Goal: Task Accomplishment & Management: Complete application form

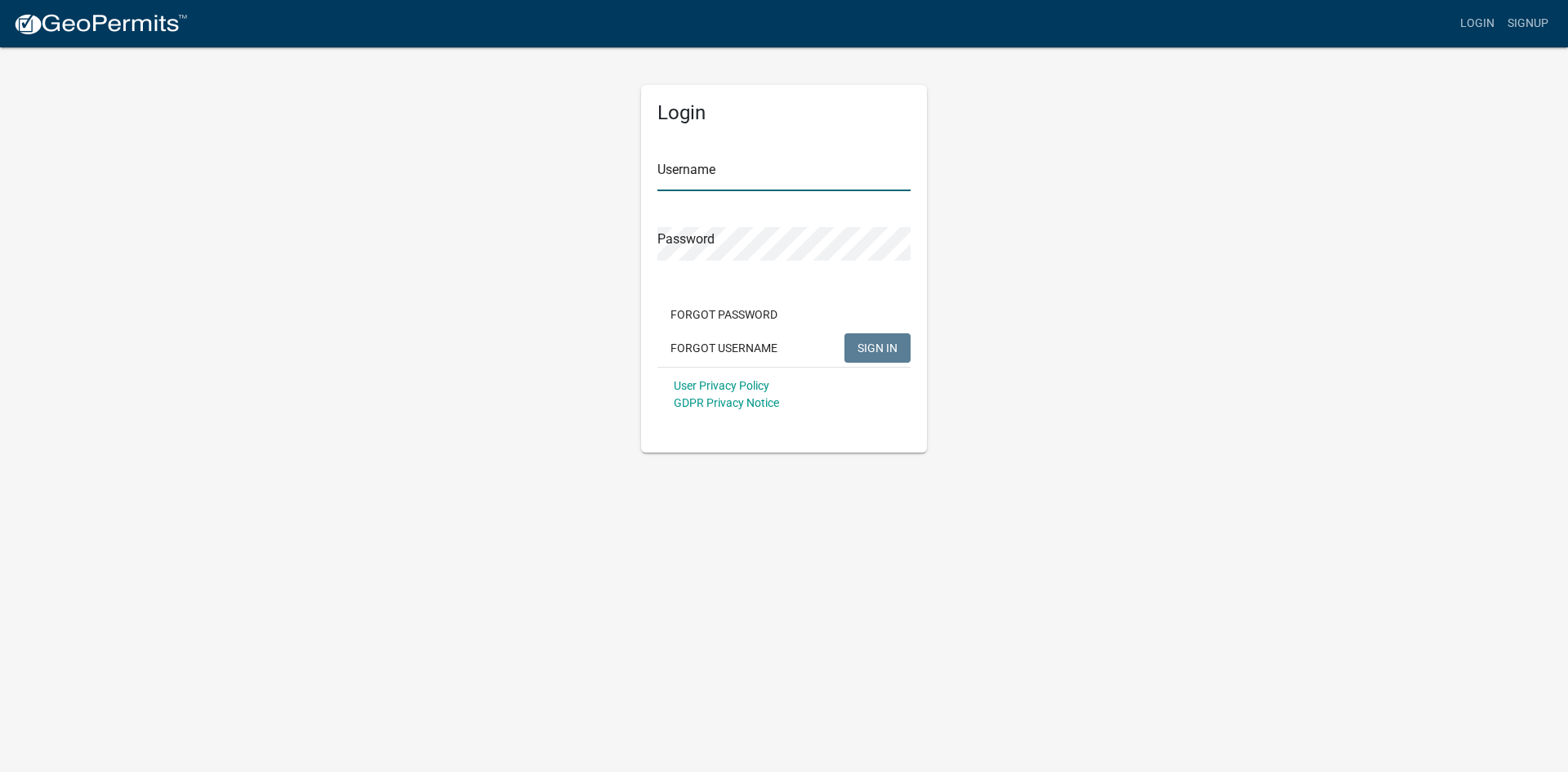
type input "[EMAIL_ADDRESS][DOMAIN_NAME]"
click at [858, 341] on span "SIGN IN" at bounding box center [877, 347] width 40 height 13
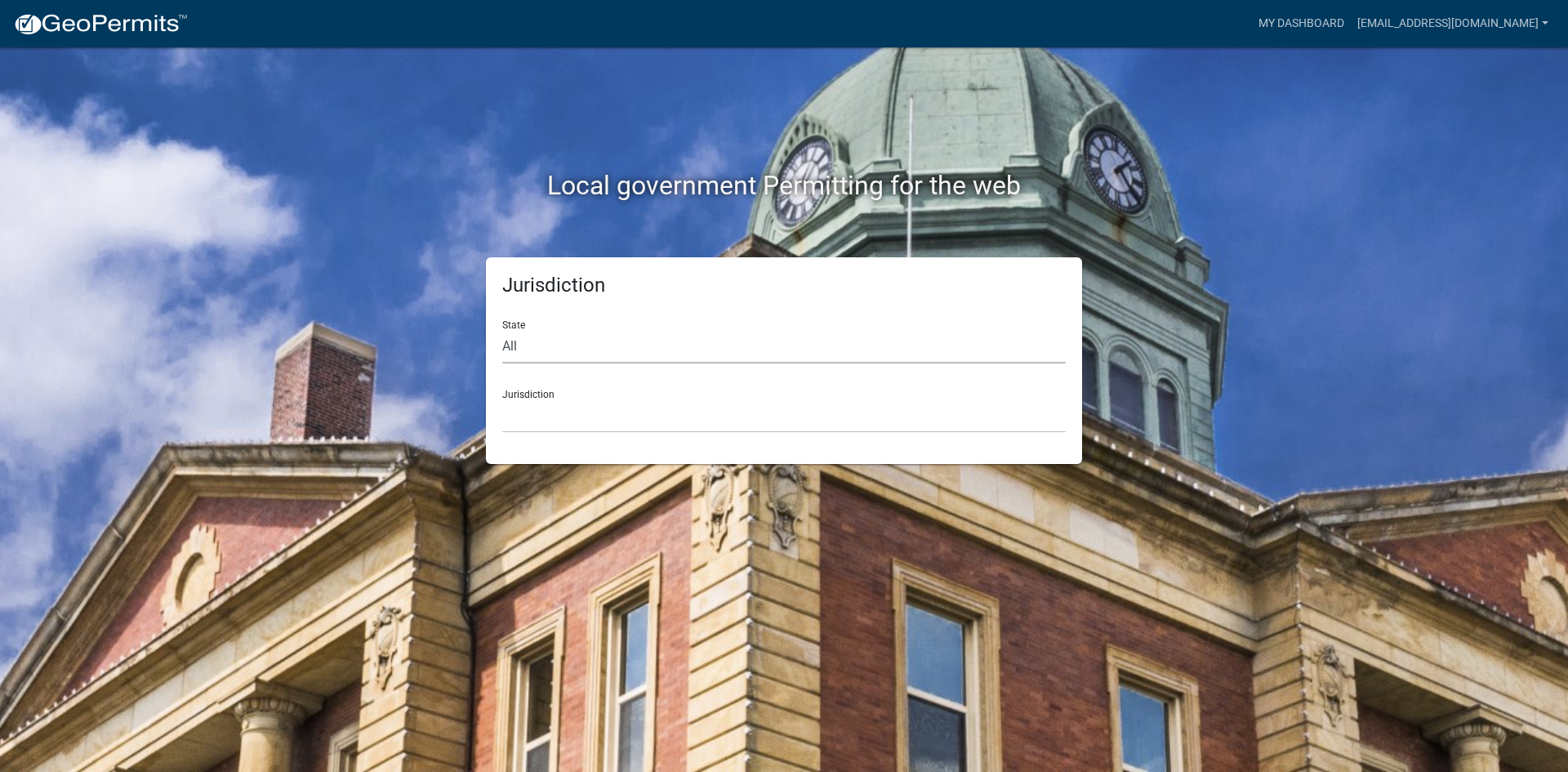
click at [539, 354] on select "All [US_STATE] [US_STATE] [US_STATE] [US_STATE] [US_STATE] [US_STATE] [US_STATE…" at bounding box center [784, 346] width 563 height 34
select select "[US_STATE]"
click at [502, 330] on select "All [US_STATE] [US_STATE] [US_STATE] [US_STATE] [US_STATE] [US_STATE] [US_STATE…" at bounding box center [784, 346] width 563 height 34
click at [573, 436] on div "Jurisdiction State All [US_STATE] [US_STATE] [US_STATE] [US_STATE] [US_STATE] […" at bounding box center [784, 360] width 596 height 206
click at [573, 420] on select "[GEOGRAPHIC_DATA], [US_STATE] [GEOGRAPHIC_DATA], [US_STATE] [GEOGRAPHIC_DATA], …" at bounding box center [784, 416] width 563 height 34
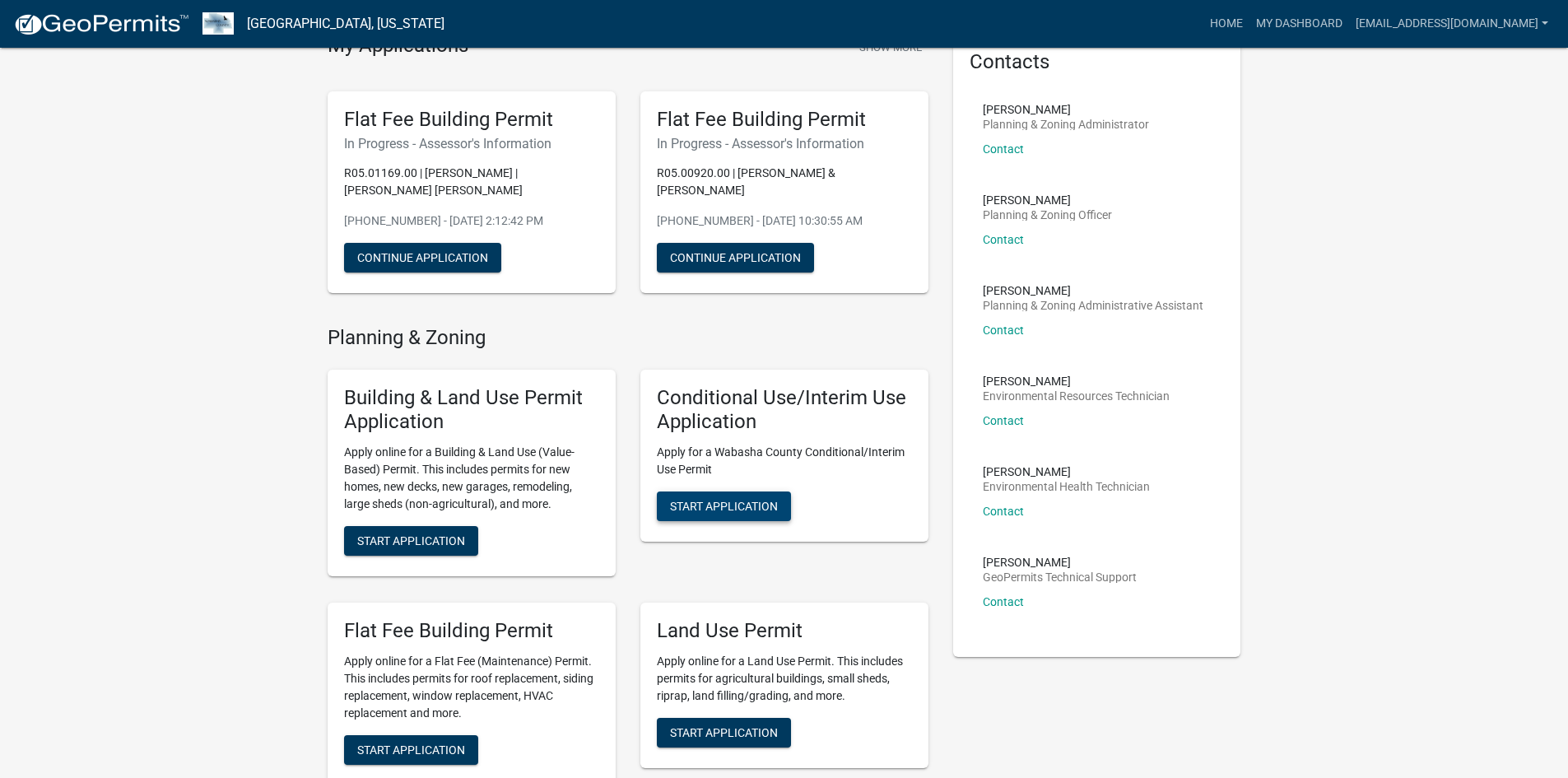
scroll to position [412, 0]
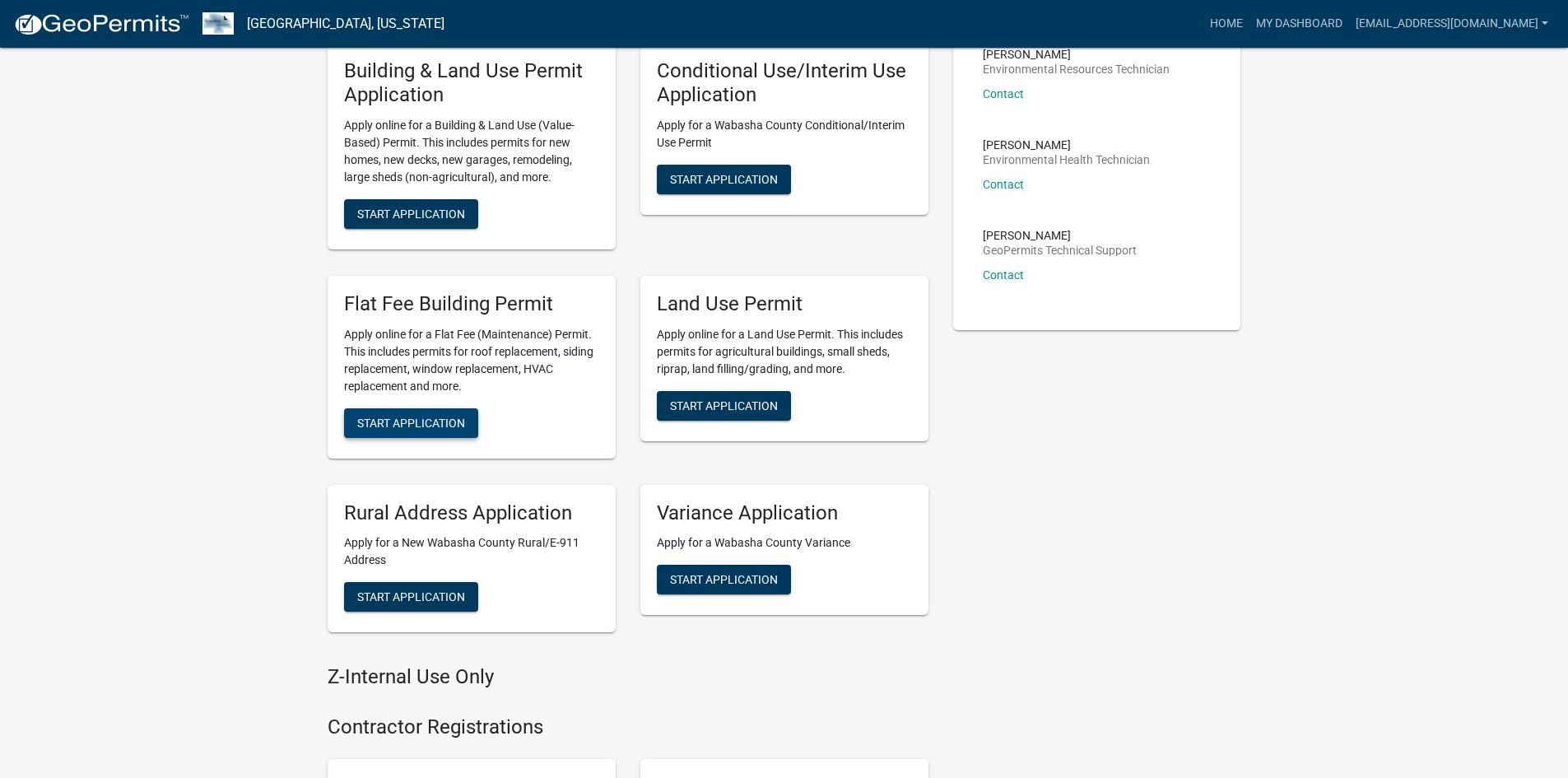
click at [446, 427] on span "Start Application" at bounding box center [411, 422] width 108 height 13
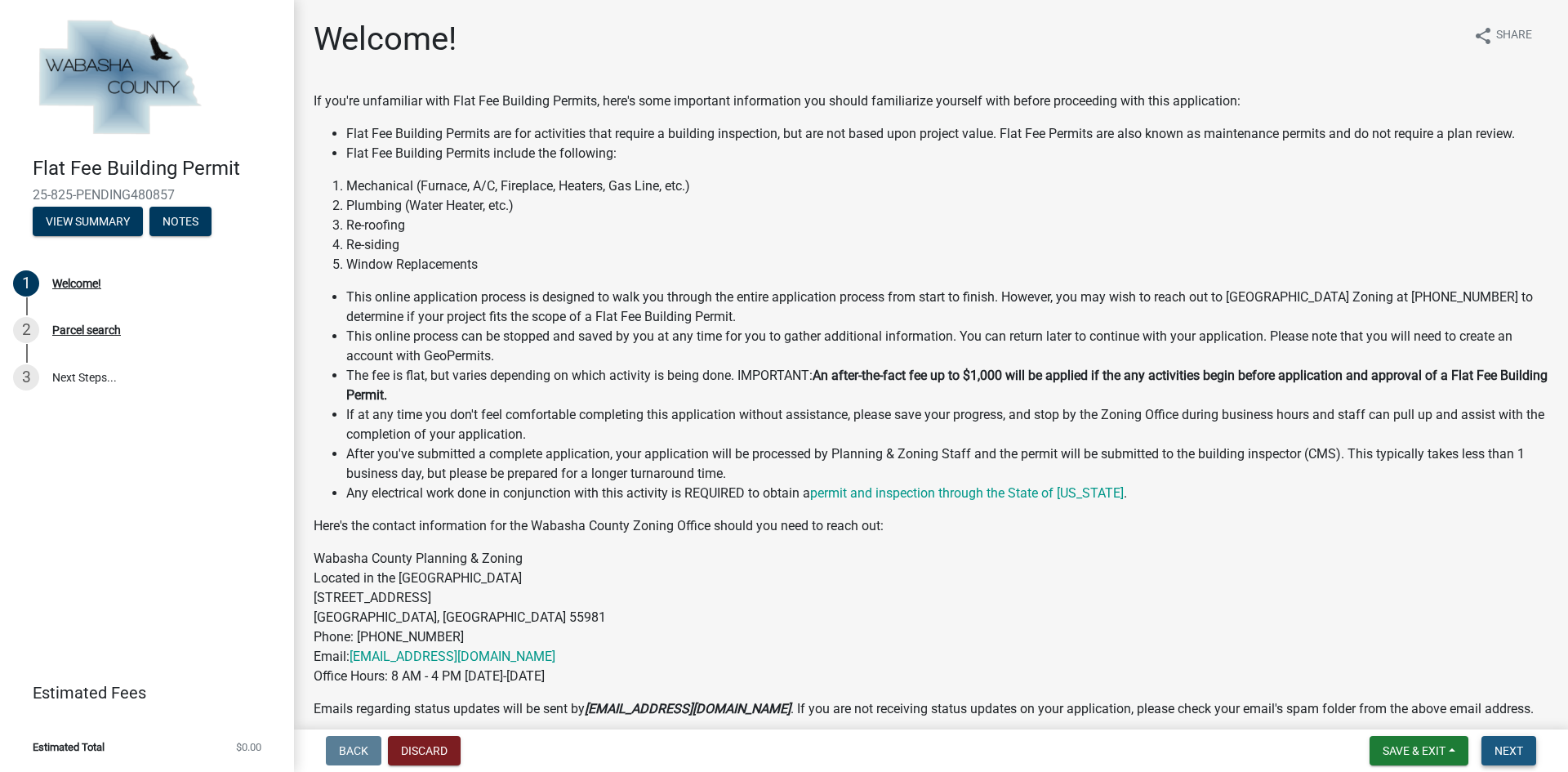
click at [1501, 753] on span "Next" at bounding box center [1508, 751] width 29 height 13
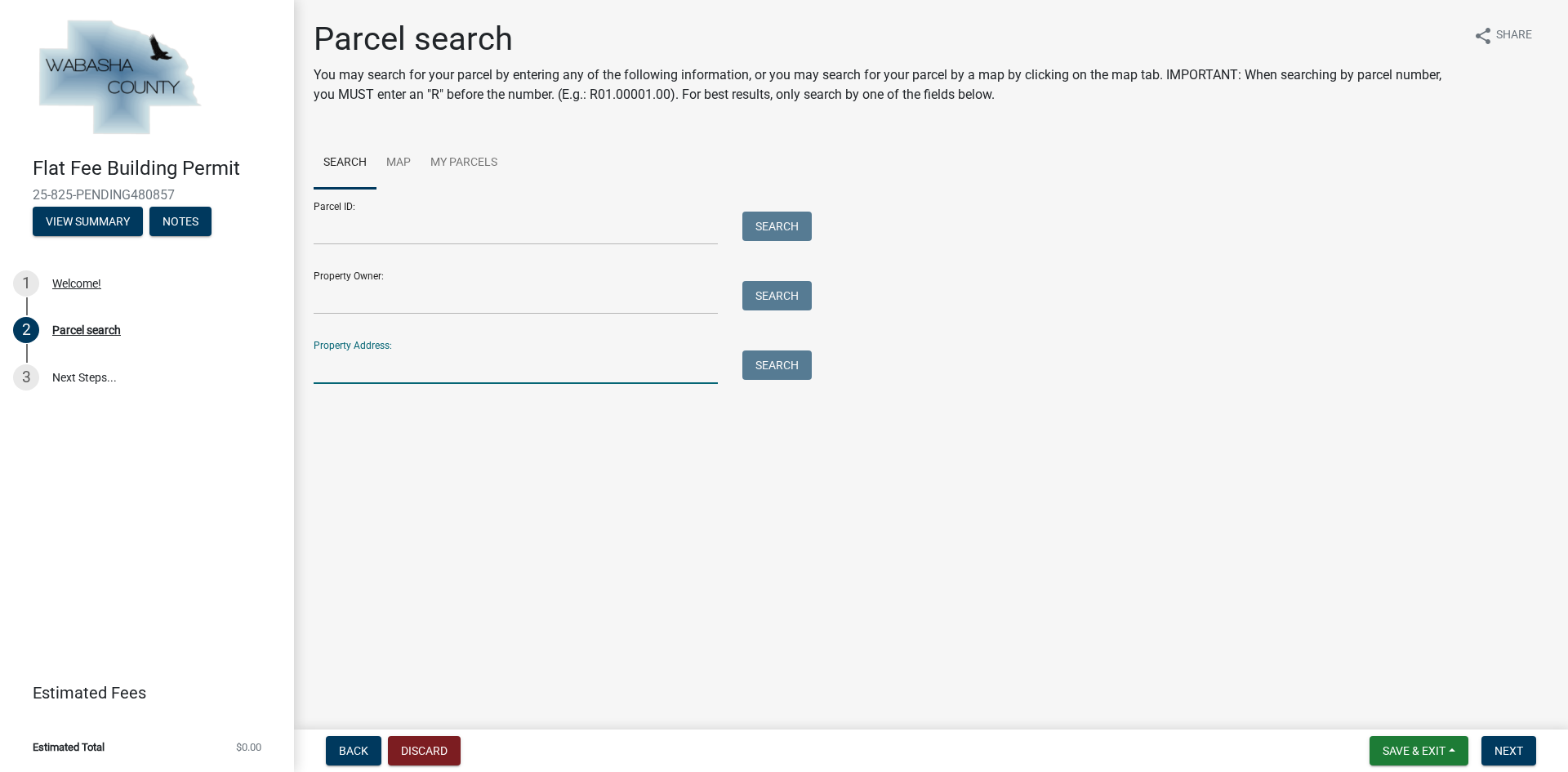
click at [383, 370] on input "Property Address:" at bounding box center [516, 367] width 404 height 34
type input "66461 148th"
click at [785, 351] on button "Search" at bounding box center [777, 365] width 70 height 29
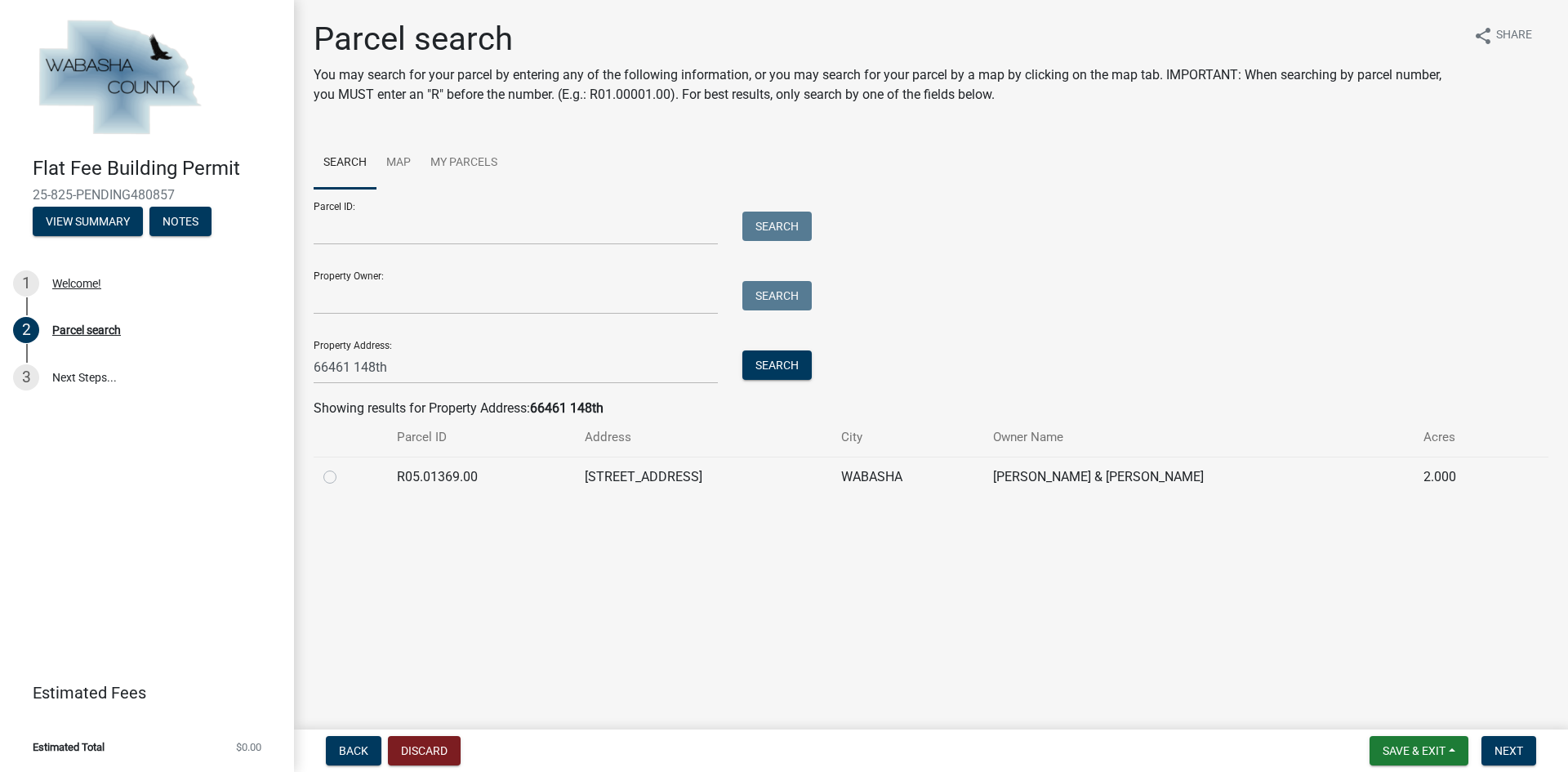
click at [343, 467] on label at bounding box center [343, 467] width 0 height 0
click at [343, 476] on input "radio" at bounding box center [348, 472] width 11 height 11
radio input "true"
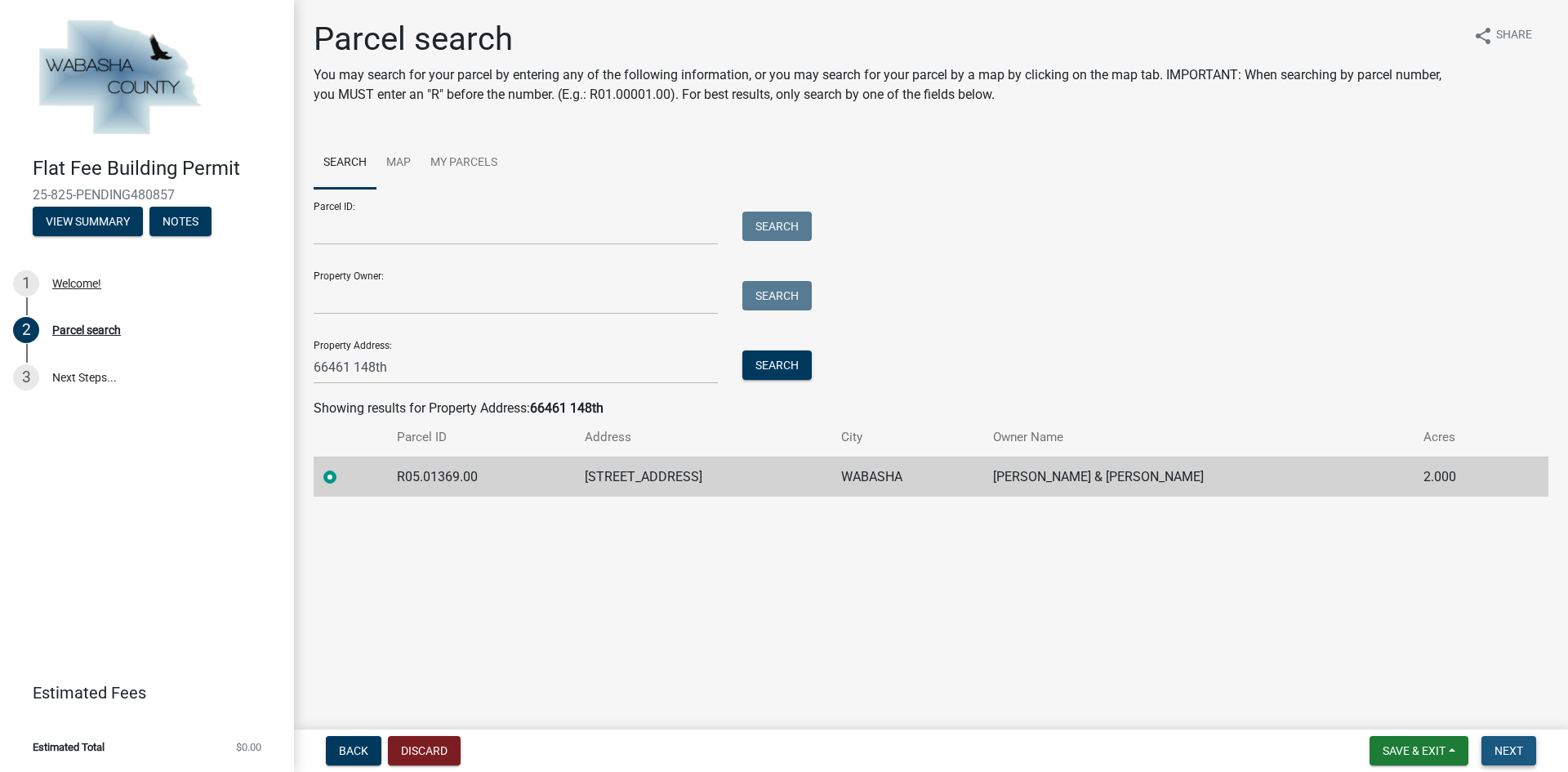
click at [1515, 753] on span "Next" at bounding box center [1508, 751] width 29 height 13
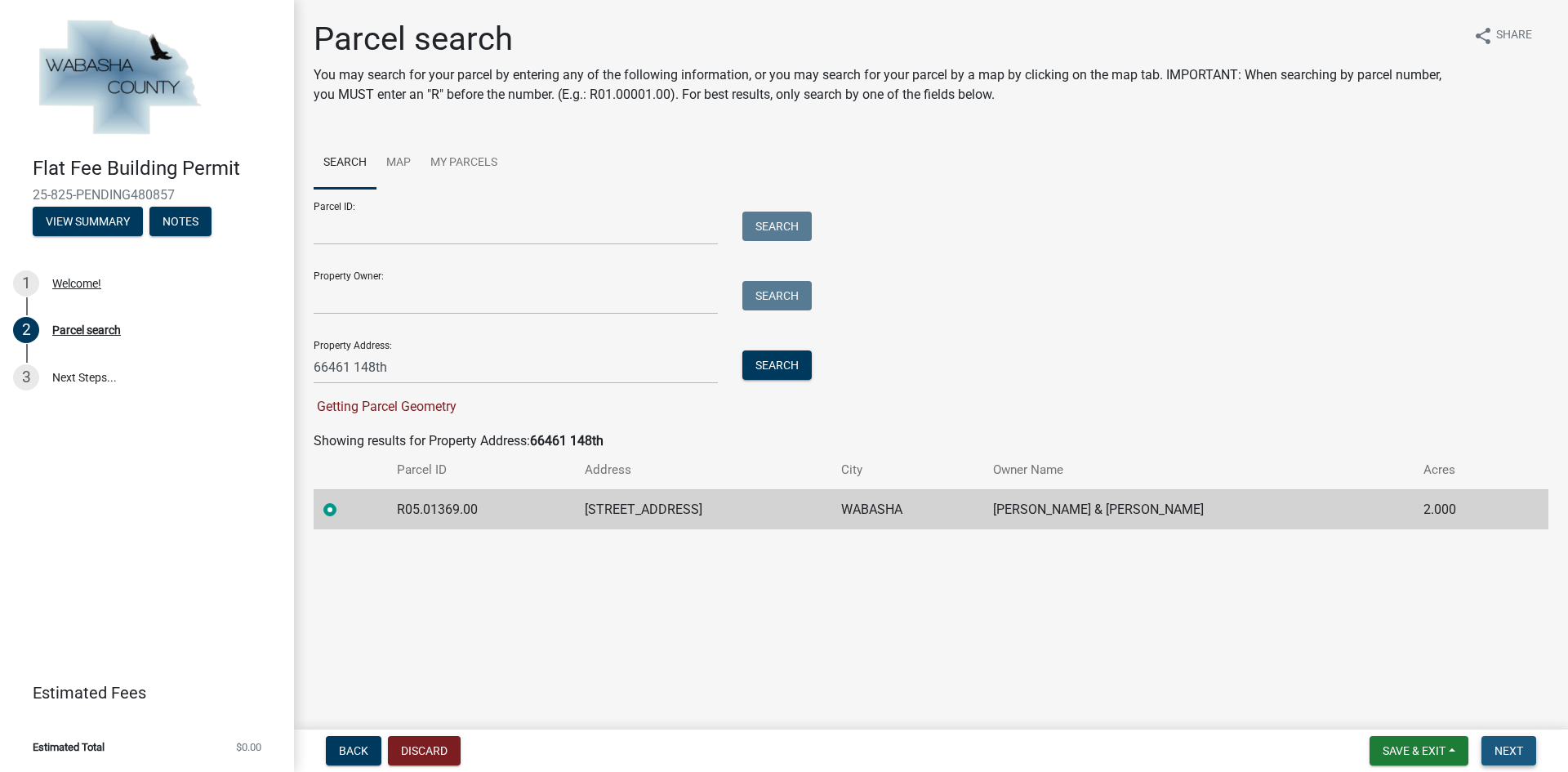
click at [1520, 753] on span "Next" at bounding box center [1508, 751] width 29 height 13
drag, startPoint x: 361, startPoint y: 363, endPoint x: 383, endPoint y: 366, distance: 22.2
click at [367, 365] on input "66461 148th" at bounding box center [516, 367] width 404 height 34
click at [421, 365] on input "66461 148th" at bounding box center [516, 367] width 404 height 34
click at [809, 369] on button "Search" at bounding box center [777, 365] width 70 height 29
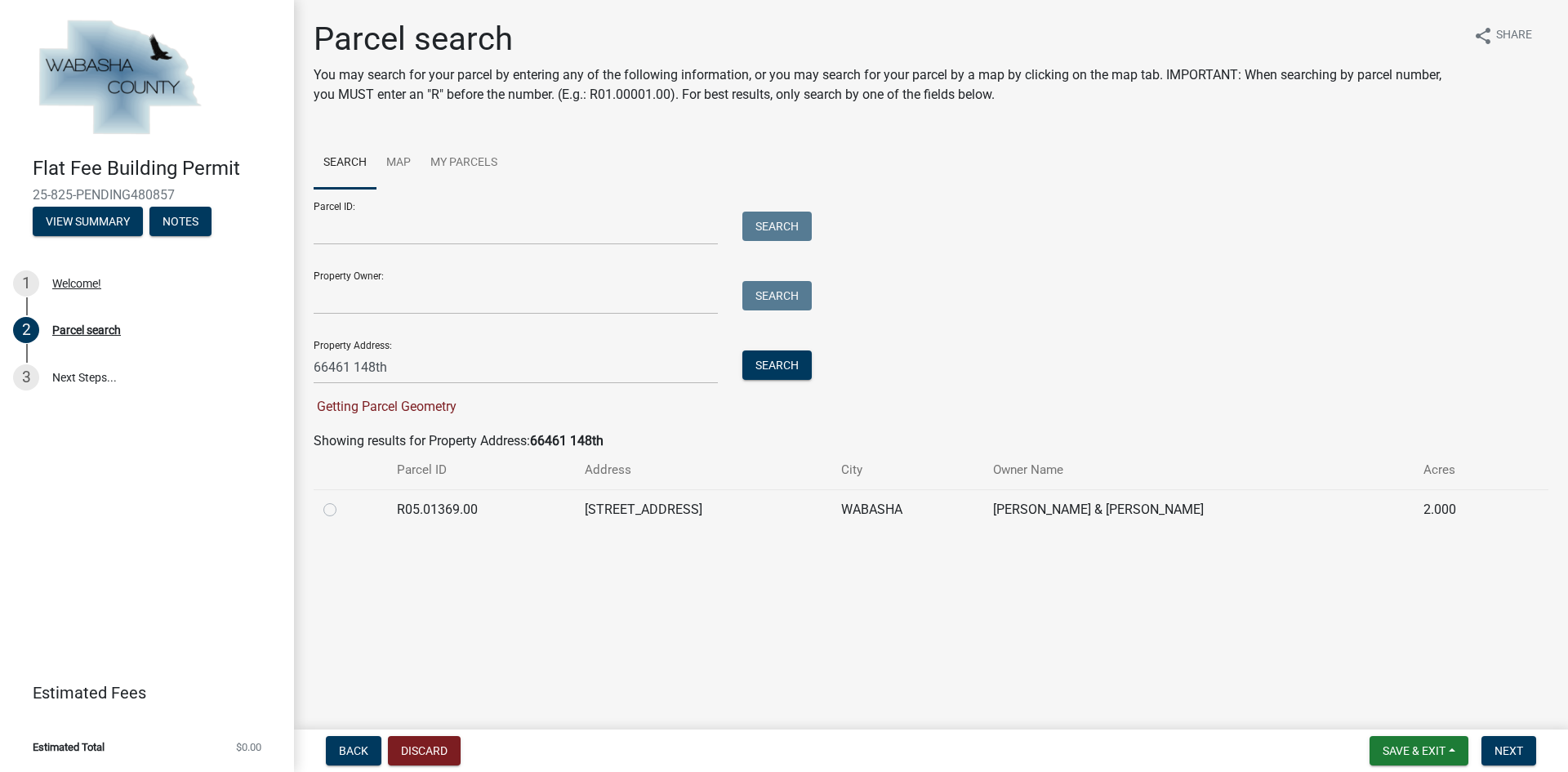
click at [343, 500] on label at bounding box center [343, 500] width 0 height 0
click at [343, 511] on input "radio" at bounding box center [348, 505] width 11 height 11
radio input "true"
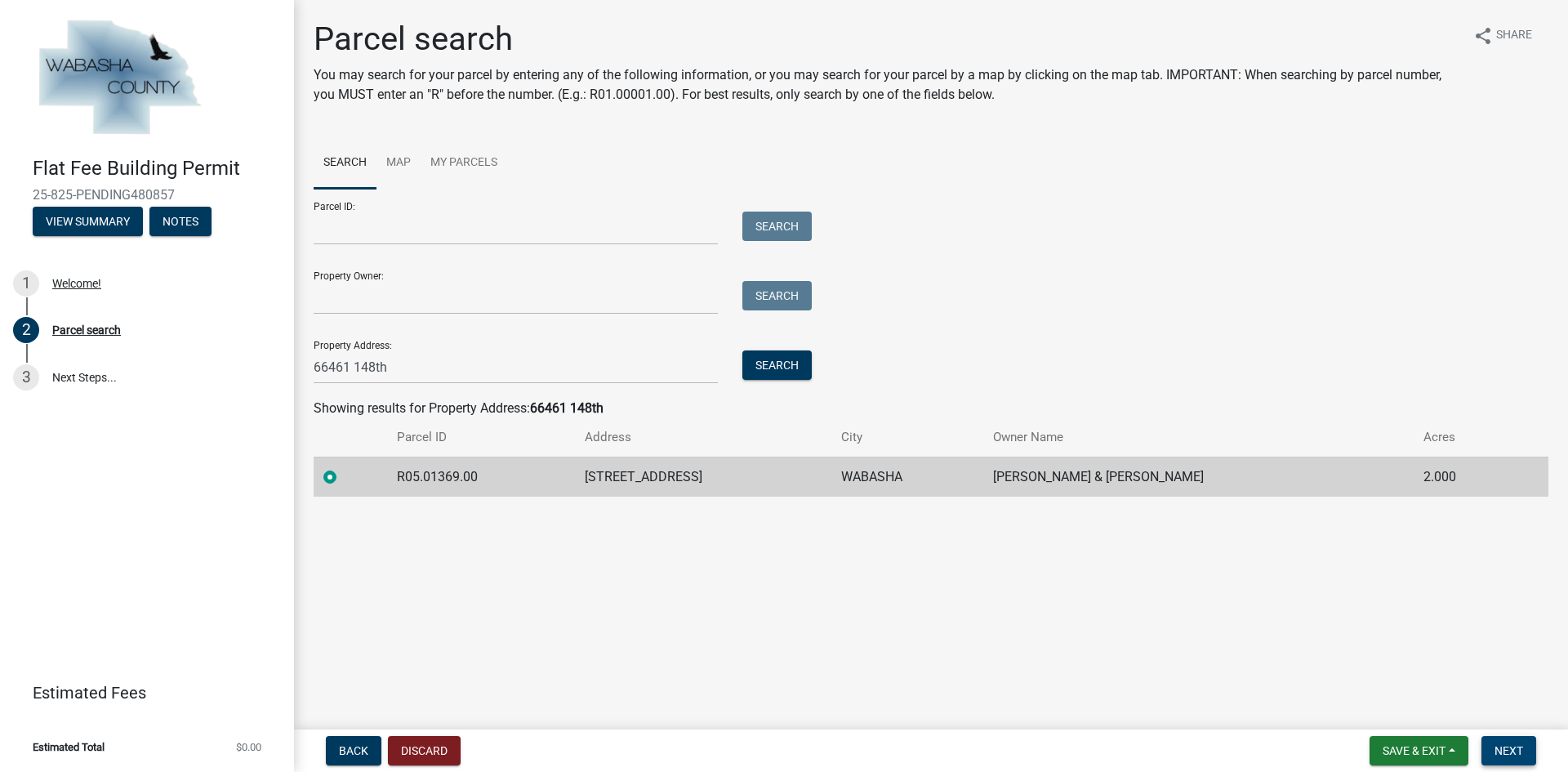
click at [1529, 743] on button "Next" at bounding box center [1508, 751] width 55 height 29
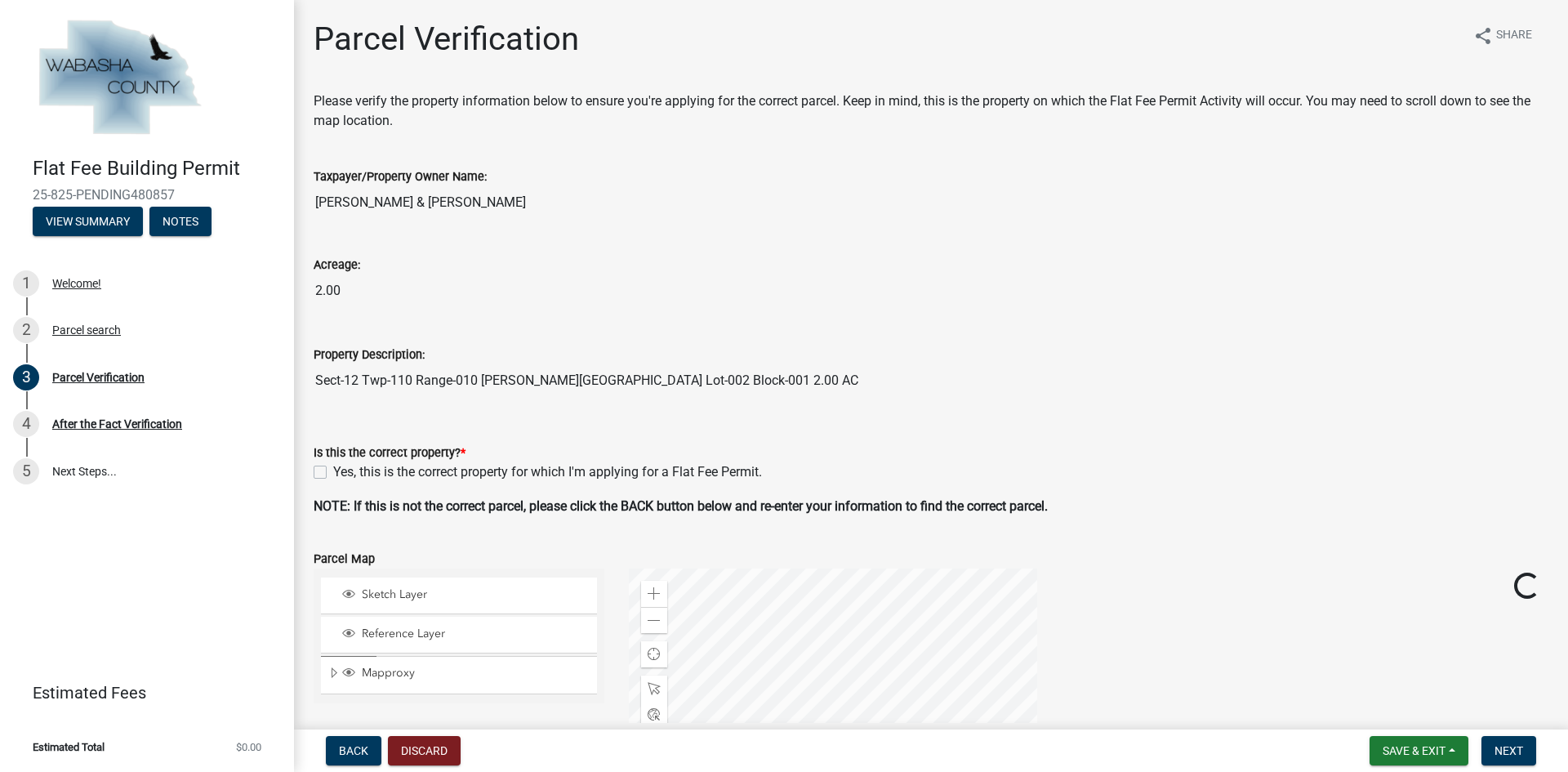
click at [333, 472] on label "Yes, this is the correct property for which I'm applying for a Flat Fee Permit." at bounding box center [547, 472] width 429 height 20
click at [333, 472] on input "Yes, this is the correct property for which I'm applying for a Flat Fee Permit." at bounding box center [338, 467] width 11 height 11
checkbox input "true"
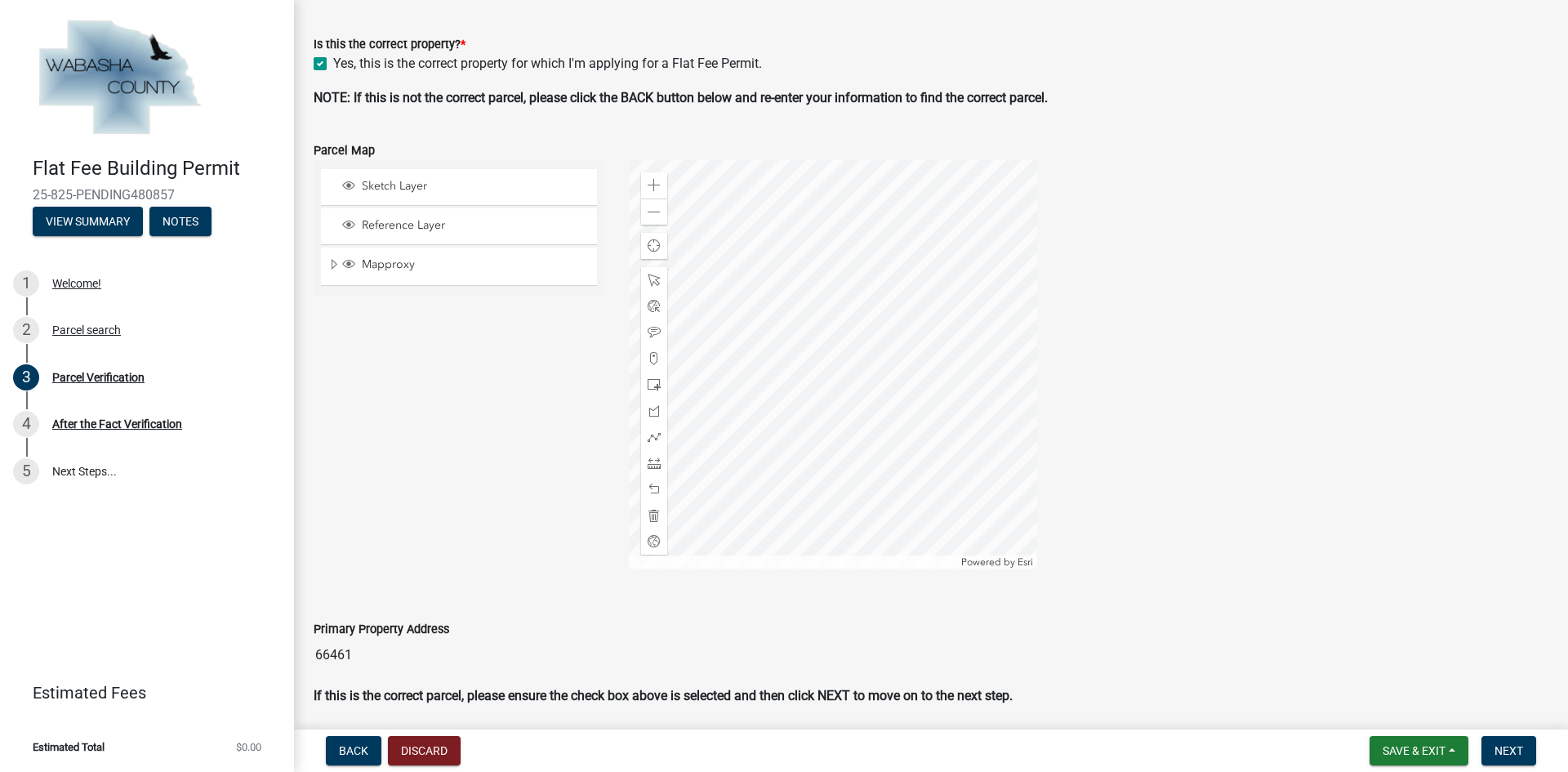
scroll to position [468, 0]
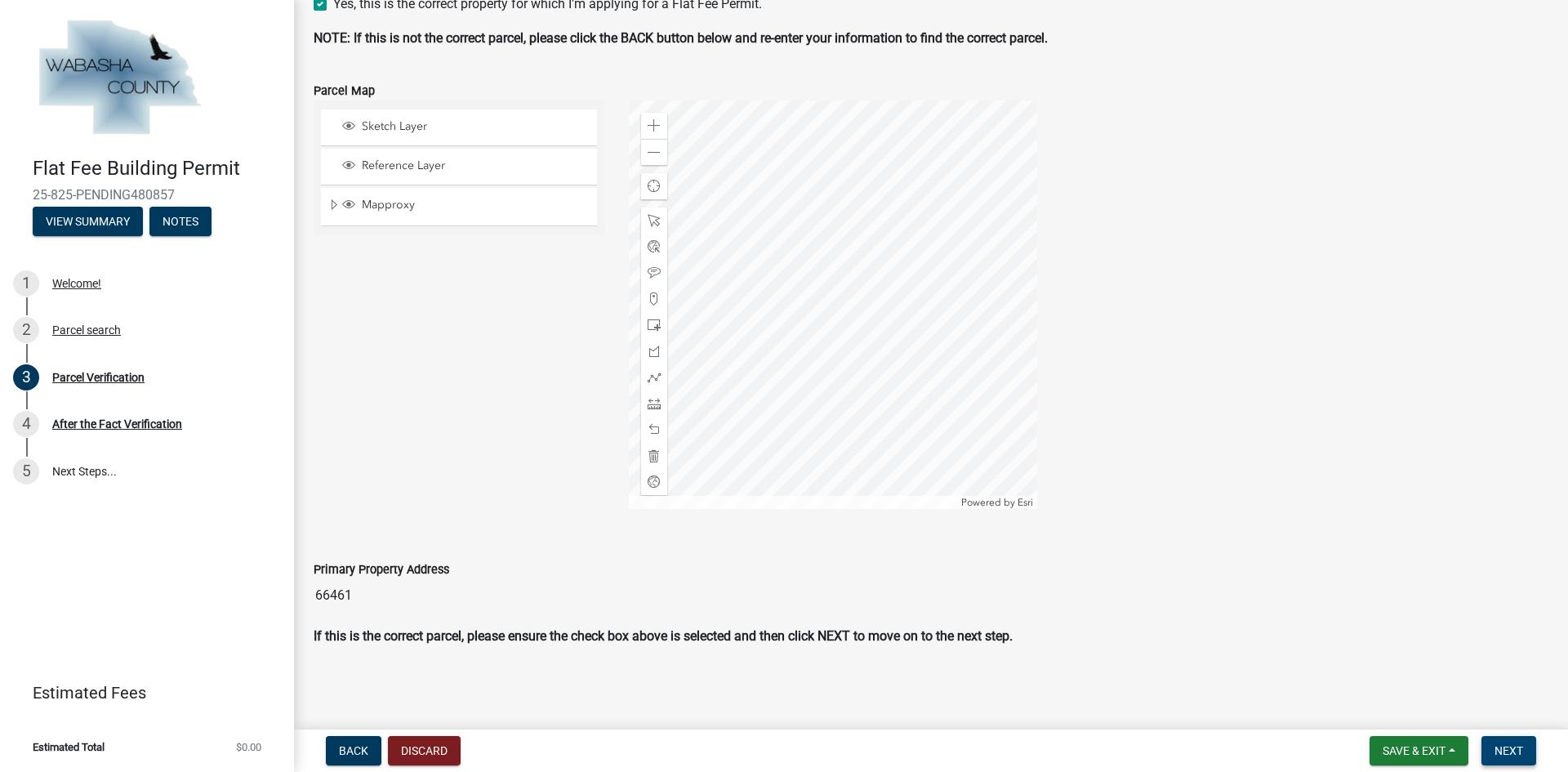
click at [1502, 759] on button "Next" at bounding box center [1508, 751] width 55 height 29
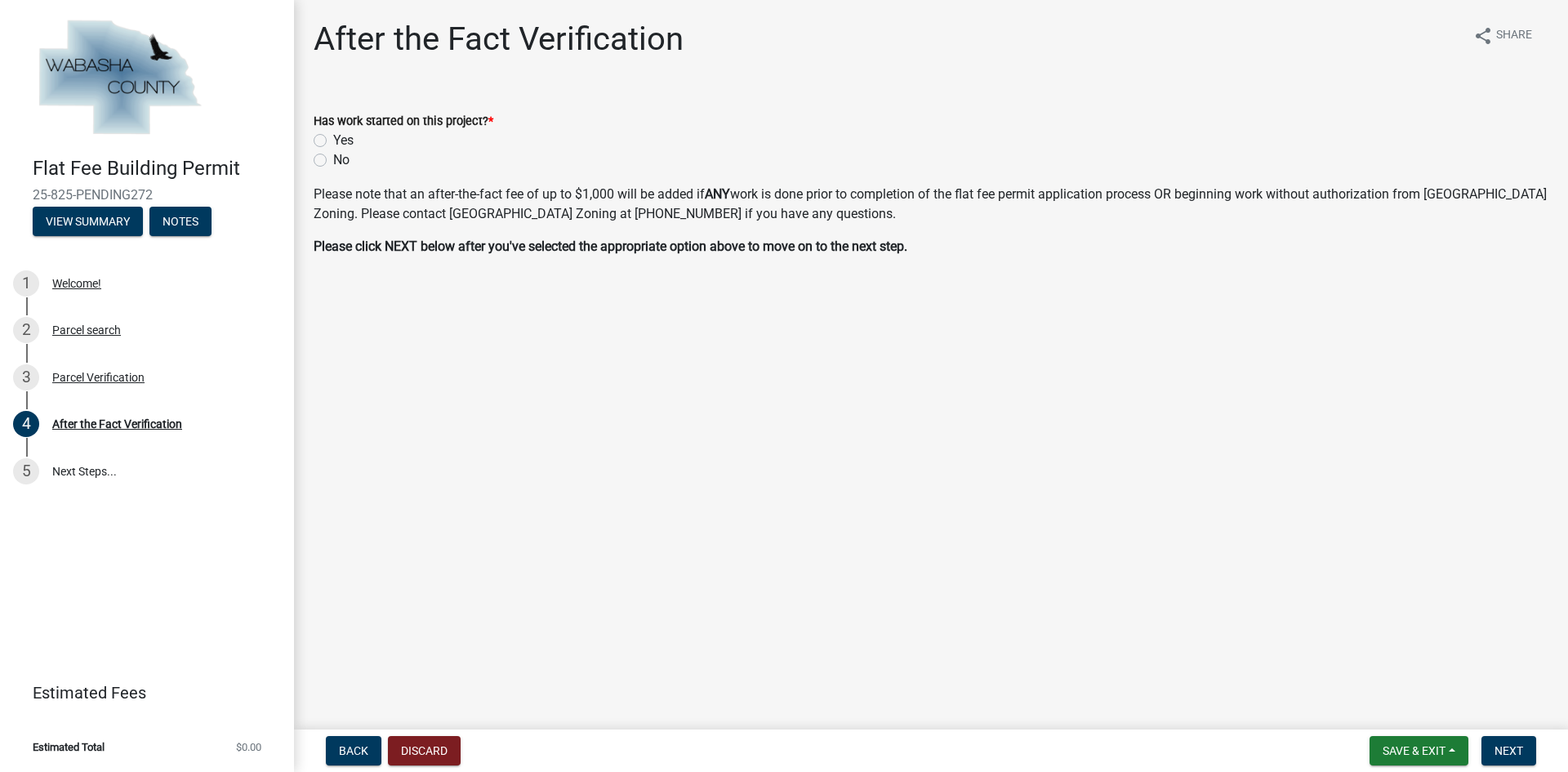
click at [333, 162] on label "No" at bounding box center [341, 160] width 16 height 20
click at [333, 161] on input "No" at bounding box center [338, 156] width 11 height 11
radio input "true"
click at [1504, 761] on button "Next" at bounding box center [1508, 751] width 55 height 29
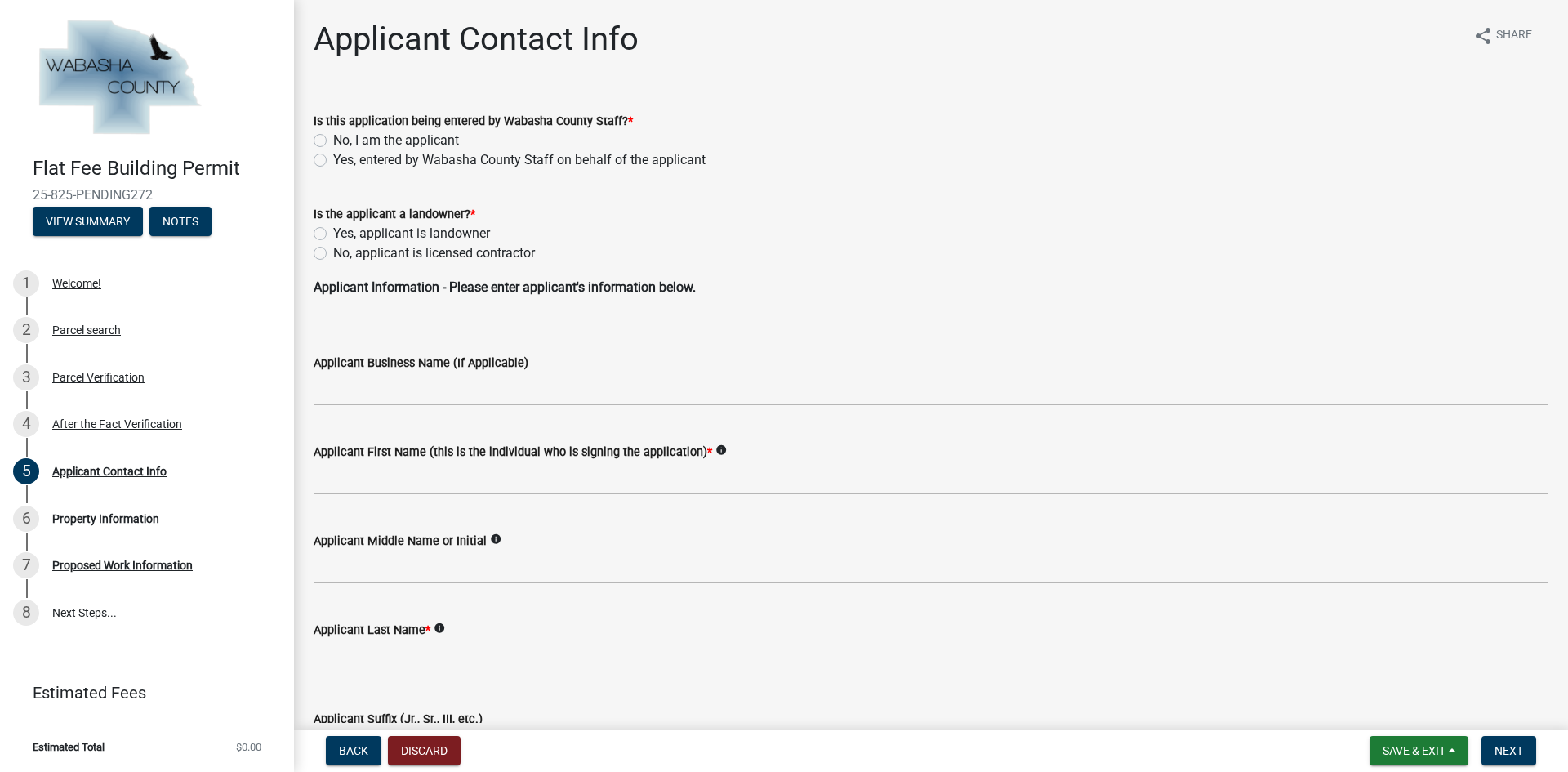
click at [333, 137] on label "No, I am the applicant" at bounding box center [396, 141] width 126 height 20
click at [333, 137] on input "No, I am the applicant" at bounding box center [338, 136] width 11 height 11
radio input "true"
click at [333, 253] on label "No, applicant is licensed contractor" at bounding box center [434, 253] width 201 height 20
click at [333, 253] on input "No, applicant is licensed contractor" at bounding box center [338, 248] width 11 height 11
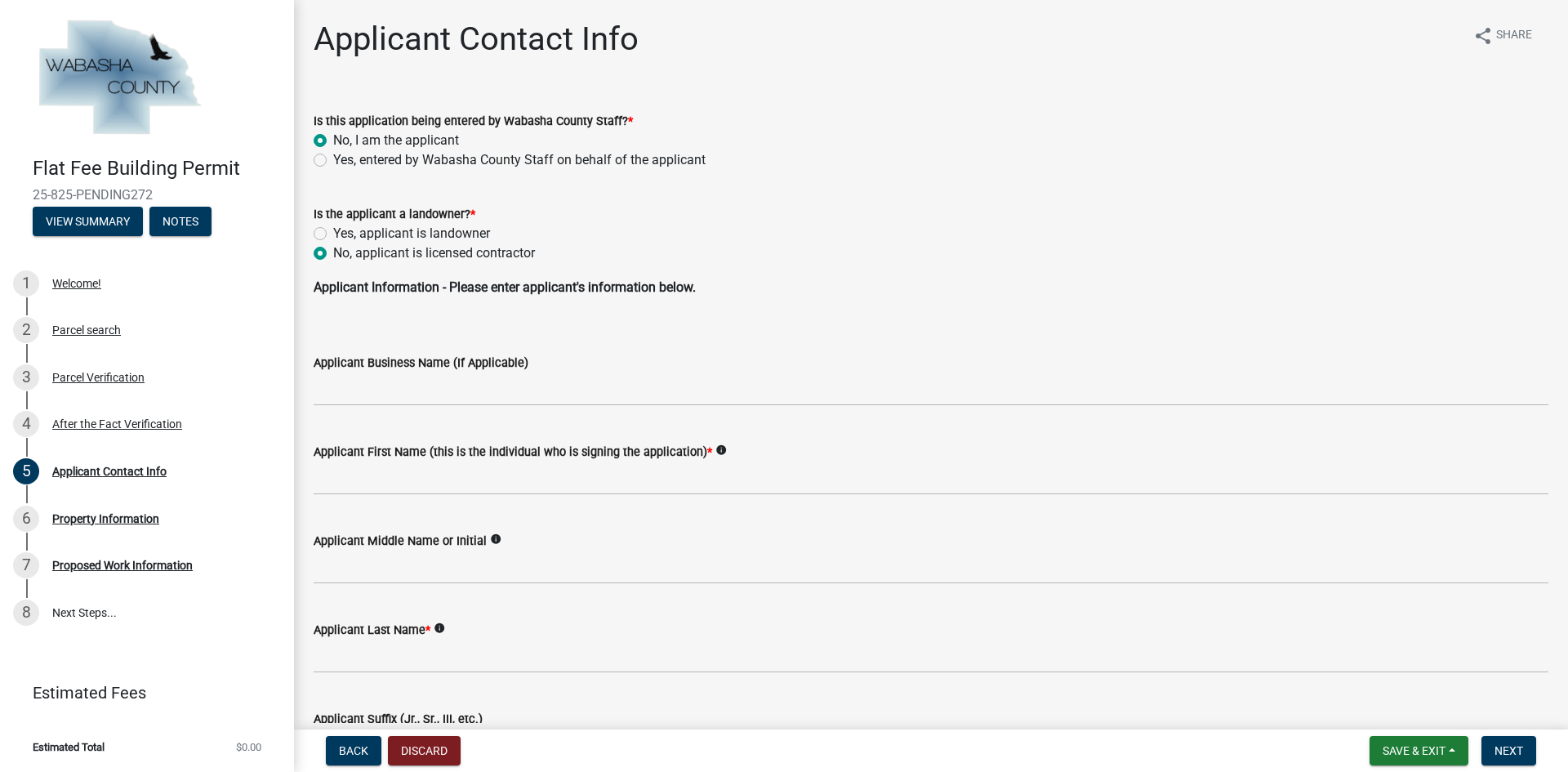
radio input "true"
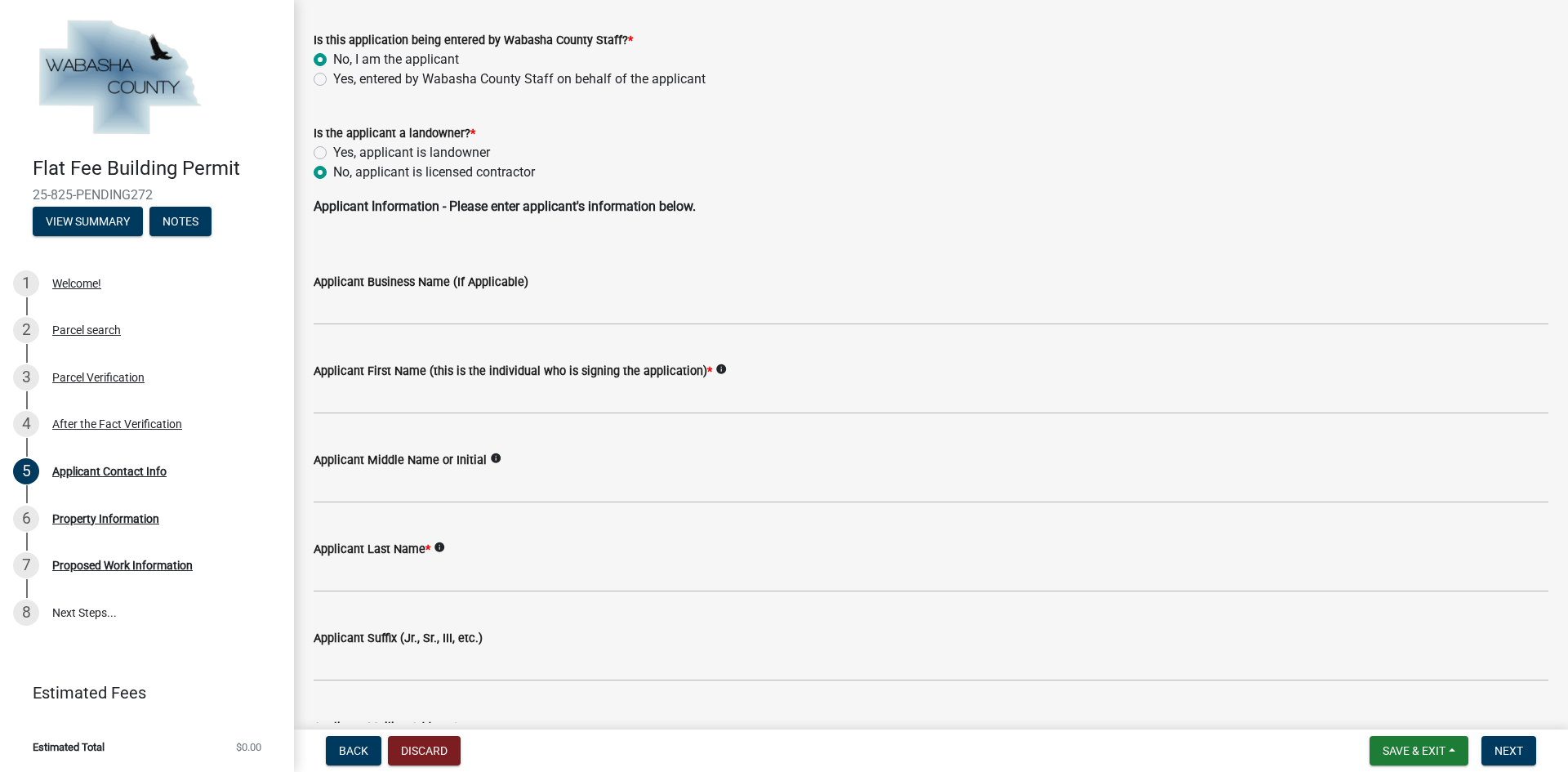
scroll to position [82, 0]
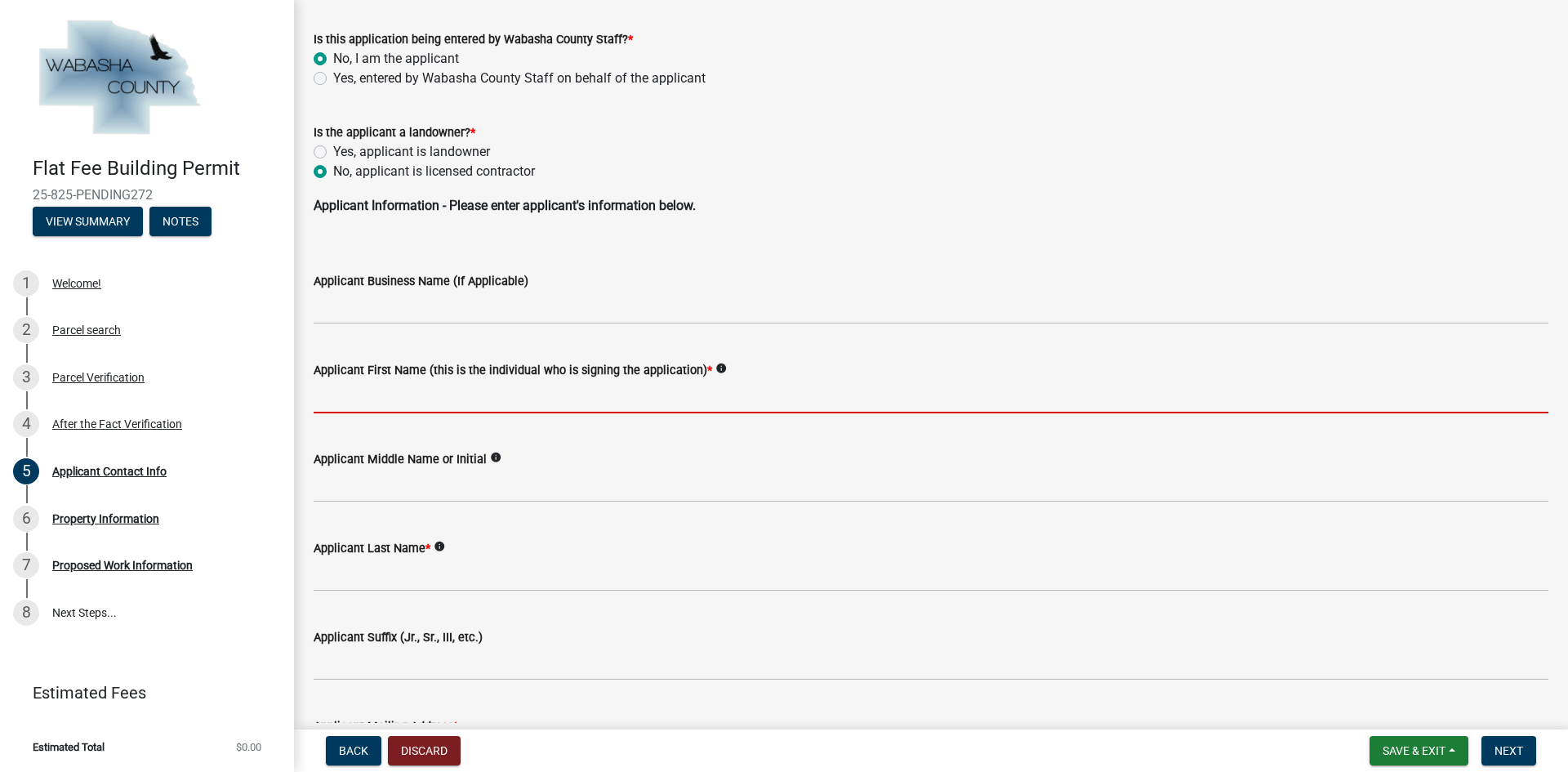
click at [439, 411] on input "Applicant First Name (this is the individual who is signing the application) *" at bounding box center [930, 396] width 1234 height 34
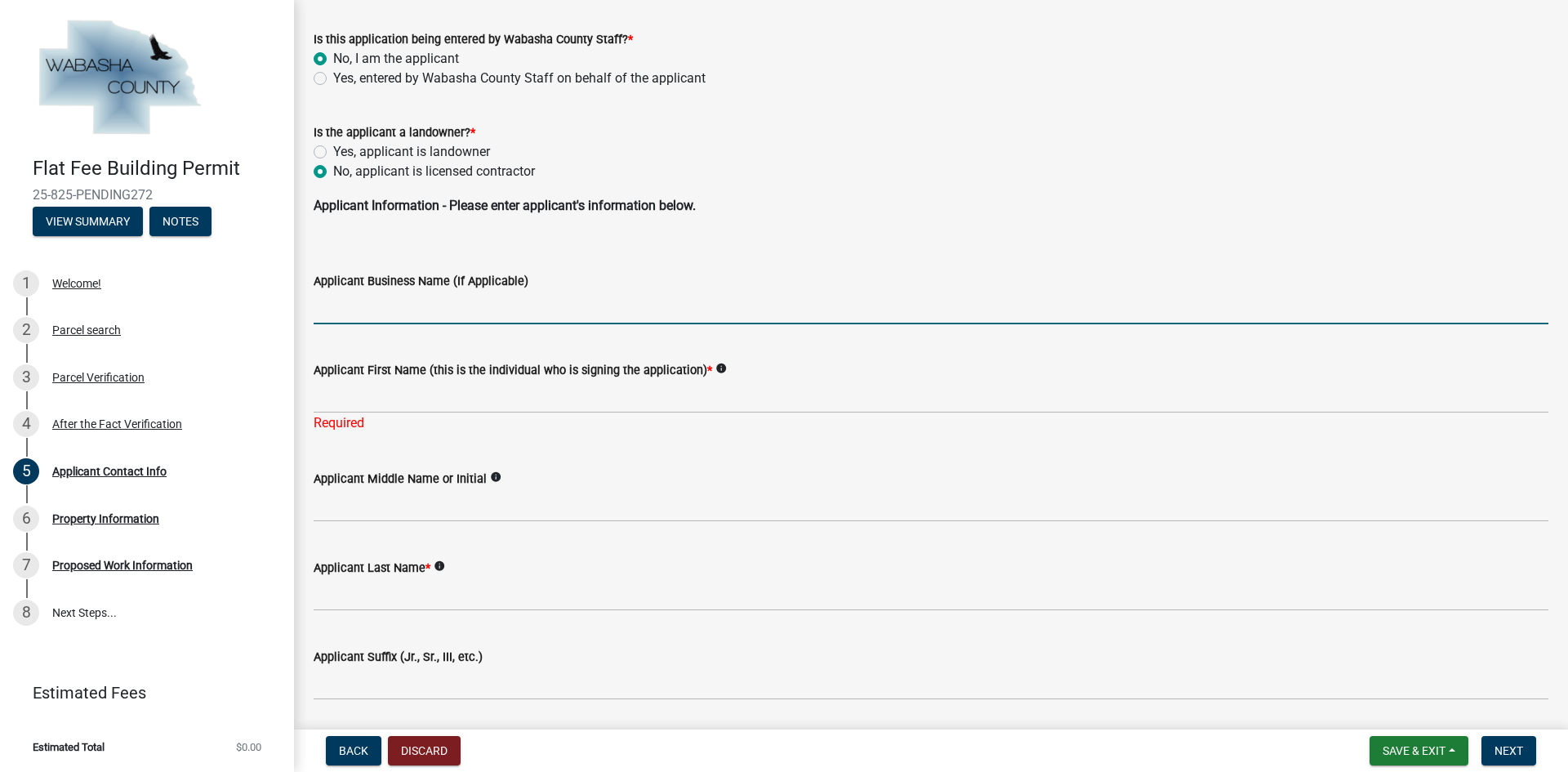
click at [382, 292] on input "Applicant Business Name (If Applicable)" at bounding box center [930, 307] width 1234 height 34
type input "Legacy Restoration LLC"
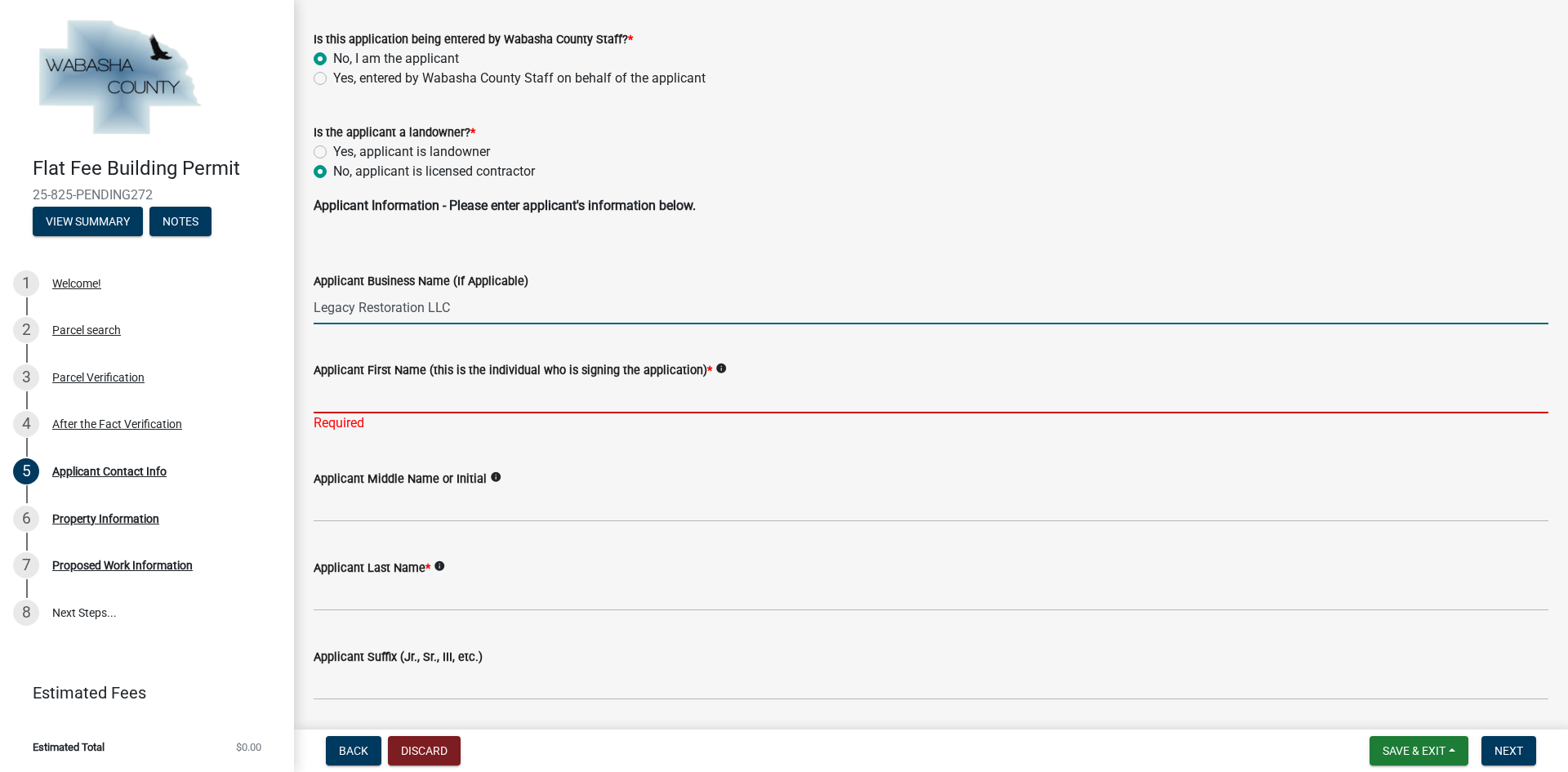
click at [414, 395] on input "Applicant First Name (this is the individual who is signing the application) *" at bounding box center [930, 396] width 1234 height 34
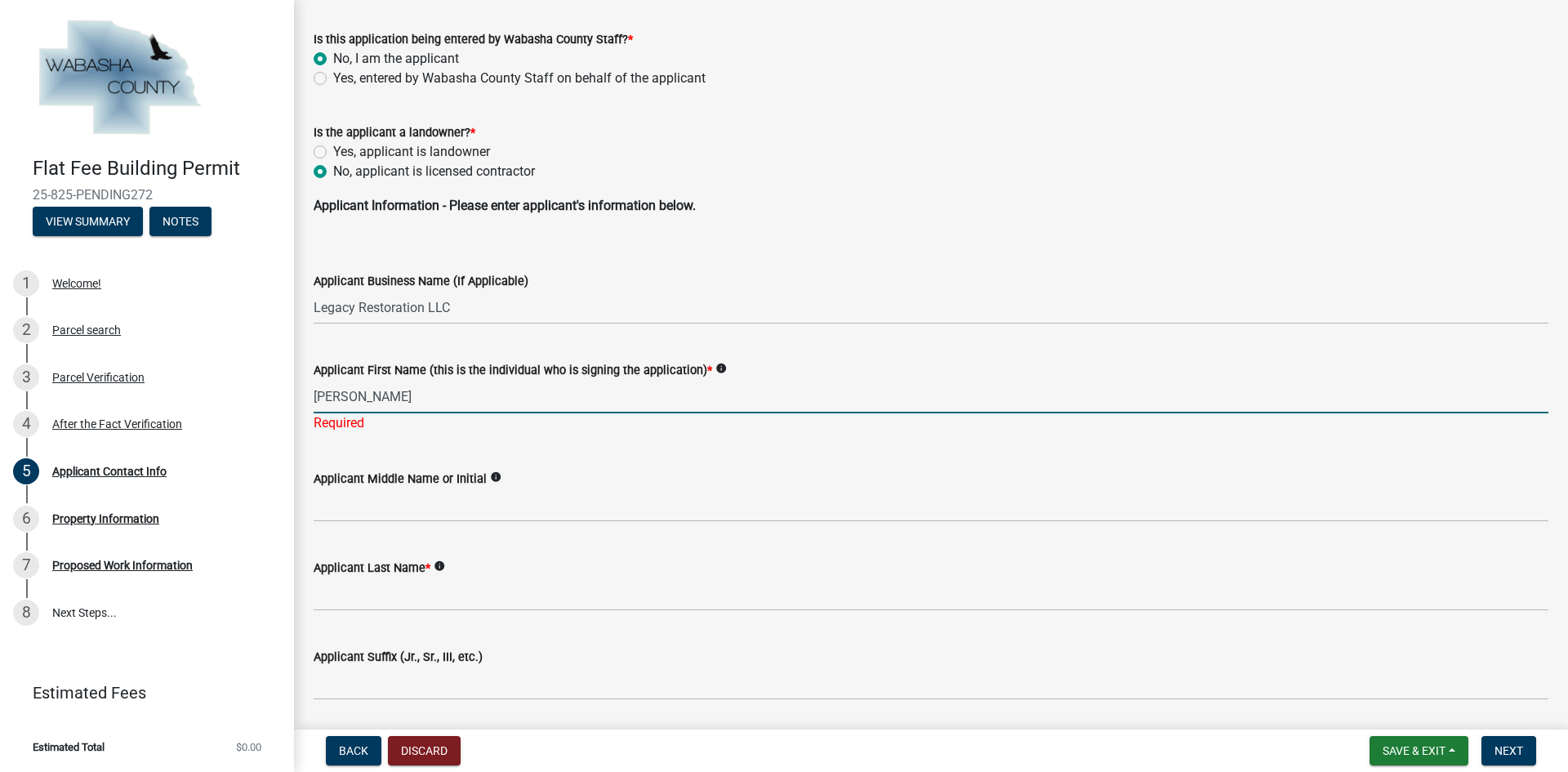
type input "[PERSON_NAME]"
click at [372, 612] on wm-data-entity-input-list "Is this application being entered by Wabasha County Staff? * No, I am the appli…" at bounding box center [930, 690] width 1234 height 1361
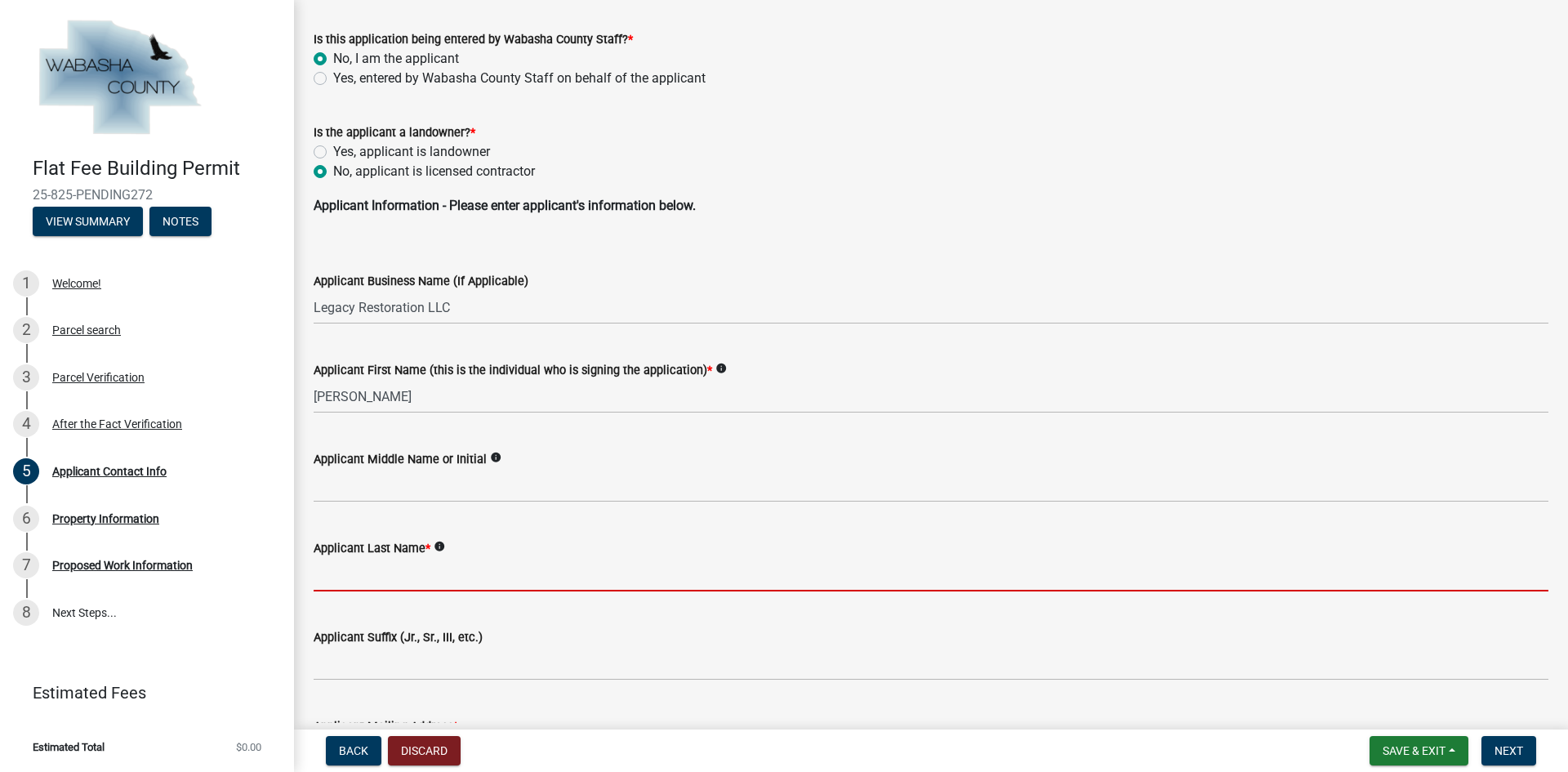
click at [385, 578] on input "Applicant Last Name *" at bounding box center [930, 574] width 1234 height 34
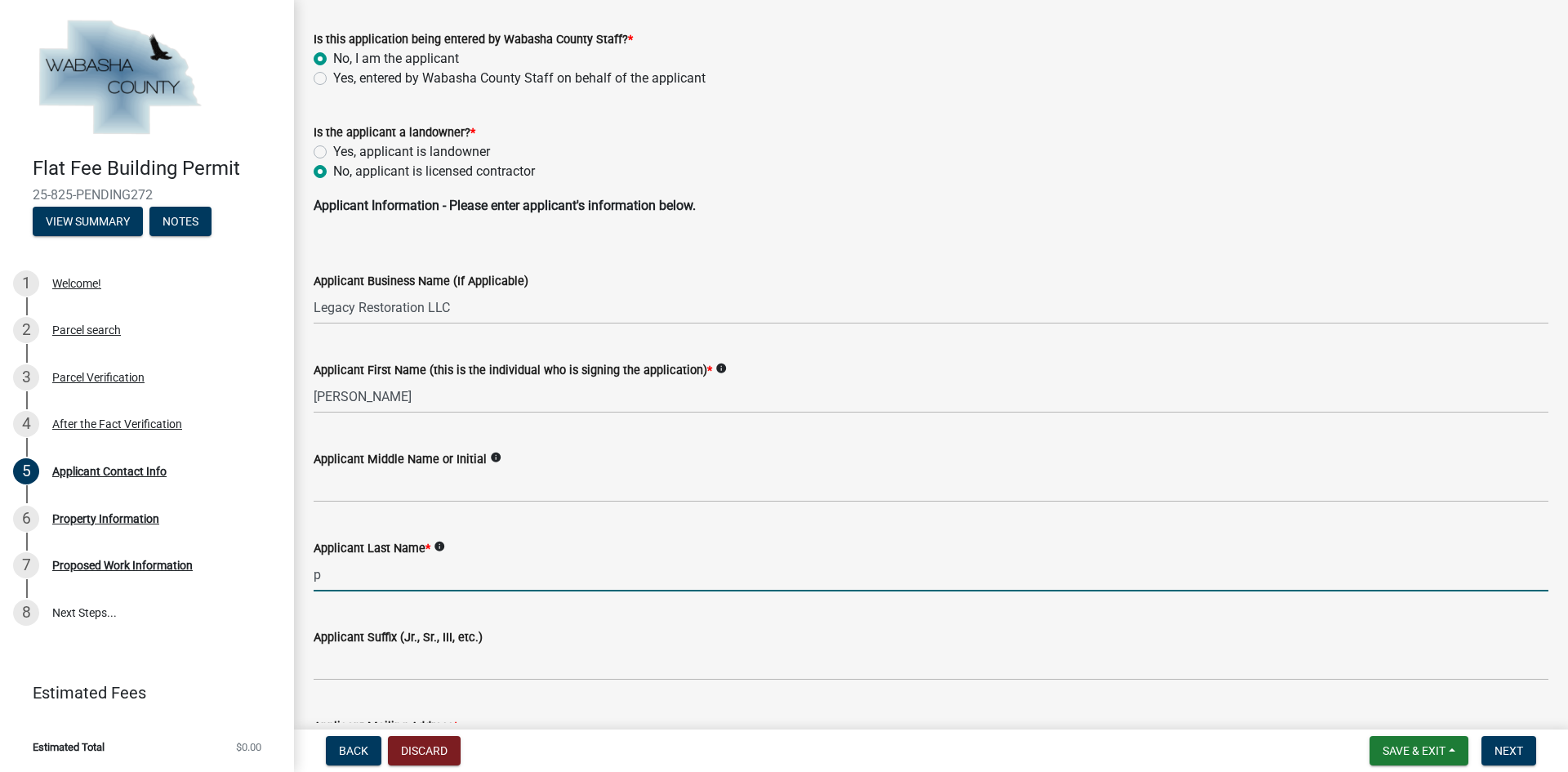
type input "[PERSON_NAME]"
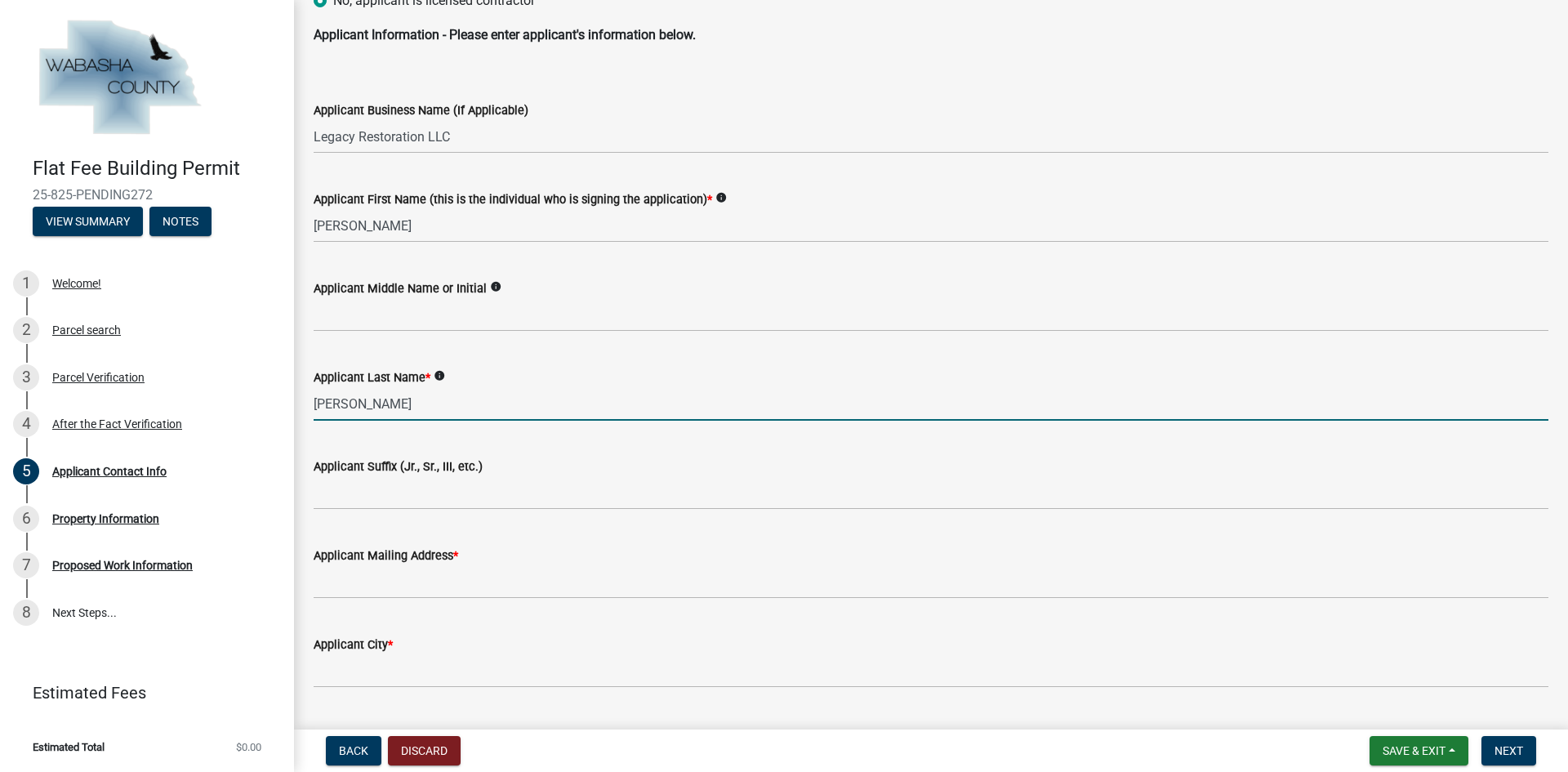
scroll to position [327, 0]
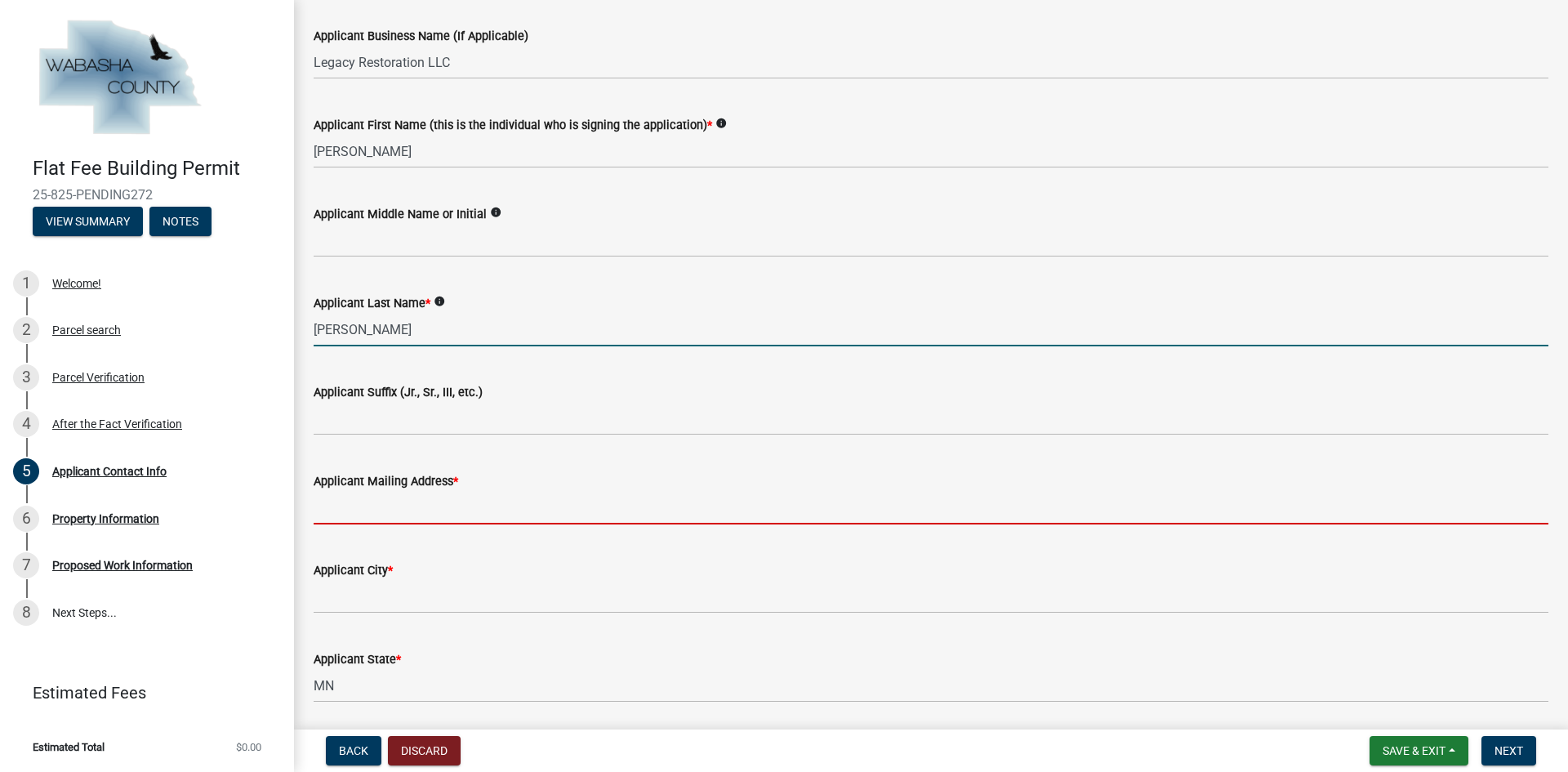
click at [432, 517] on input "Applicant Mailing Address *" at bounding box center [930, 508] width 1234 height 34
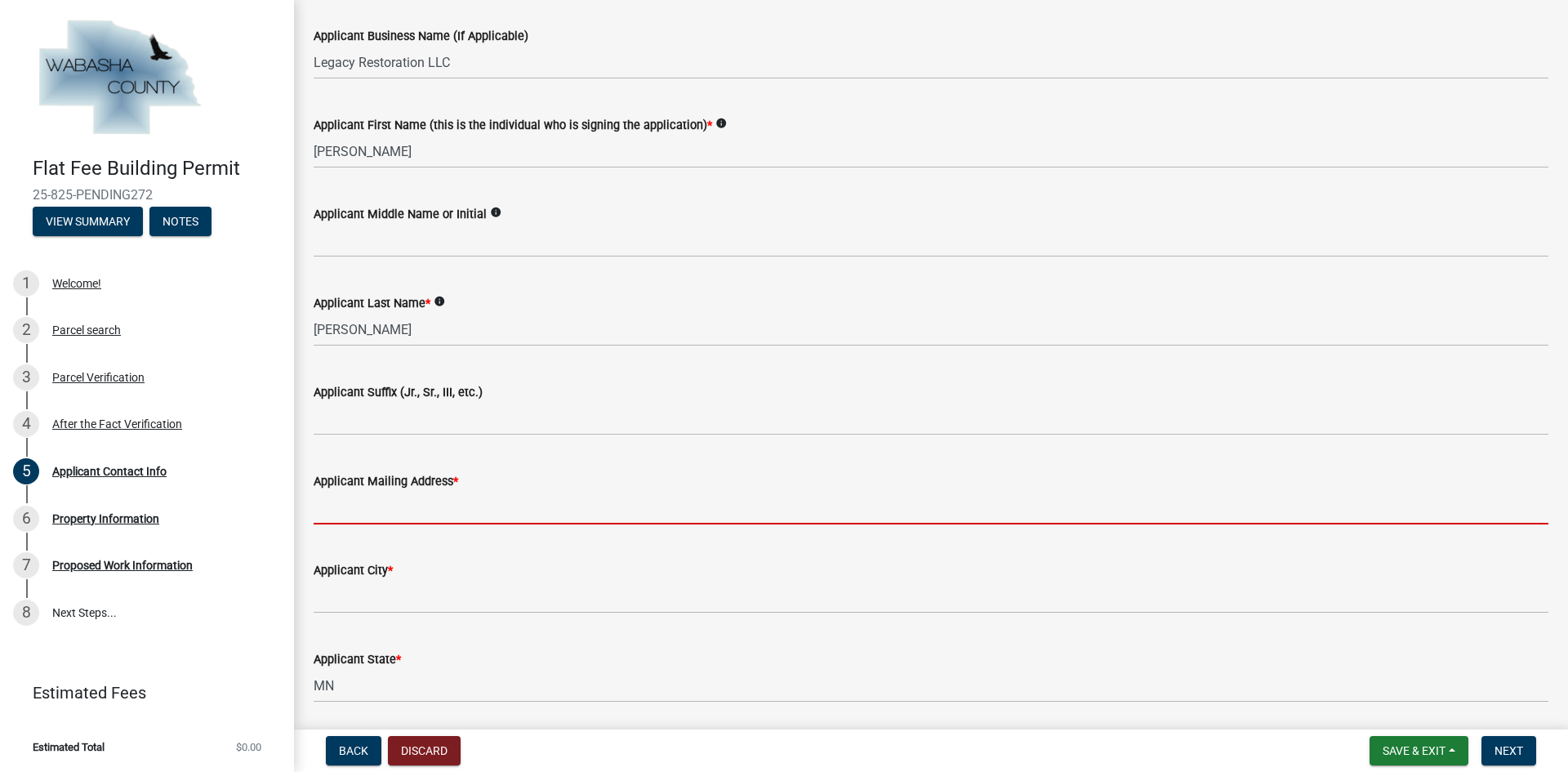
type input "[STREET_ADDRESS]"
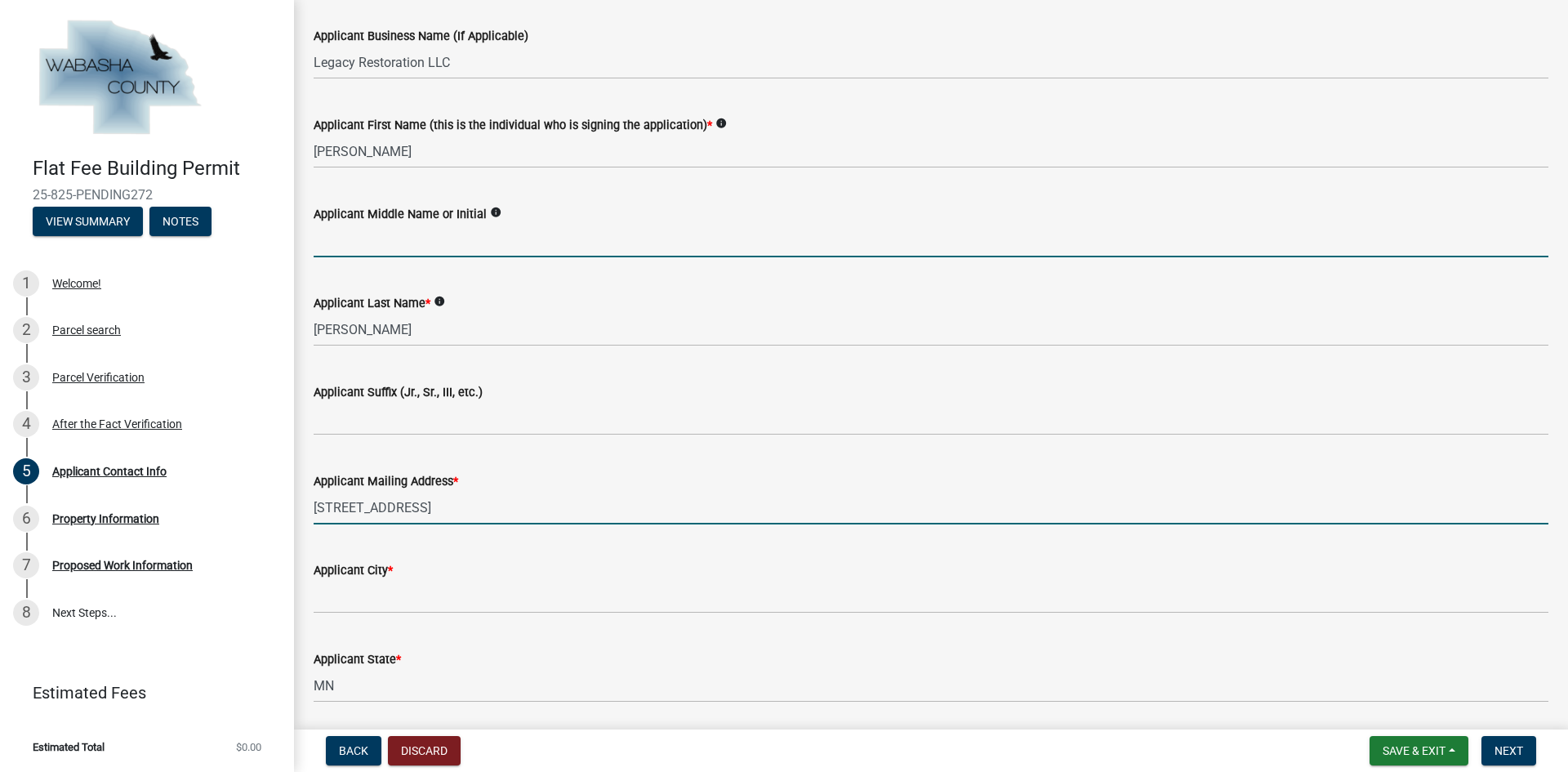
type input "R"
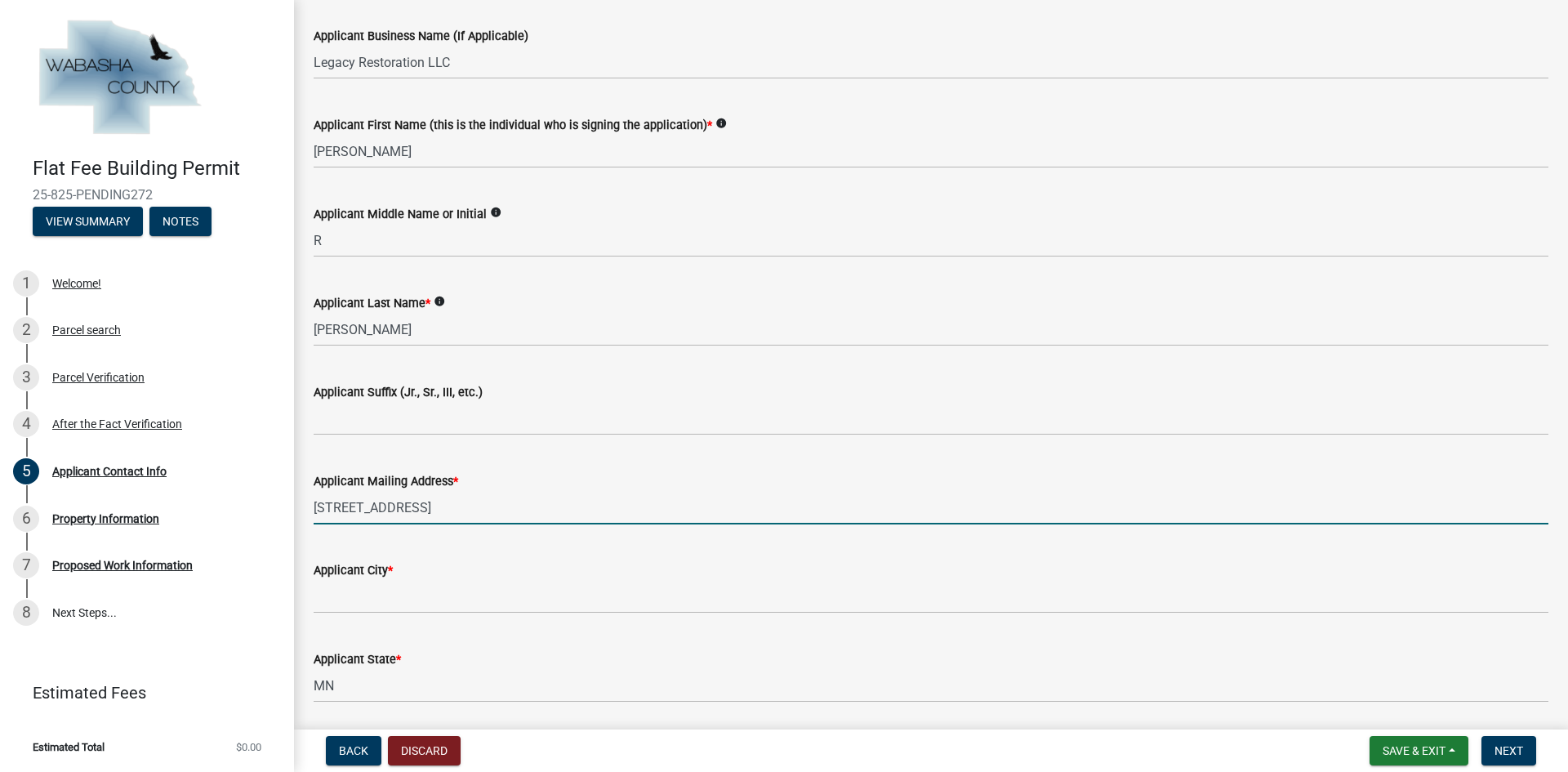
type input "[GEOGRAPHIC_DATA]"
type input "55447"
type input "7634022259"
type input "[EMAIL_ADDRESS][DOMAIN_NAME]"
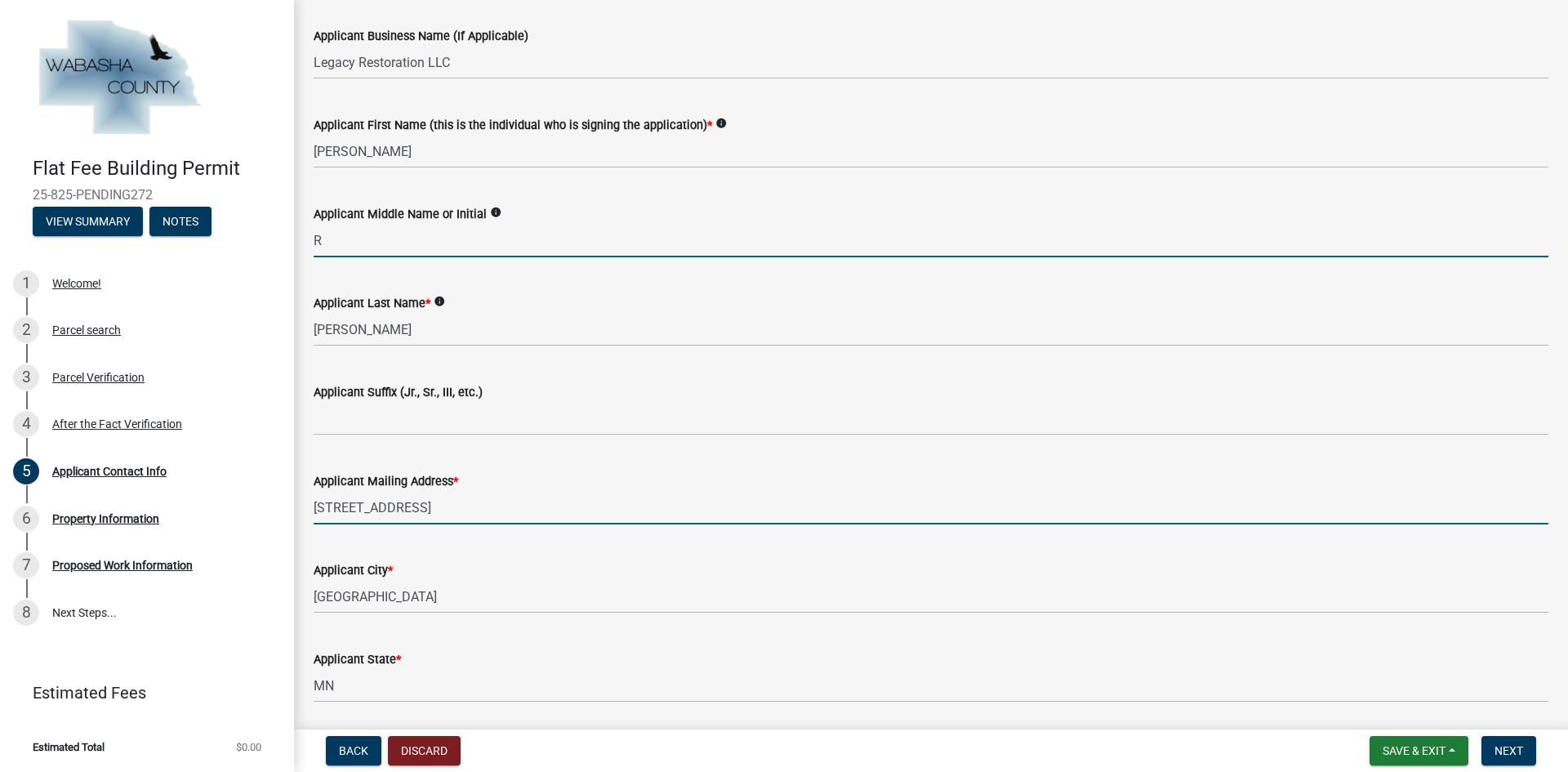
click at [371, 243] on input "R" at bounding box center [930, 240] width 1234 height 34
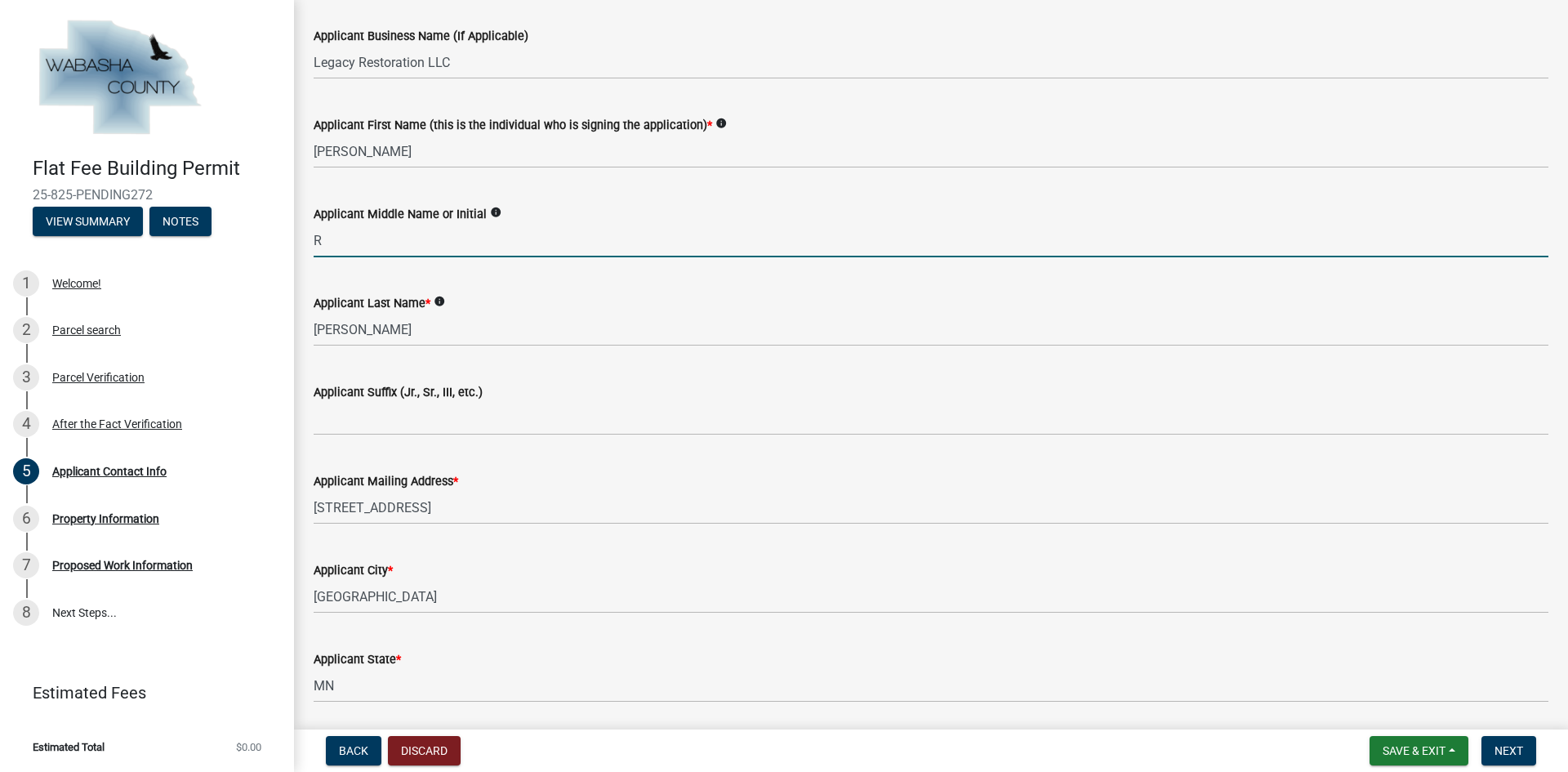
click at [371, 243] on input "R" at bounding box center [930, 240] width 1234 height 34
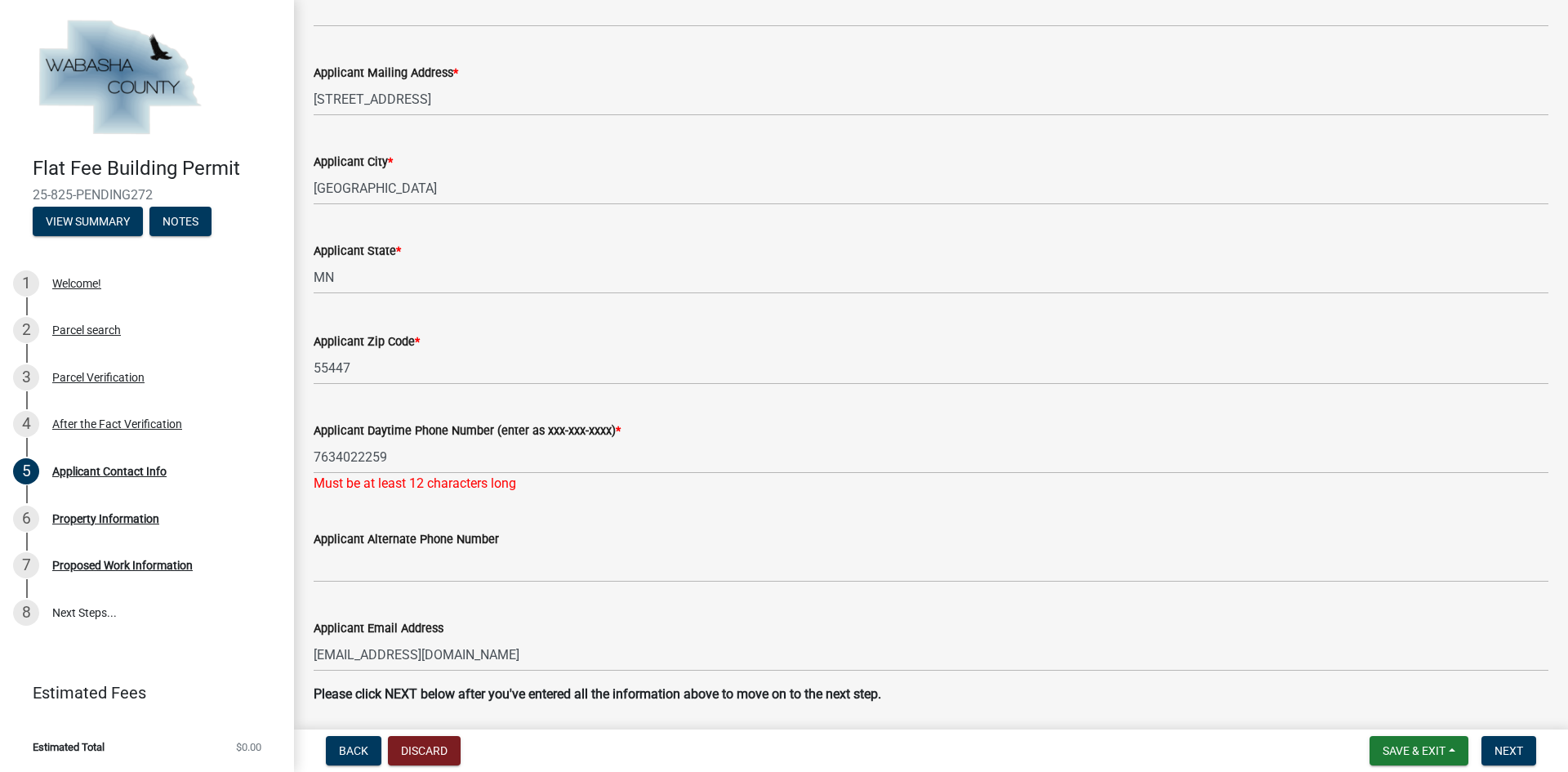
scroll to position [793, 0]
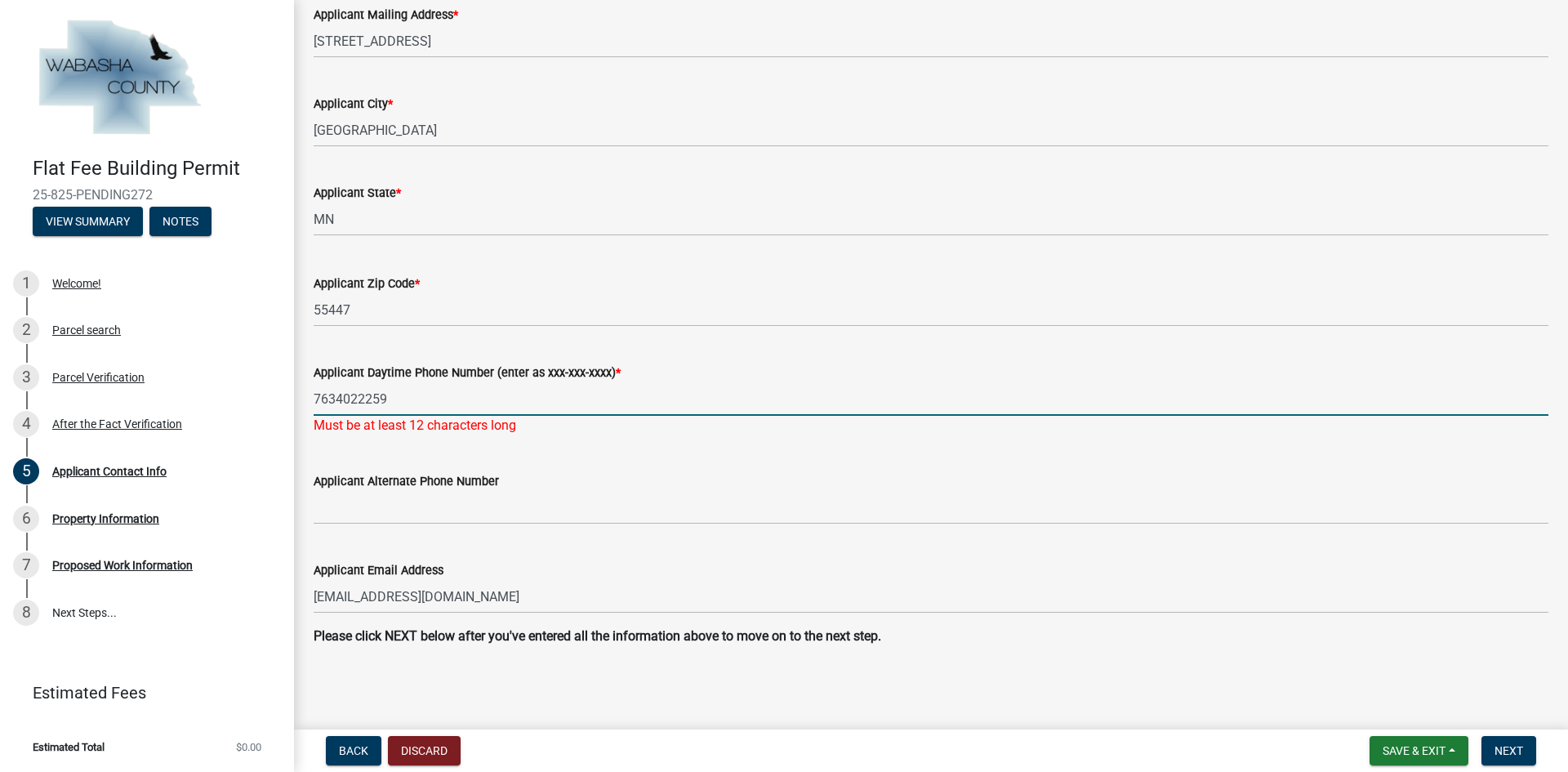
click at [336, 395] on input "7634022259" at bounding box center [930, 399] width 1234 height 34
type input "[PHONE_NUMBER]"
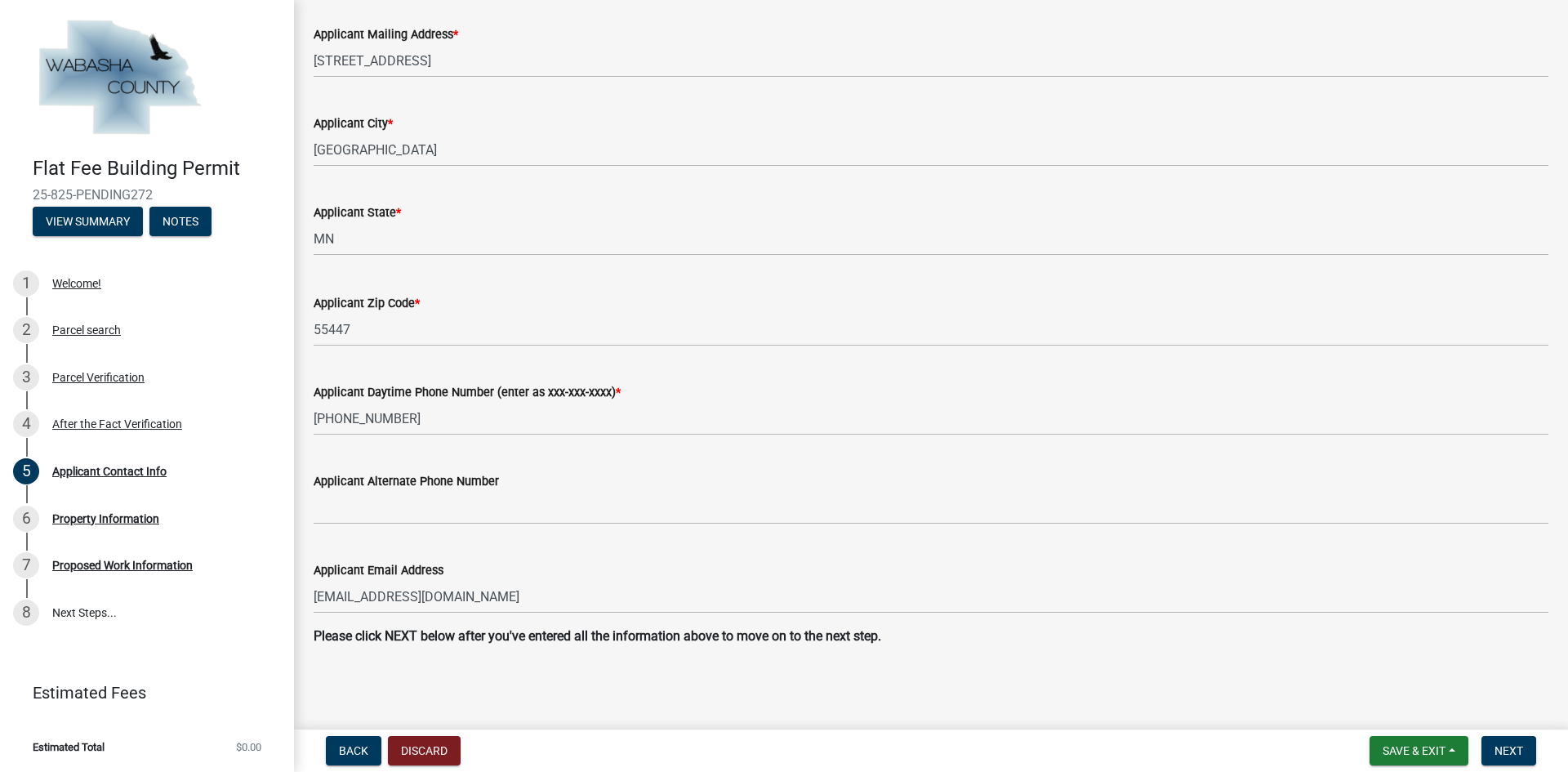
click at [840, 700] on main "Applicant Contact Info share Share Is this application being entered by Wabasha…" at bounding box center [930, 361] width 1273 height 723
click at [1498, 744] on span "Next" at bounding box center [1508, 751] width 29 height 13
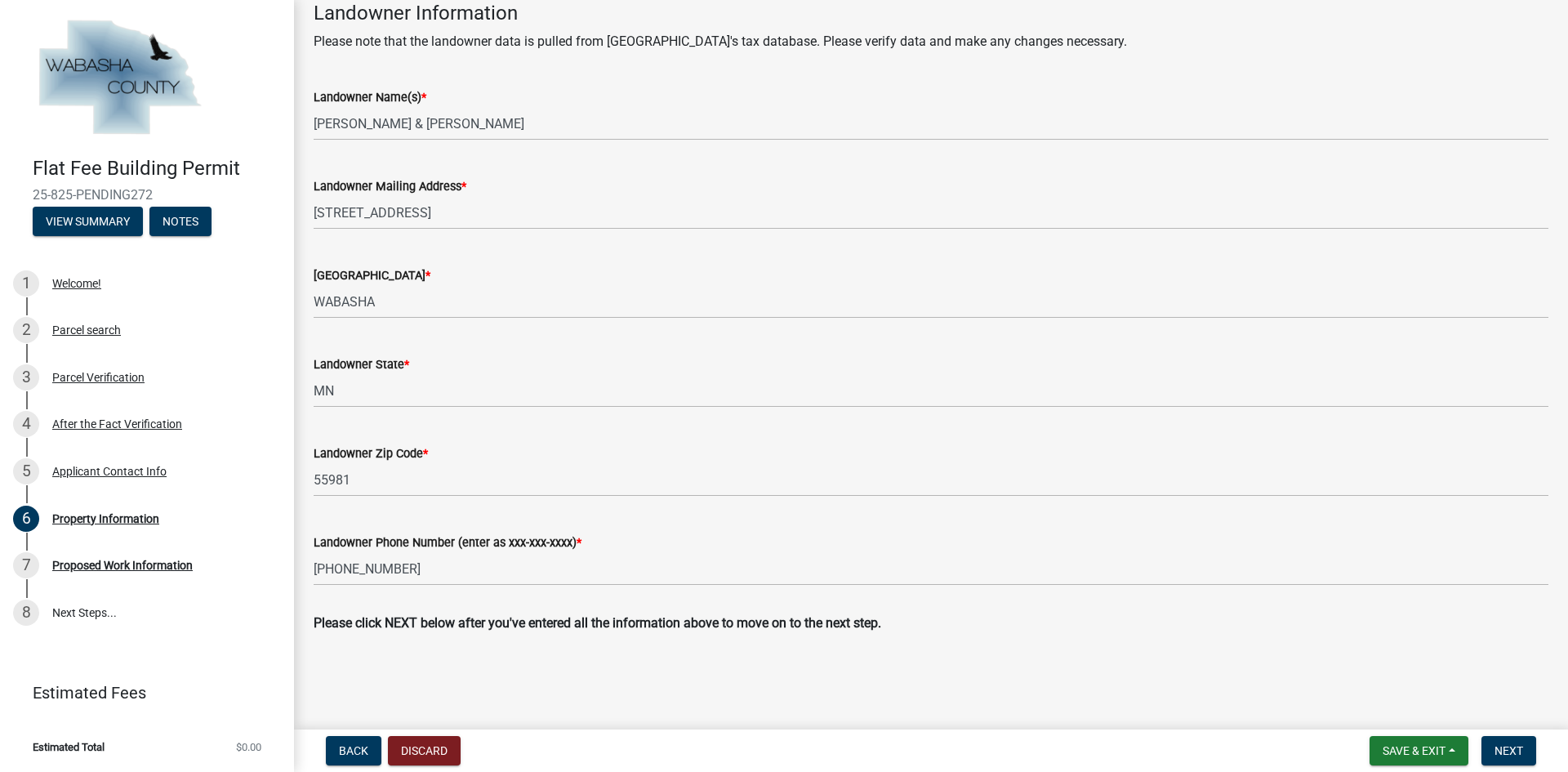
scroll to position [536, 0]
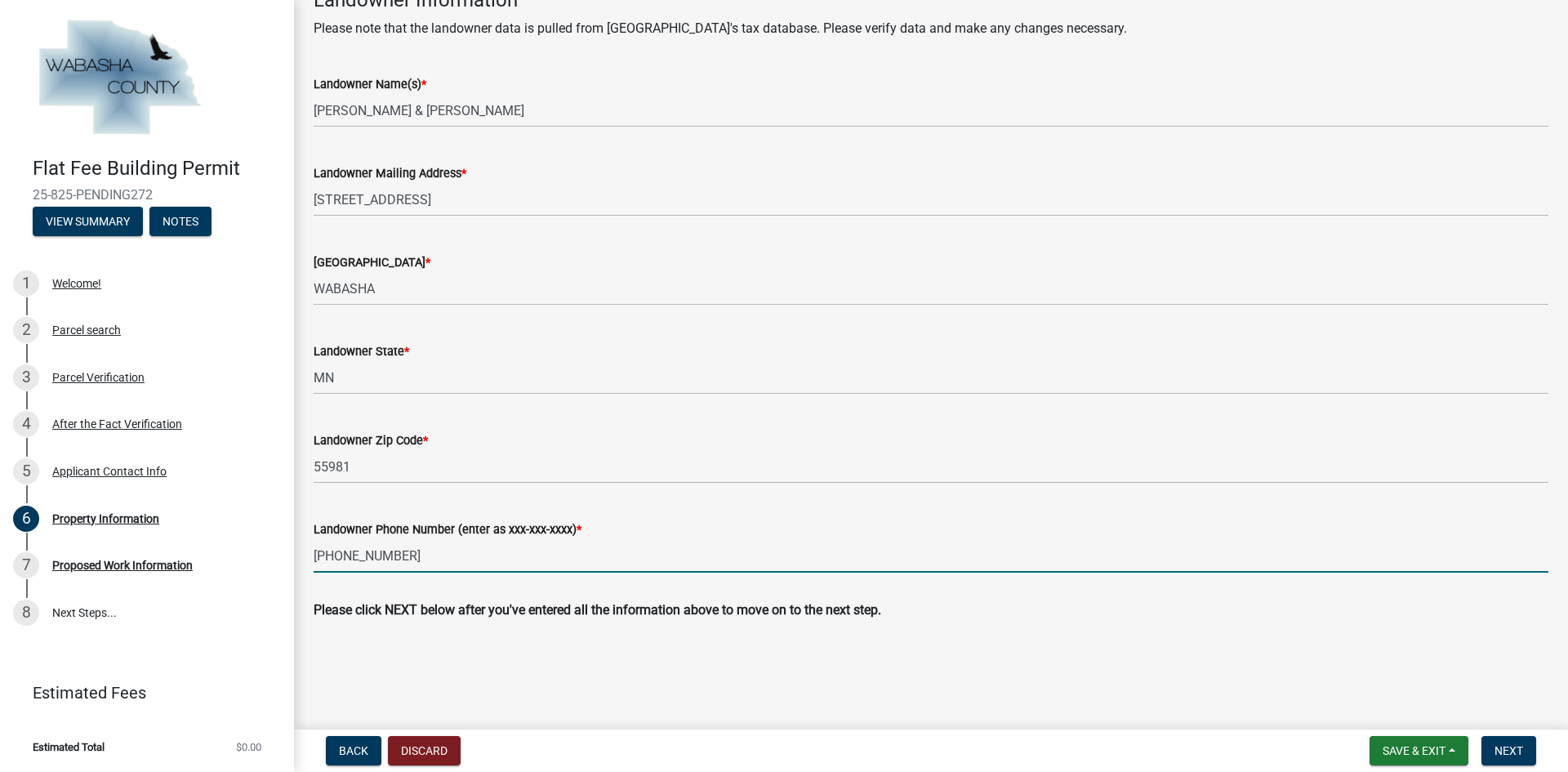
click at [409, 564] on input "[PHONE_NUMBER]" at bounding box center [930, 555] width 1234 height 34
type input "[PHONE_NUMBER]"
click at [1490, 752] on button "Next" at bounding box center [1508, 751] width 55 height 29
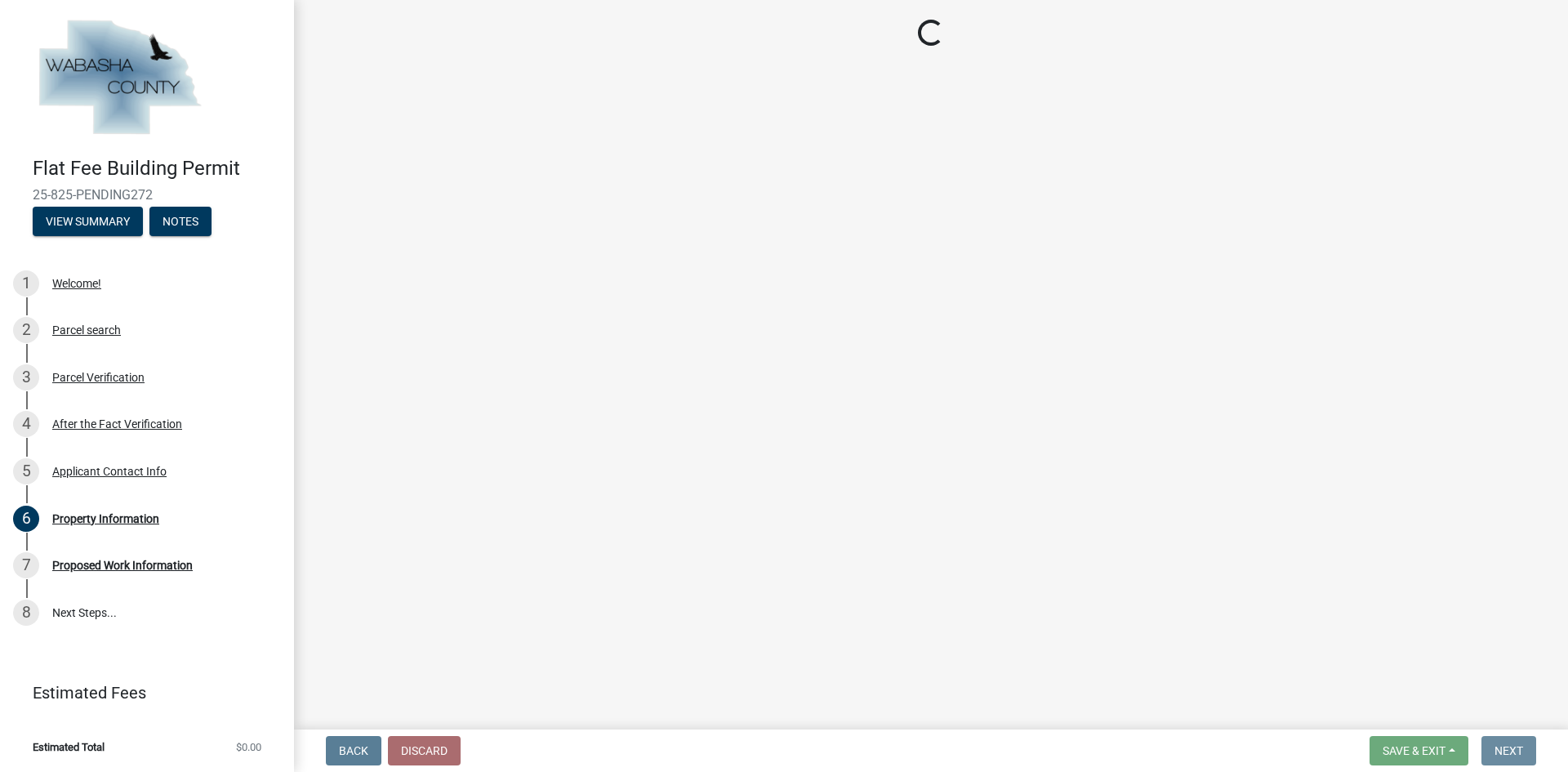
scroll to position [0, 0]
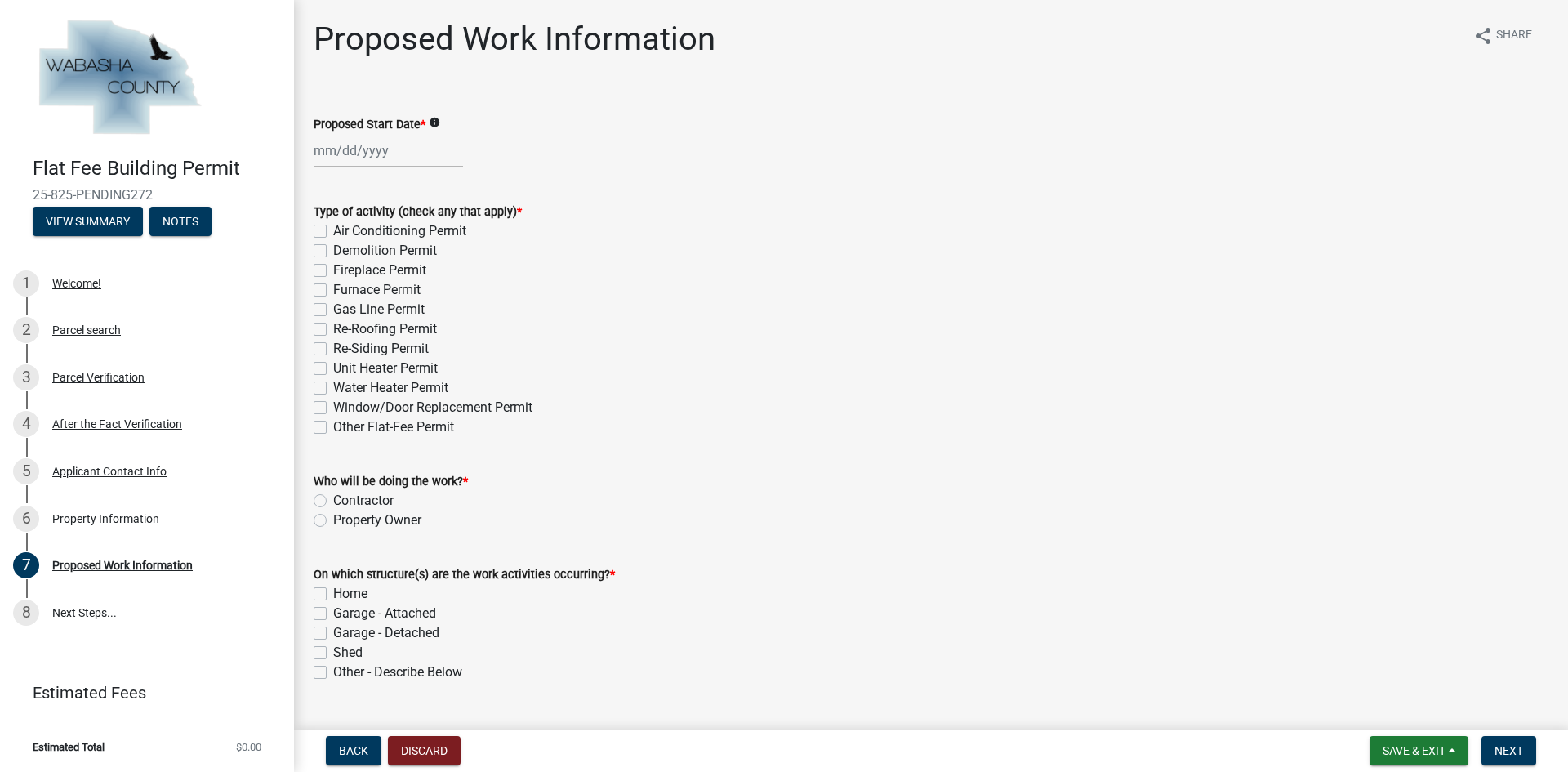
select select "9"
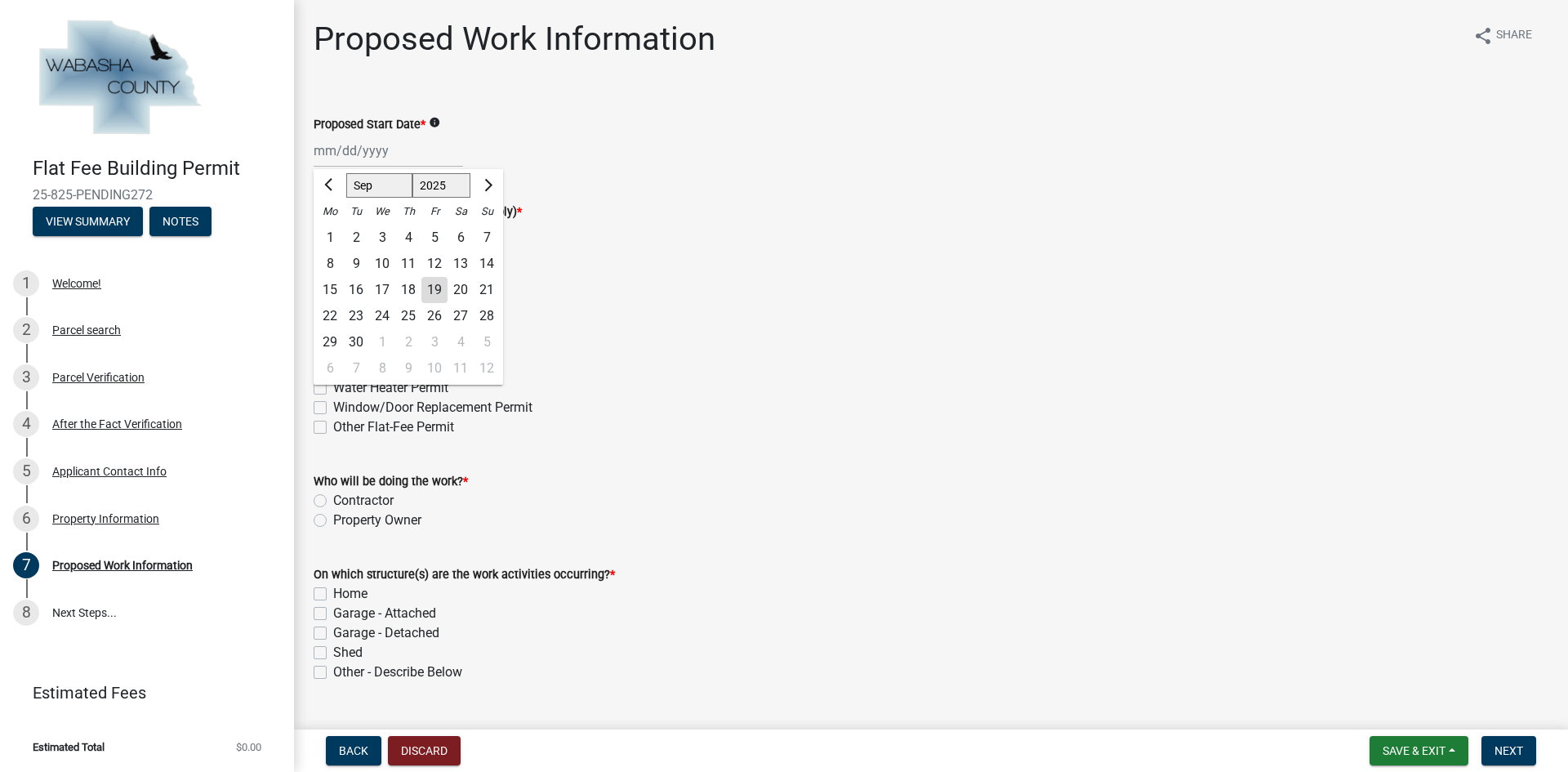
click at [327, 156] on div "Mar Apr May Jun [DATE] Aug Sep Oct Nov [DATE] 2026 Mo Tu We Th Fr Sa Su 1 2 3 4…" at bounding box center [388, 151] width 150 height 34
click at [440, 315] on div "26" at bounding box center [435, 316] width 26 height 26
type input "[DATE]"
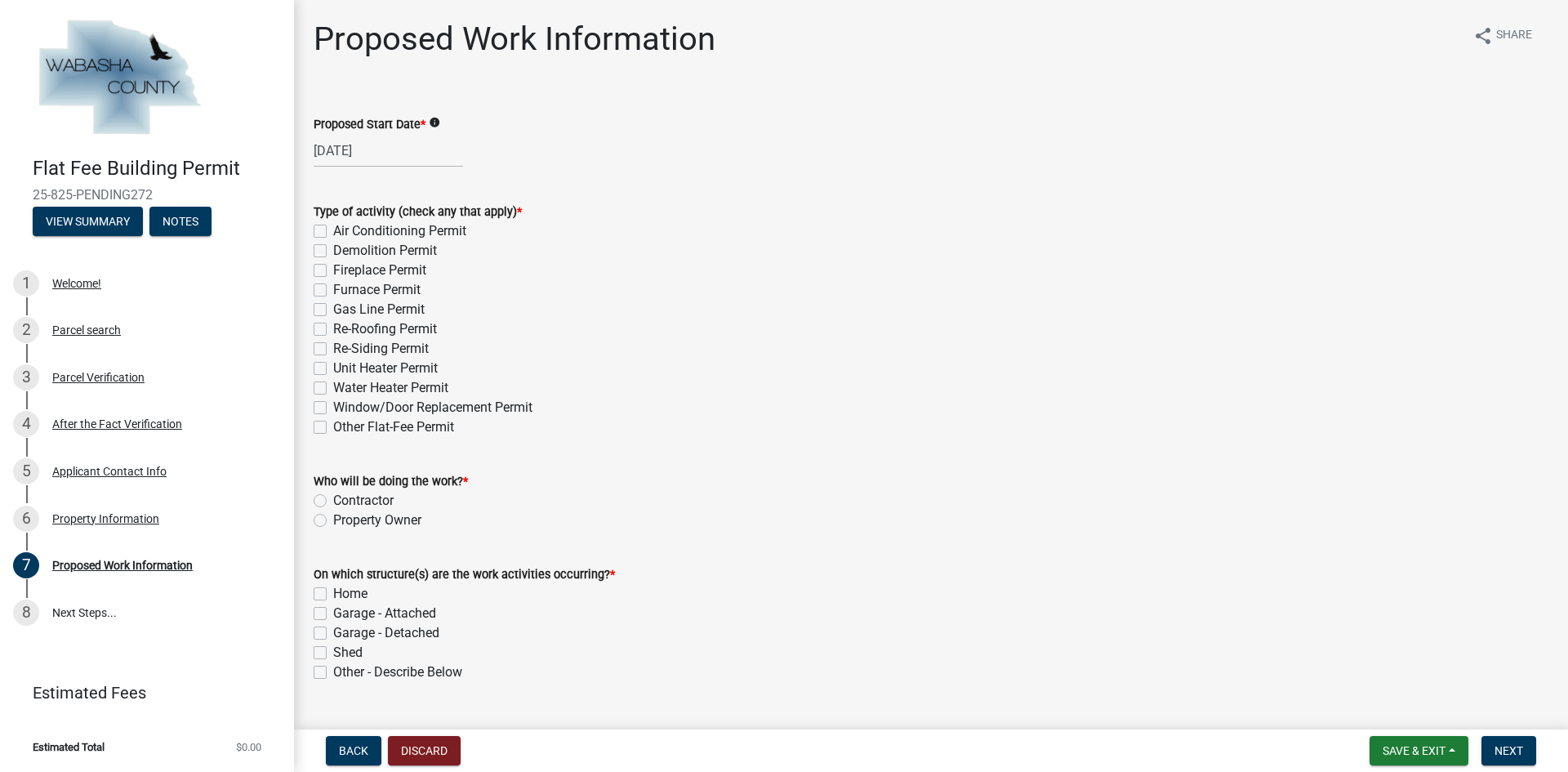
click at [333, 325] on label "Re-Roofing Permit" at bounding box center [385, 329] width 104 height 20
click at [333, 325] on input "Re-Roofing Permit" at bounding box center [338, 324] width 11 height 11
checkbox input "true"
checkbox input "false"
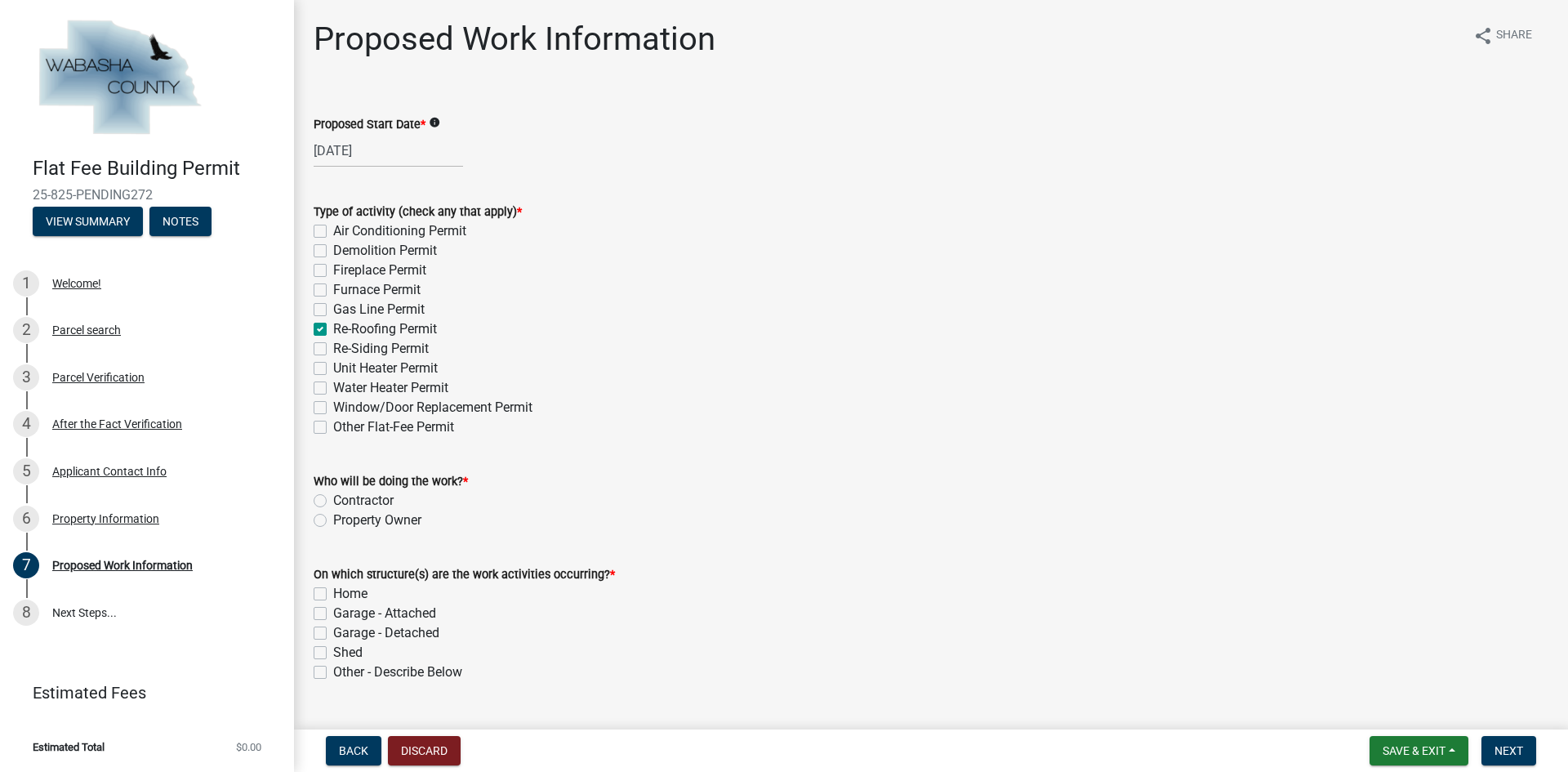
checkbox input "false"
checkbox input "true"
checkbox input "false"
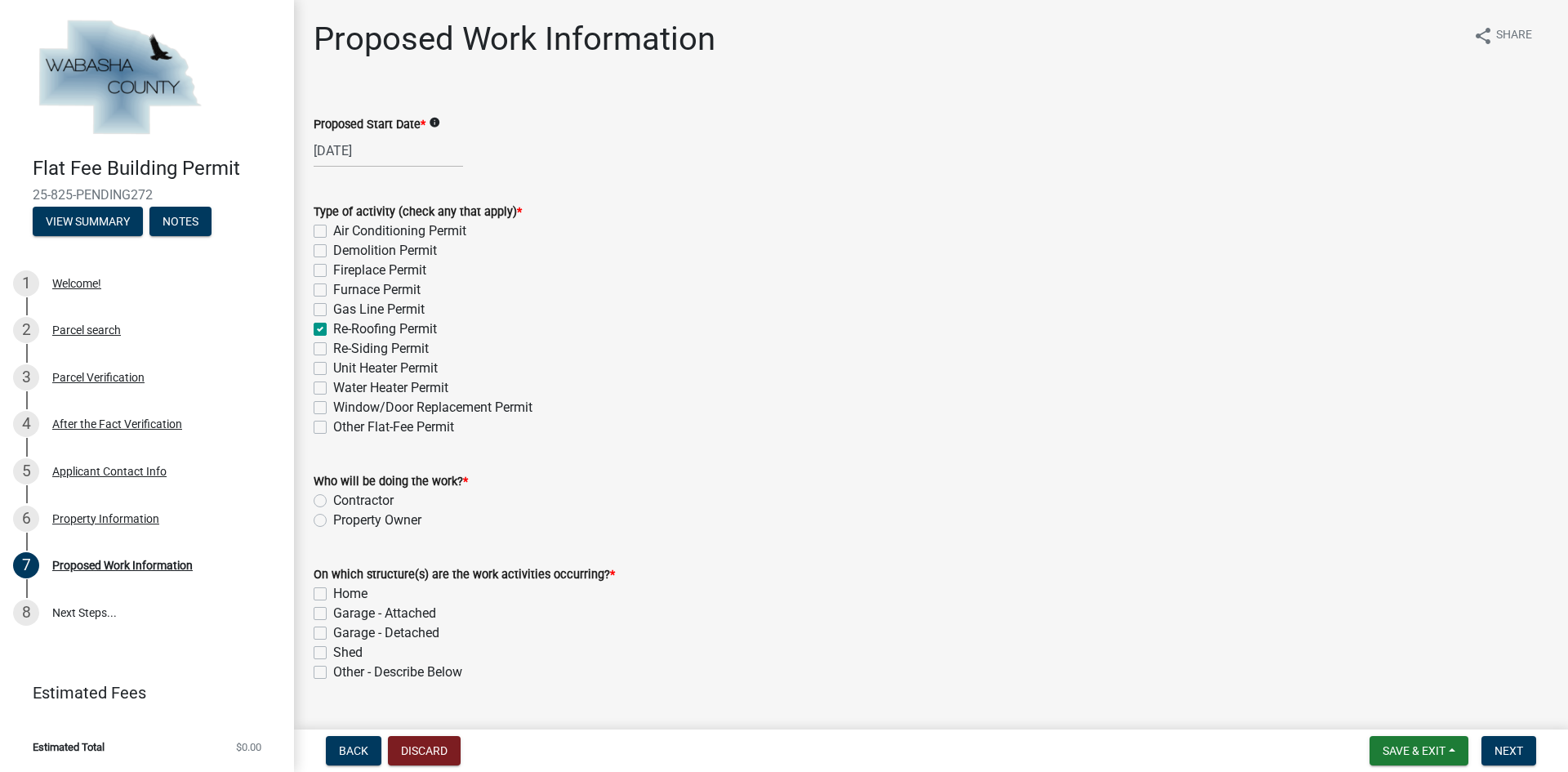
checkbox input "false"
click at [333, 499] on label "Contractor" at bounding box center [363, 501] width 61 height 20
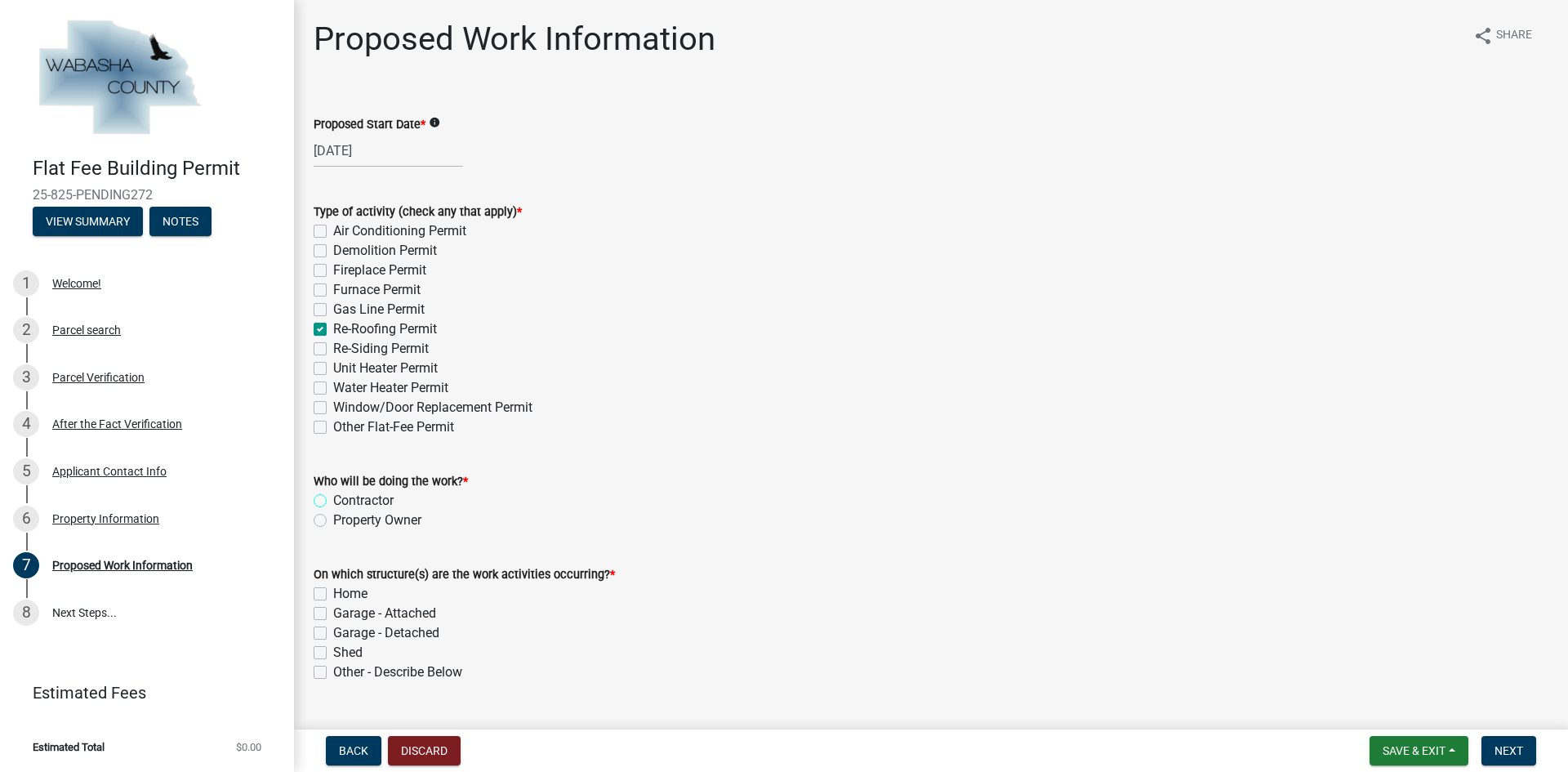
click at [333, 499] on input "Contractor" at bounding box center [338, 496] width 11 height 11
radio input "true"
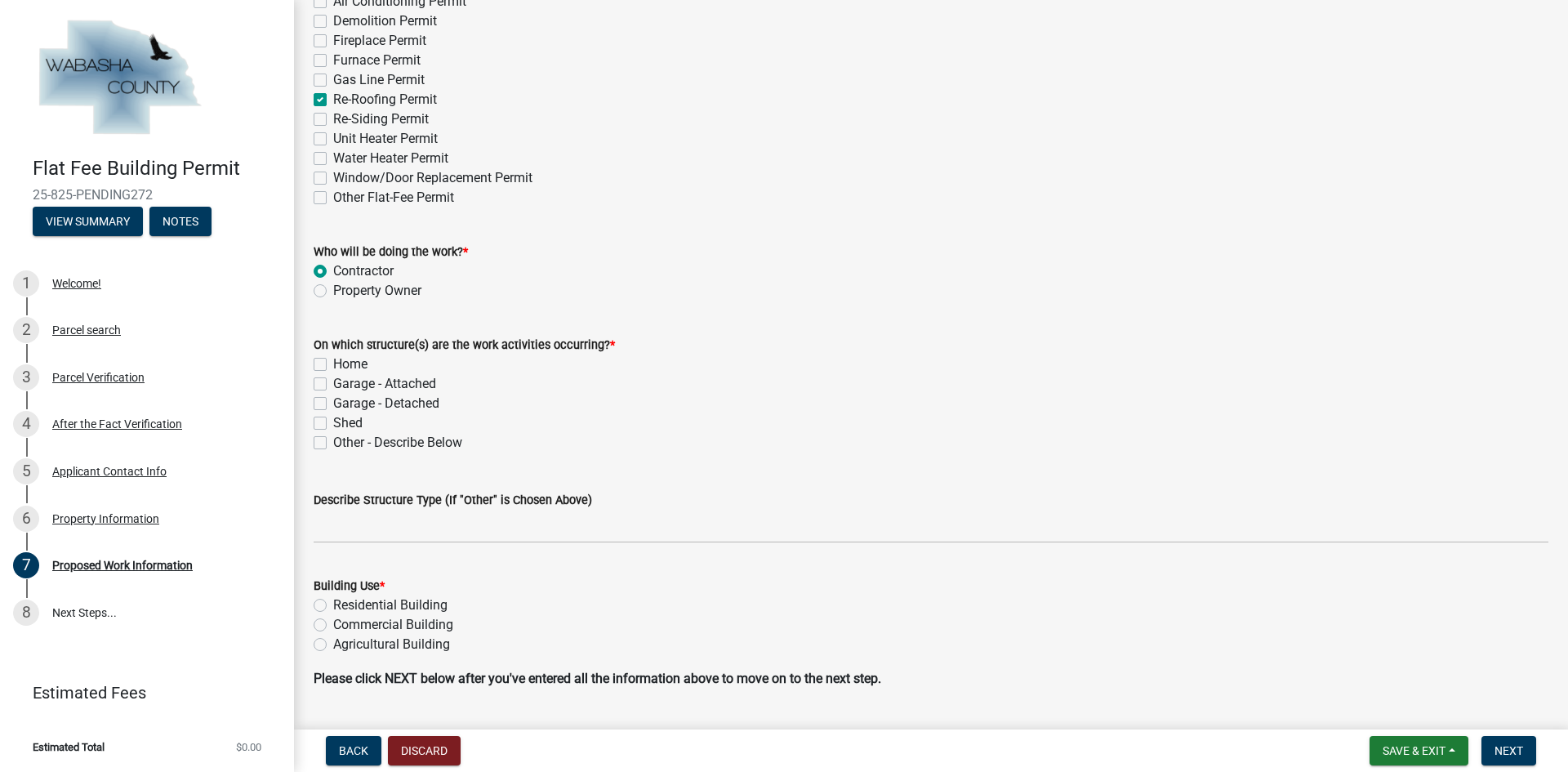
scroll to position [245, 0]
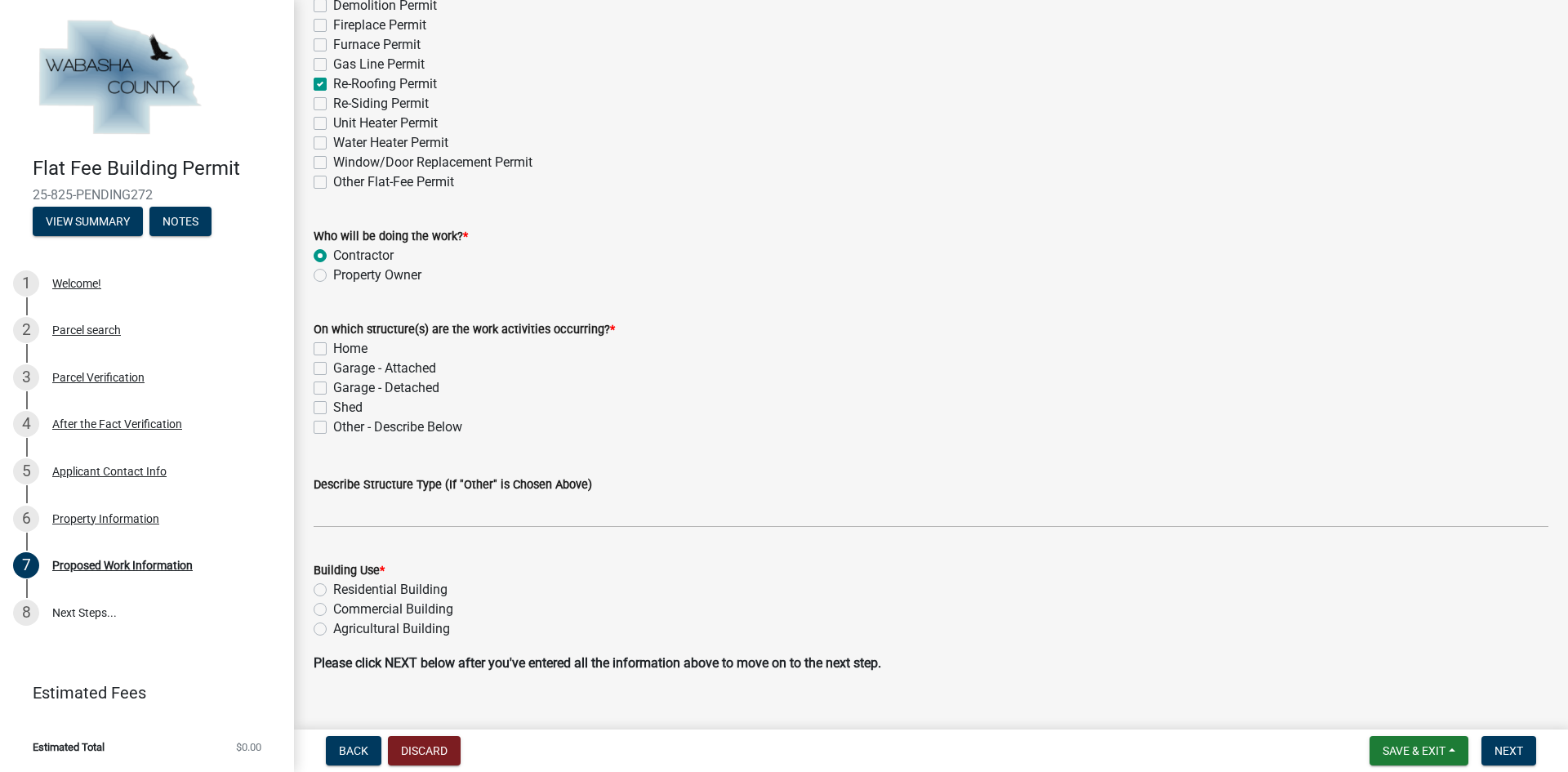
click at [333, 345] on label "Home" at bounding box center [350, 349] width 34 height 20
click at [333, 345] on input "Home" at bounding box center [338, 344] width 11 height 11
checkbox input "true"
checkbox input "false"
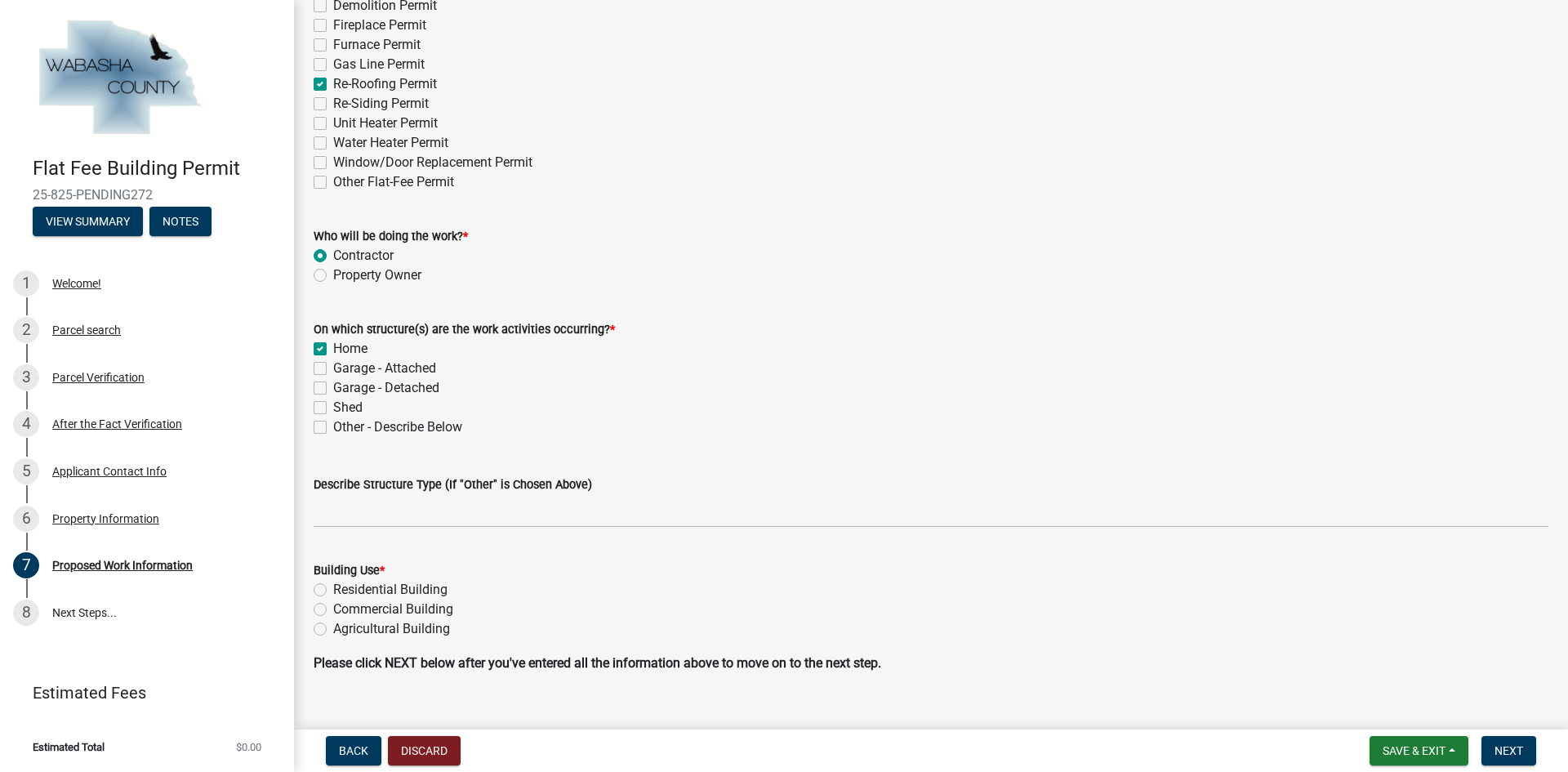
checkbox input "false"
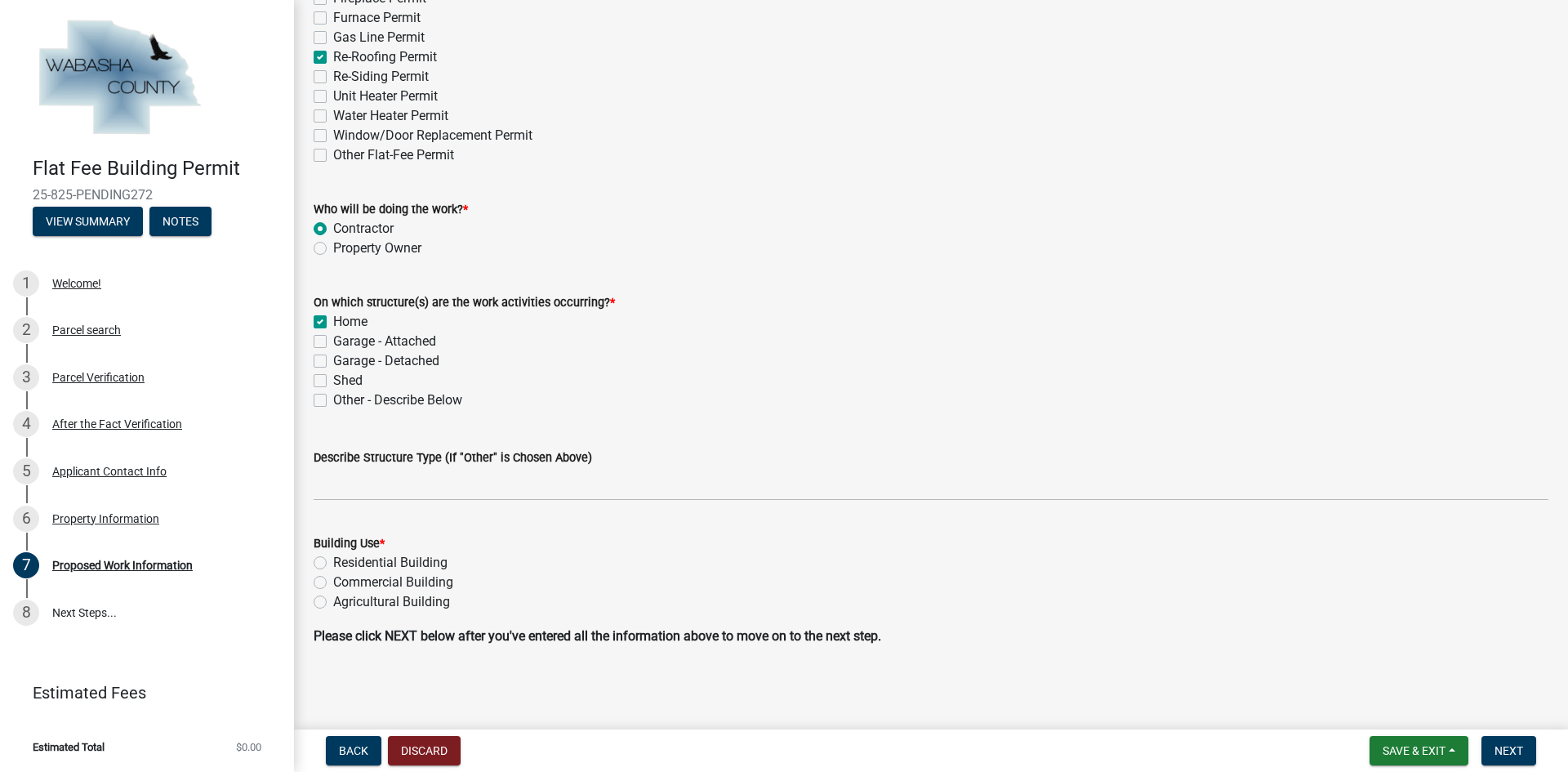
click at [333, 562] on label "Residential Building" at bounding box center [390, 562] width 115 height 20
click at [333, 562] on input "Residential Building" at bounding box center [338, 558] width 11 height 11
radio input "true"
click at [1506, 746] on span "Next" at bounding box center [1508, 751] width 29 height 13
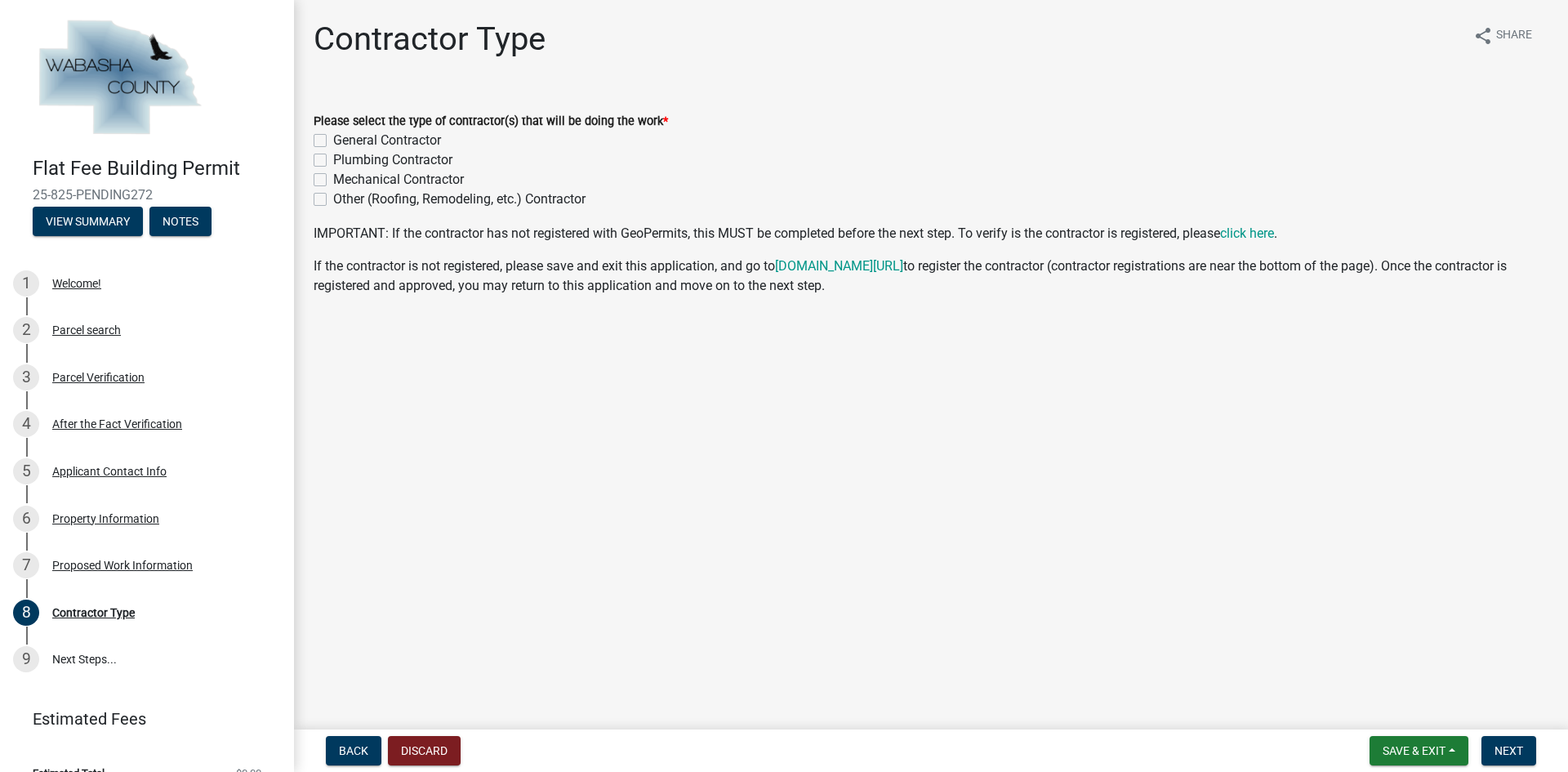
click at [333, 137] on label "General Contractor" at bounding box center [387, 141] width 108 height 20
click at [333, 137] on input "General Contractor" at bounding box center [338, 136] width 11 height 11
checkbox input "true"
checkbox input "false"
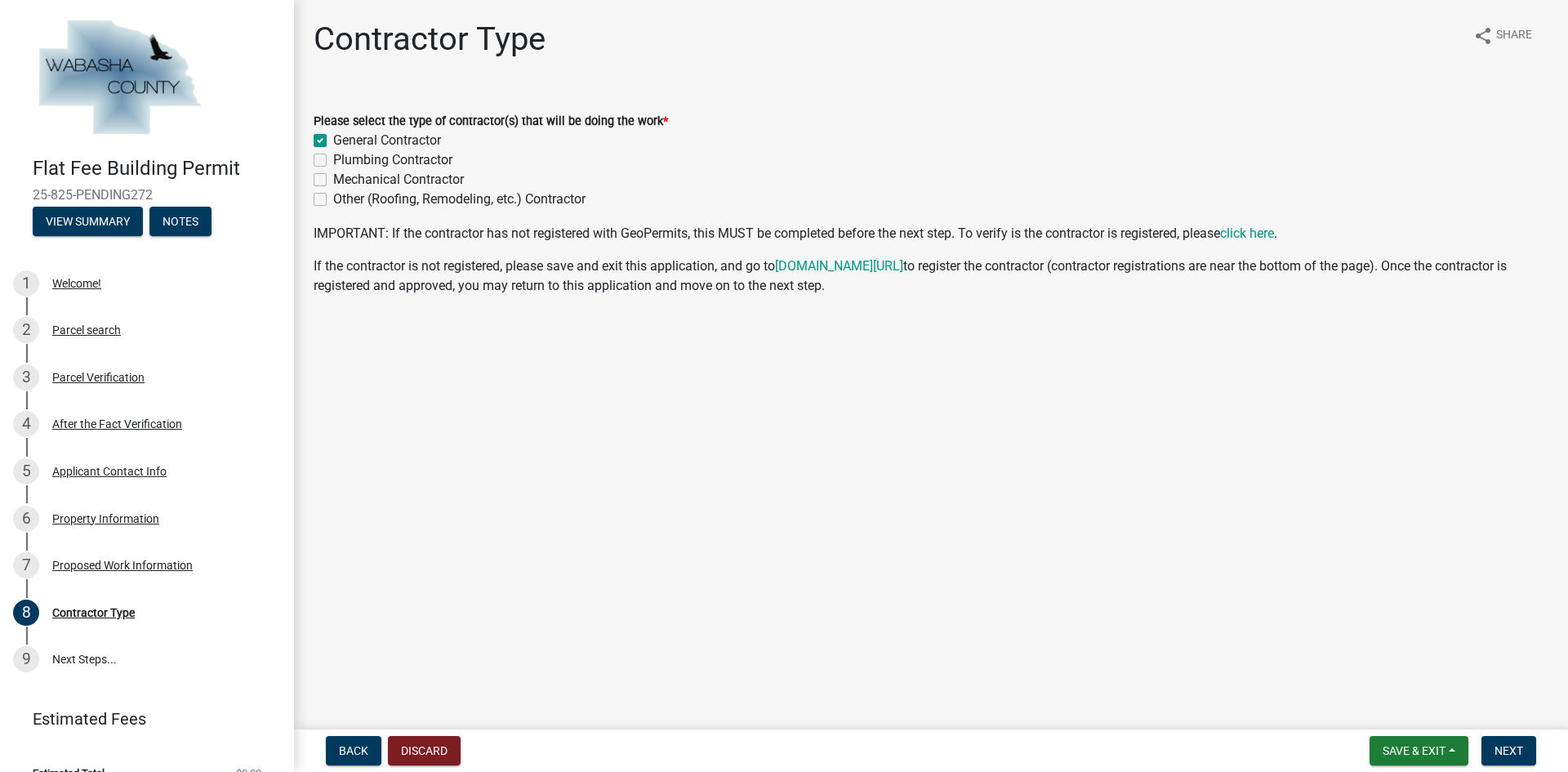
checkbox input "false"
click at [1512, 738] on button "Next" at bounding box center [1508, 751] width 55 height 29
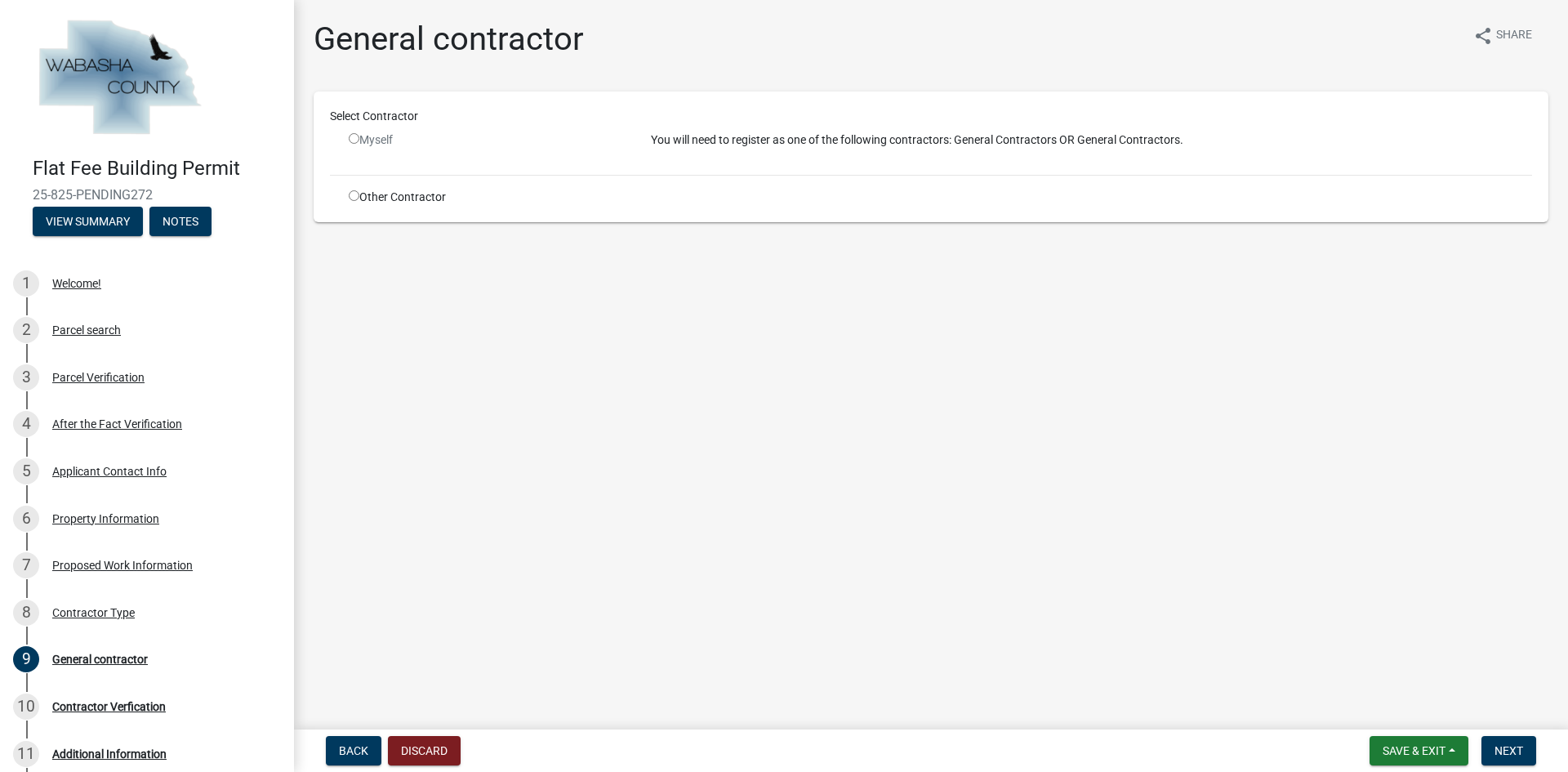
click at [358, 143] on input "radio" at bounding box center [354, 138] width 11 height 11
click at [356, 140] on input "radio" at bounding box center [354, 138] width 11 height 11
click at [372, 175] on div "Select Contractor Myself You will need to register as one of the following cont…" at bounding box center [930, 157] width 1202 height 98
click at [352, 140] on input "radio" at bounding box center [354, 138] width 11 height 11
click at [733, 140] on p "You will need to register as one of the following contractors: General Contract…" at bounding box center [1091, 140] width 881 height 17
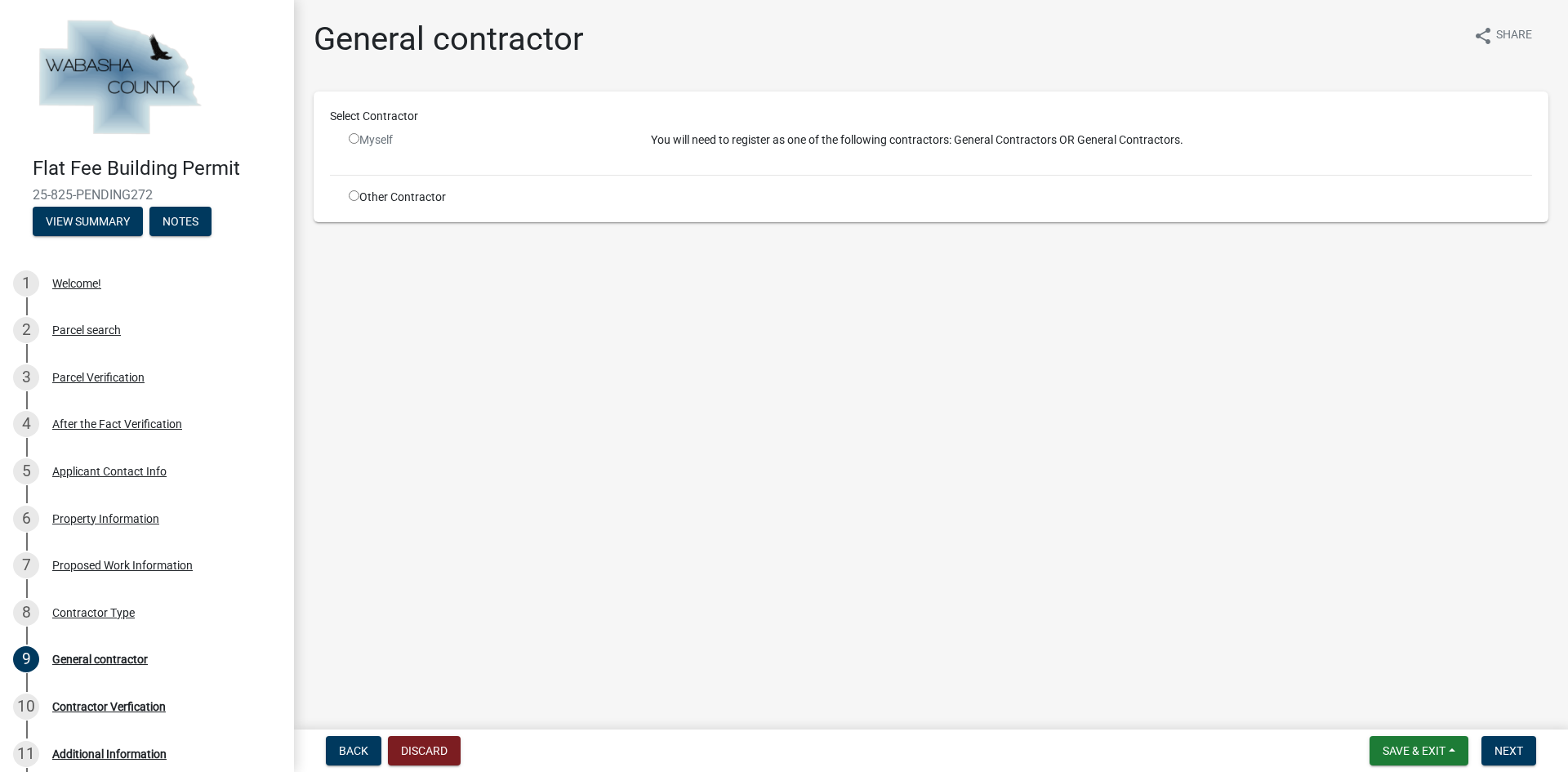
click at [764, 160] on div "You will need to register as one of the following contractors: General Contract…" at bounding box center [1091, 147] width 905 height 30
click at [344, 199] on div "Other Contractor" at bounding box center [487, 196] width 302 height 17
click at [351, 138] on input "radio" at bounding box center [354, 138] width 11 height 11
radio input "false"
click at [652, 155] on div "You will need to register as one of the following contractors: General Contract…" at bounding box center [1091, 147] width 905 height 30
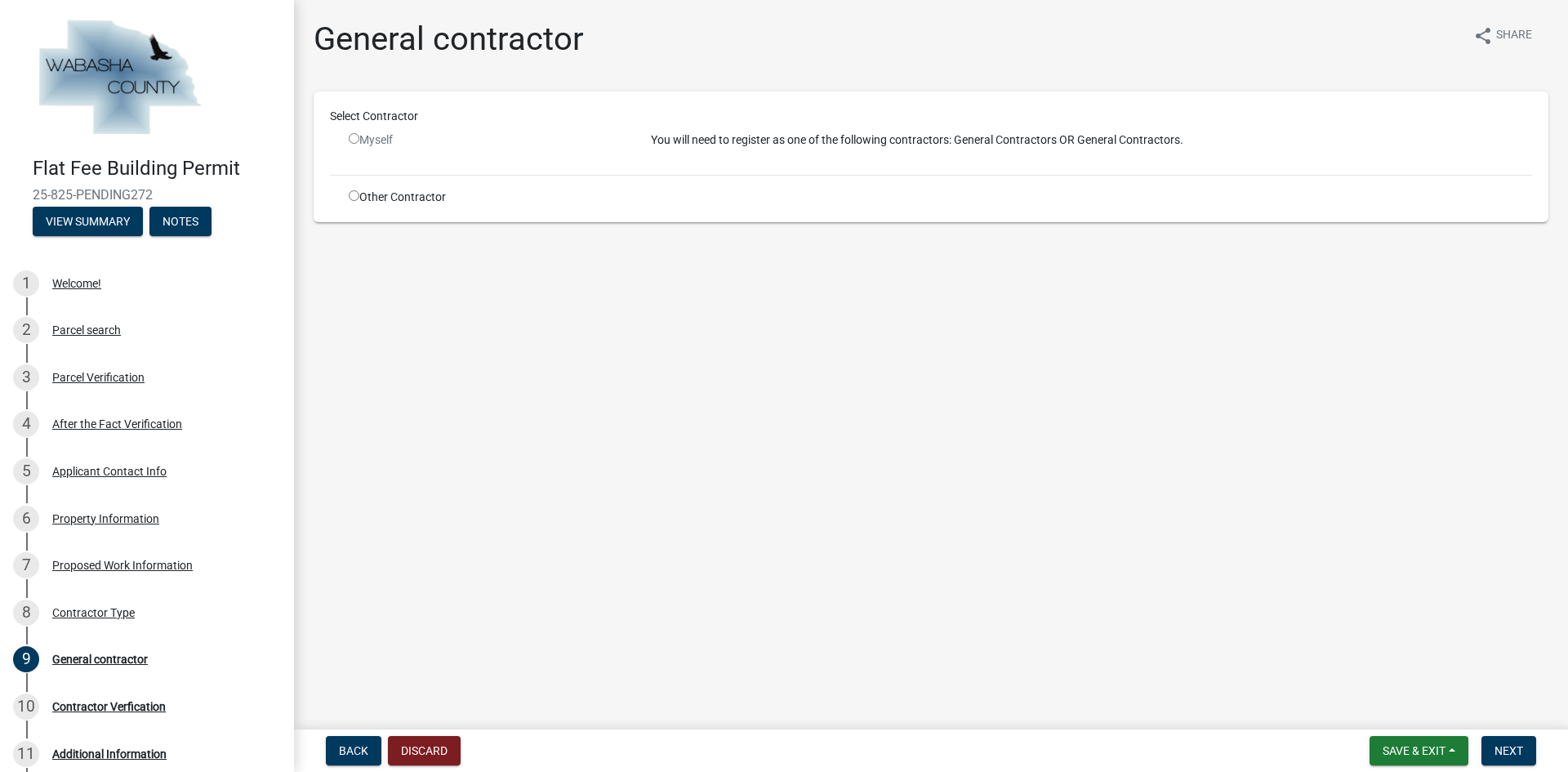
click at [354, 201] on div "Other Contractor" at bounding box center [487, 196] width 302 height 17
click at [354, 195] on input "radio" at bounding box center [354, 195] width 11 height 11
radio input "true"
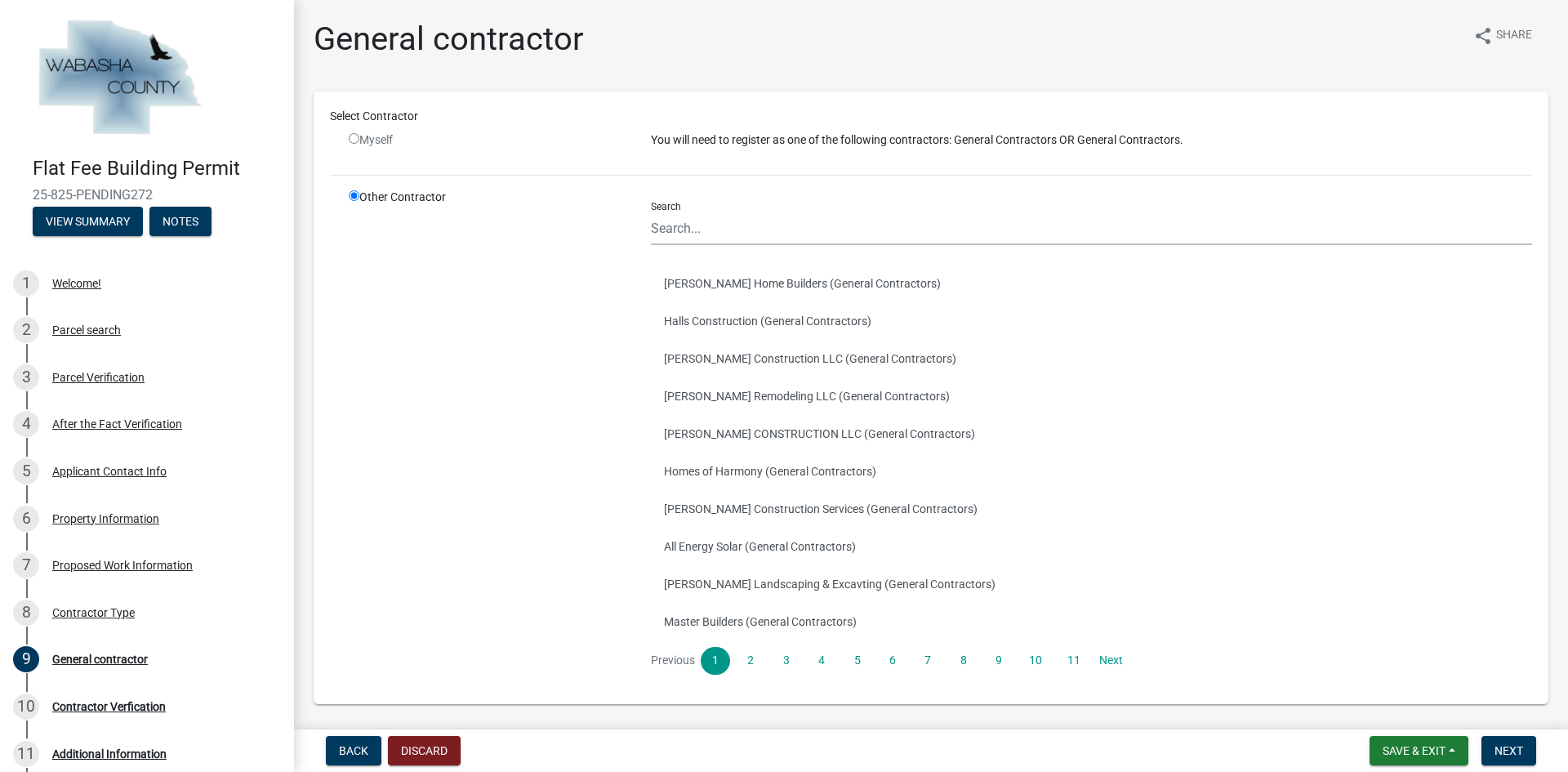
click at [353, 138] on input "radio" at bounding box center [354, 138] width 11 height 11
radio input "false"
radio input "true"
click at [356, 194] on input "radio" at bounding box center [354, 195] width 11 height 11
click at [353, 133] on input "radio" at bounding box center [354, 138] width 11 height 11
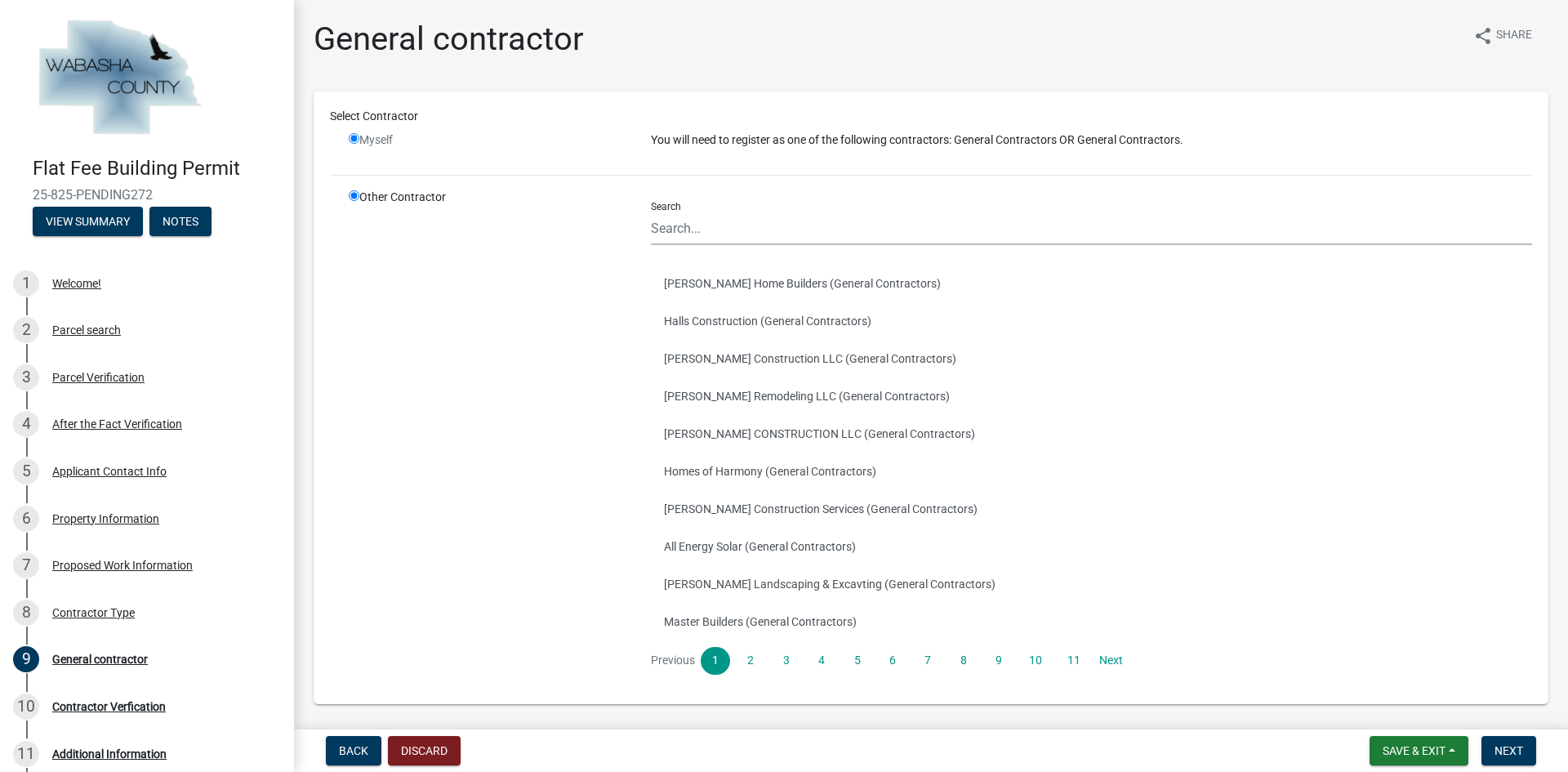
radio input "false"
radio input "true"
click at [353, 134] on input "radio" at bounding box center [354, 138] width 11 height 11
radio input "false"
radio input "true"
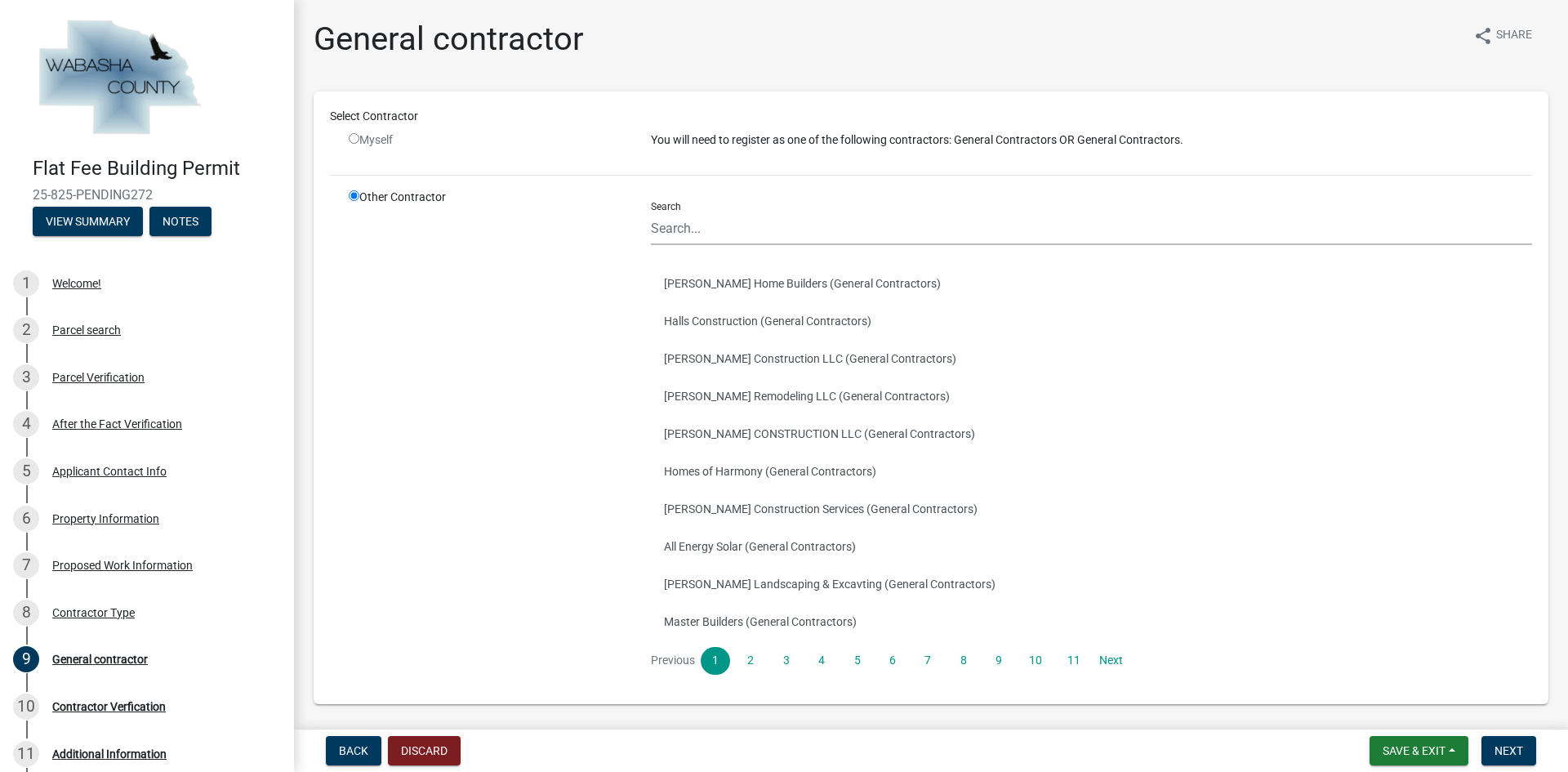
click at [353, 134] on input "radio" at bounding box center [354, 138] width 11 height 11
radio input "false"
radio input "true"
click at [353, 134] on input "radio" at bounding box center [354, 138] width 11 height 11
radio input "false"
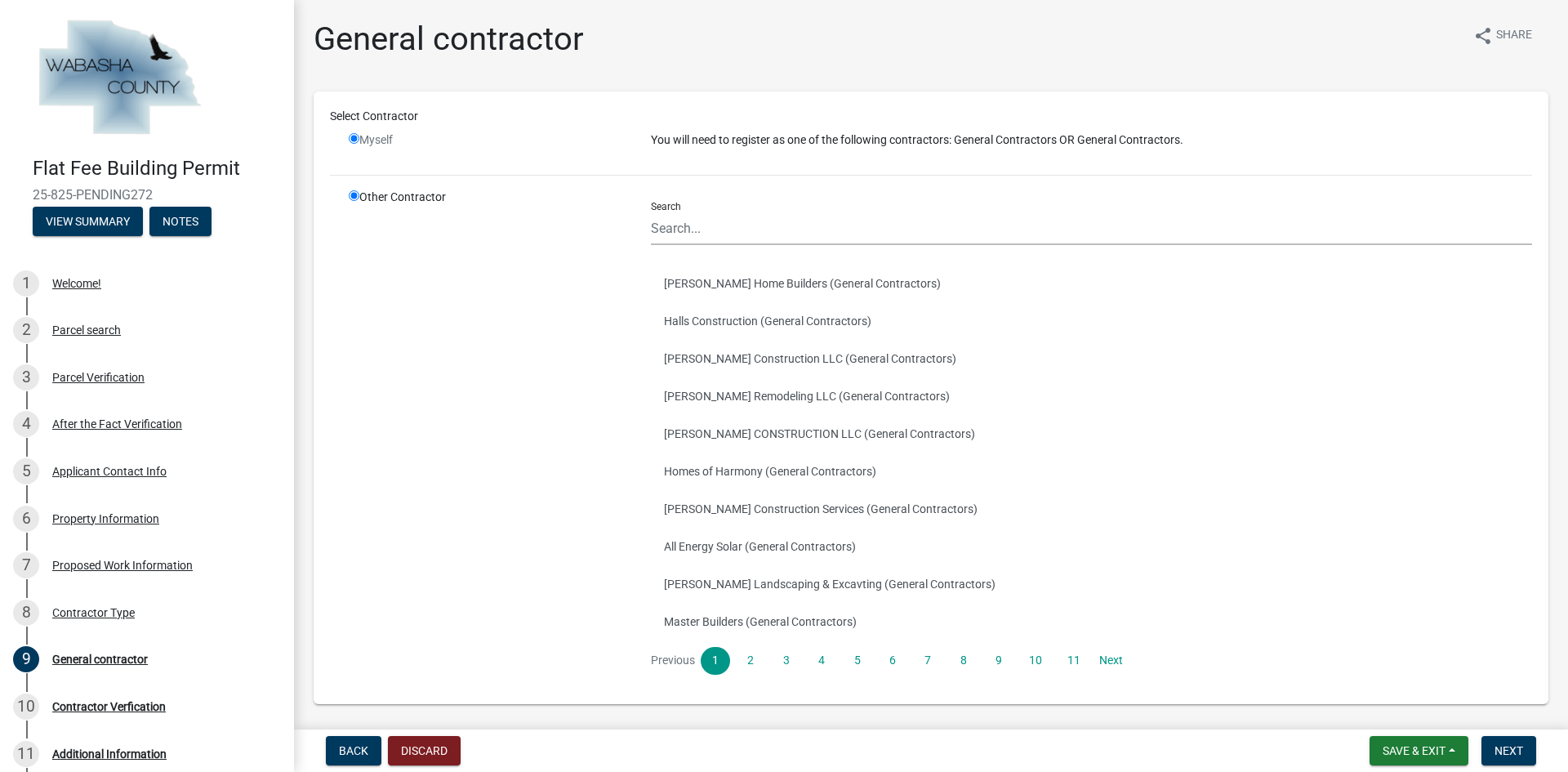
radio input "true"
click at [353, 134] on input "radio" at bounding box center [354, 138] width 11 height 11
radio input "false"
radio input "true"
click at [1520, 756] on span "Next" at bounding box center [1508, 751] width 29 height 13
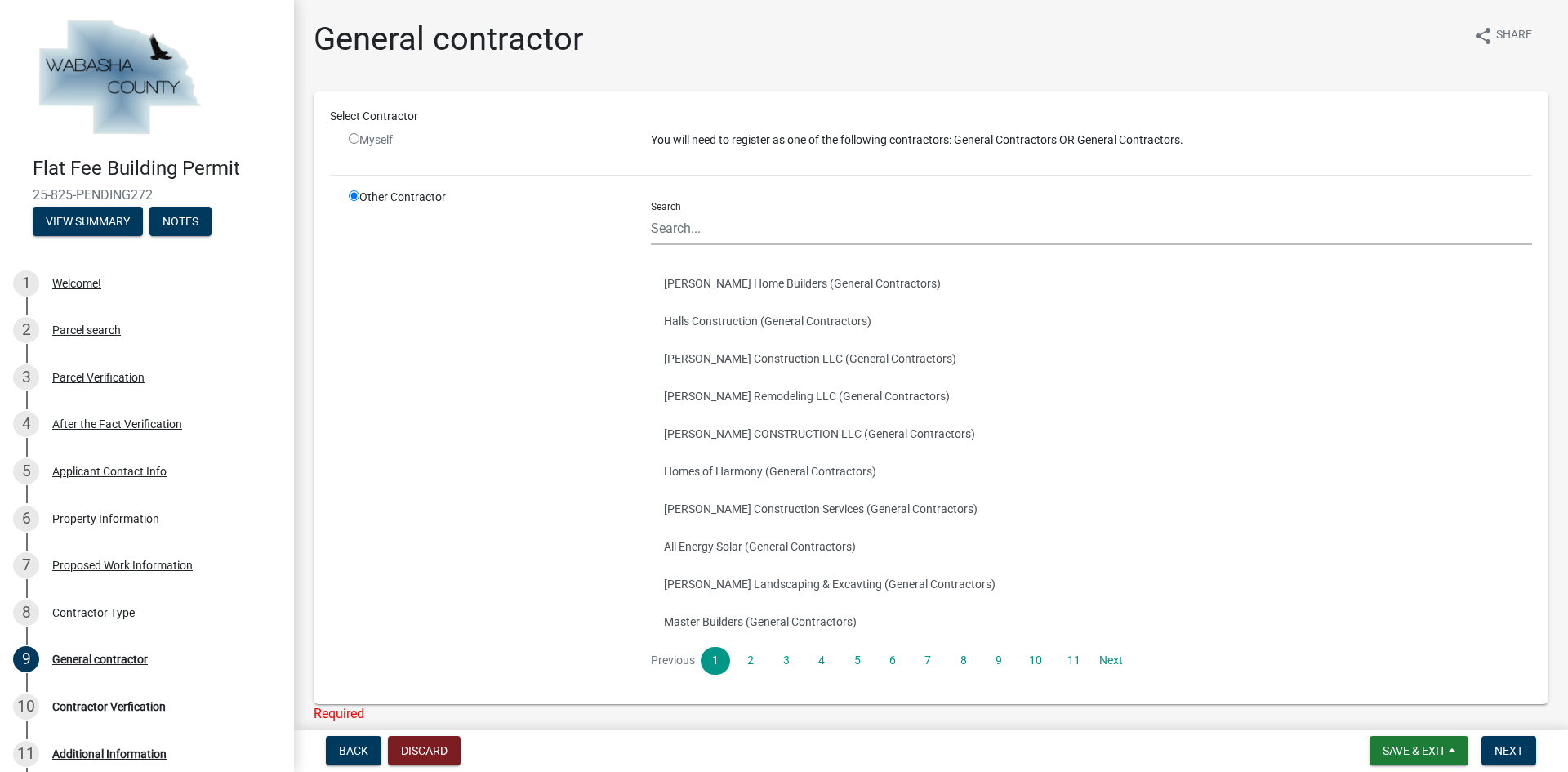
click at [353, 136] on input "radio" at bounding box center [354, 138] width 11 height 11
radio input "false"
radio input "true"
click at [354, 136] on input "radio" at bounding box center [354, 138] width 11 height 11
radio input "false"
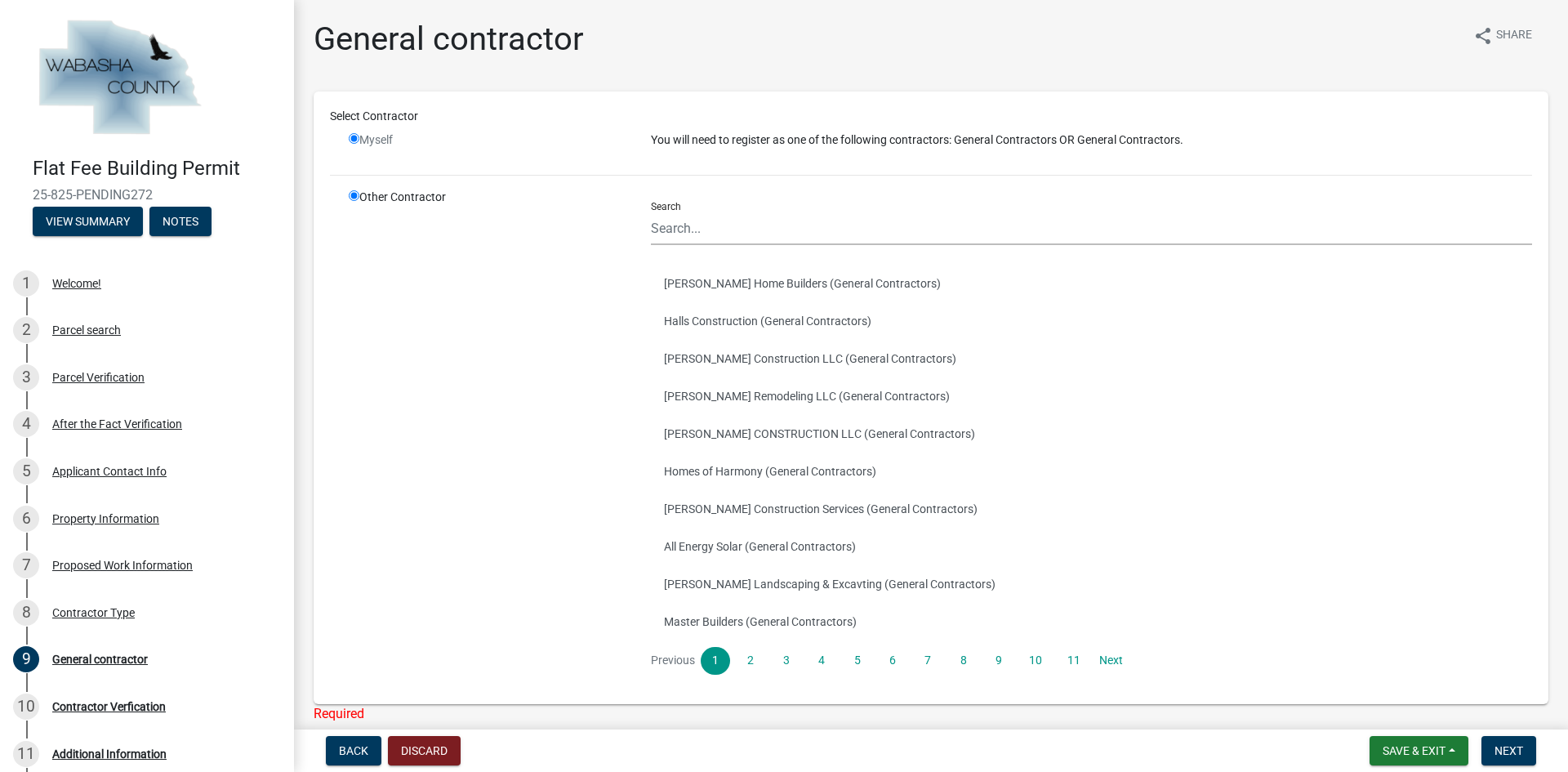
radio input "true"
click at [354, 136] on input "radio" at bounding box center [354, 138] width 11 height 11
radio input "false"
radio input "true"
click at [720, 220] on input "Search" at bounding box center [1091, 228] width 881 height 34
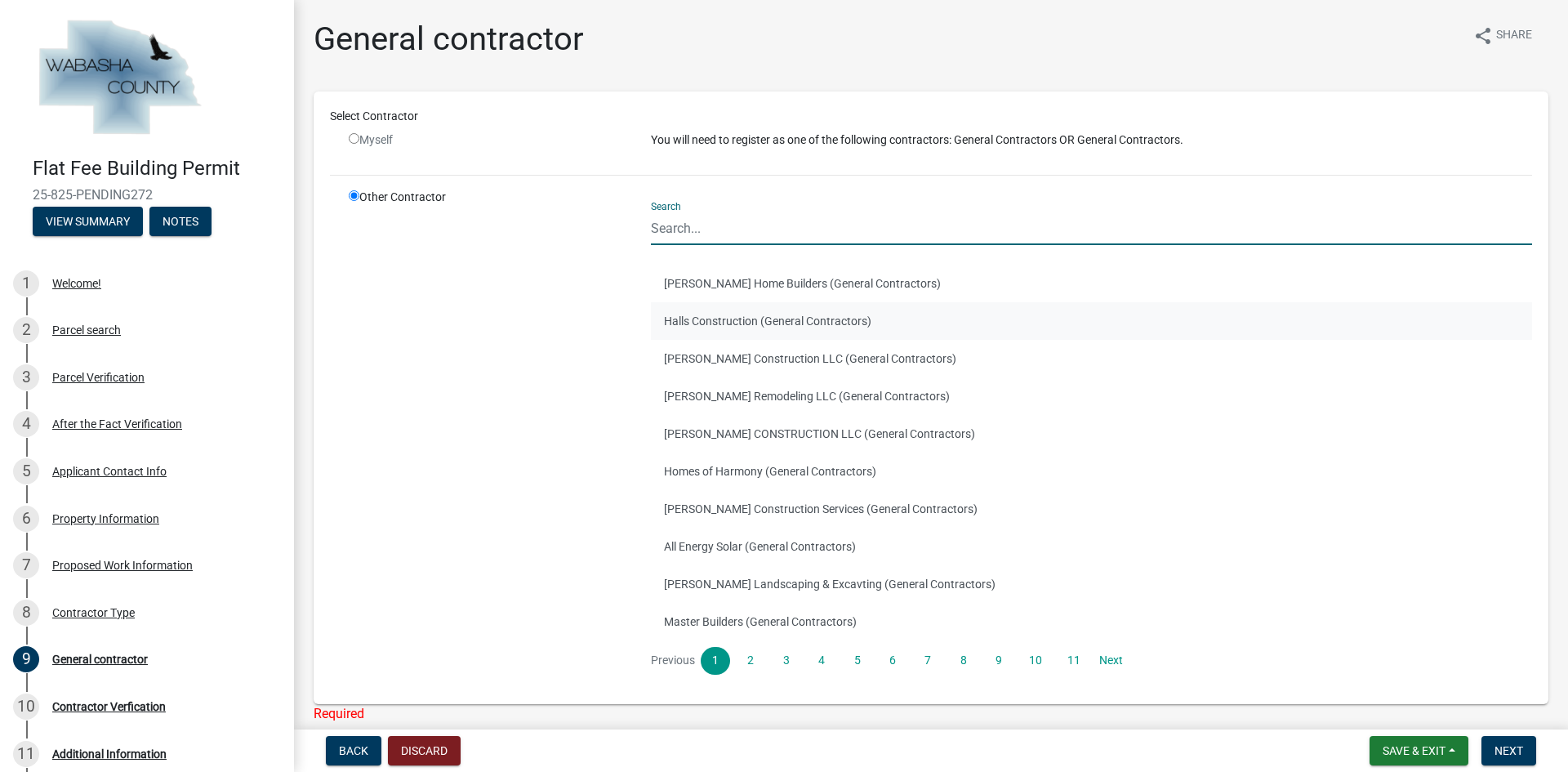
type input "legacy"
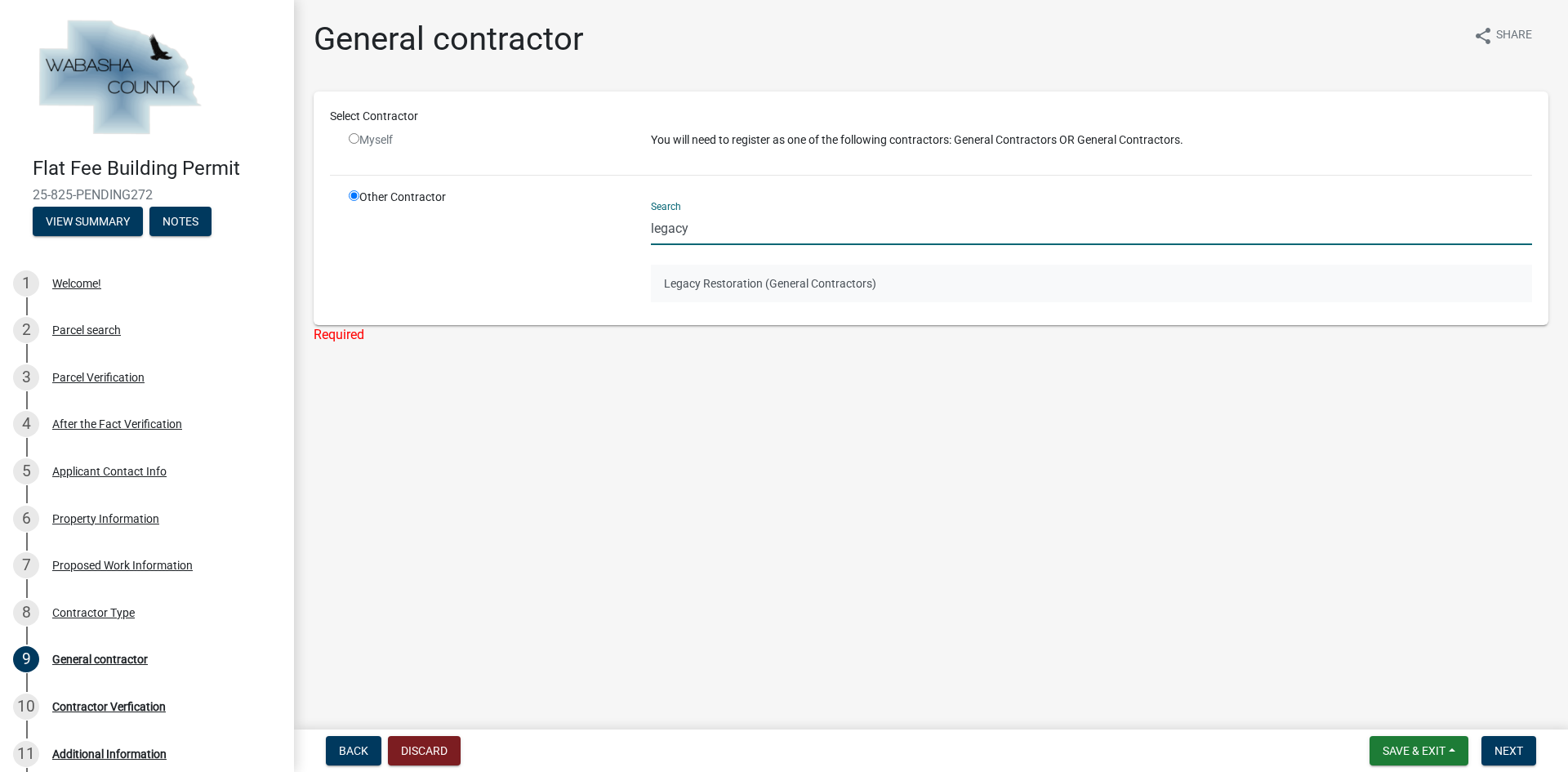
click at [784, 286] on button "Legacy Restoration (General Contractors)" at bounding box center [1091, 283] width 881 height 38
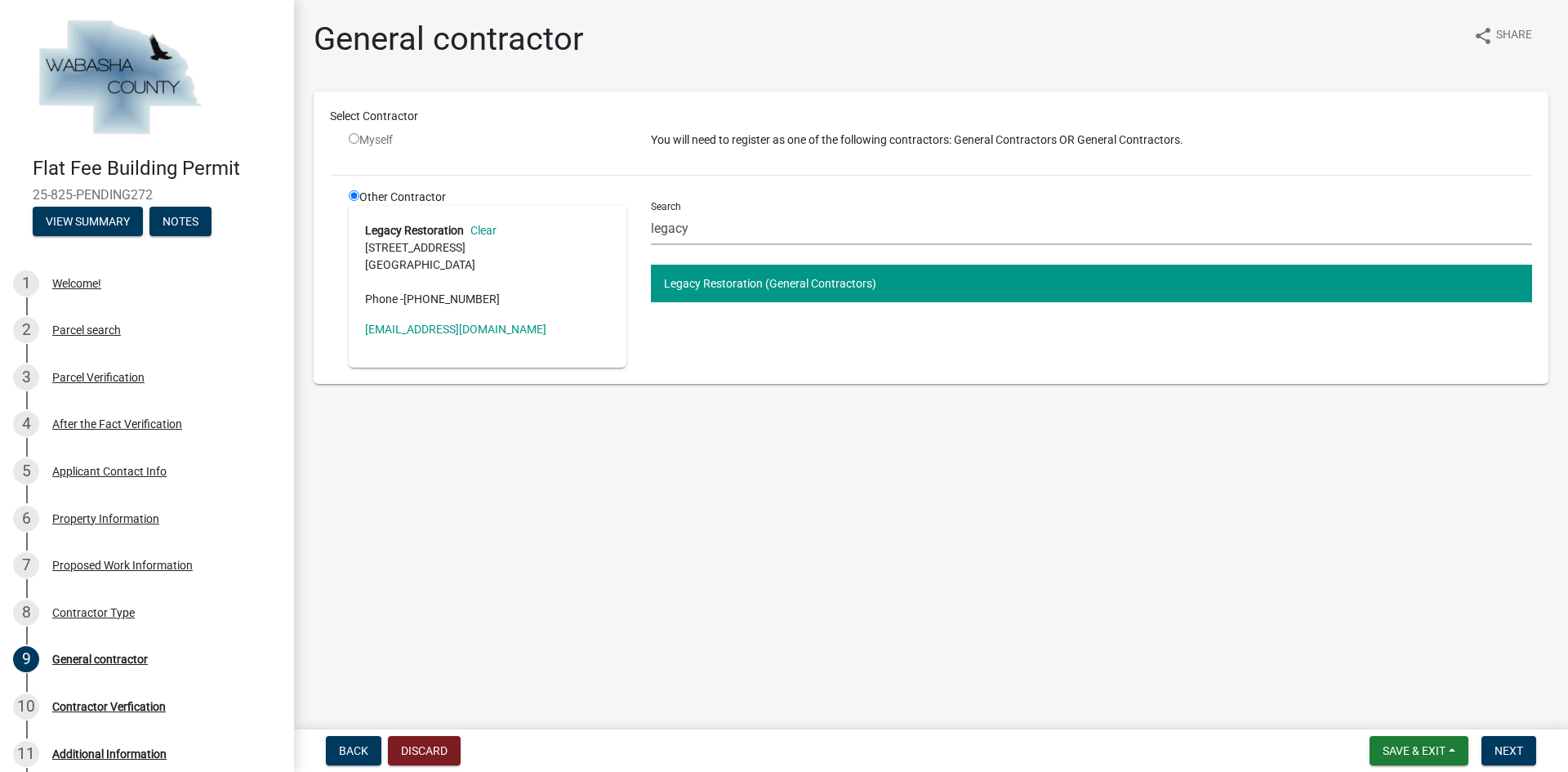
click at [518, 269] on address "Legacy Restoration Clear [STREET_ADDRESS] Phone - [PHONE_NUMBER]" at bounding box center [487, 264] width 245 height 86
click at [358, 142] on input "radio" at bounding box center [354, 138] width 11 height 11
radio input "false"
radio input "true"
click at [356, 130] on div "Select Contractor" at bounding box center [930, 120] width 1227 height 24
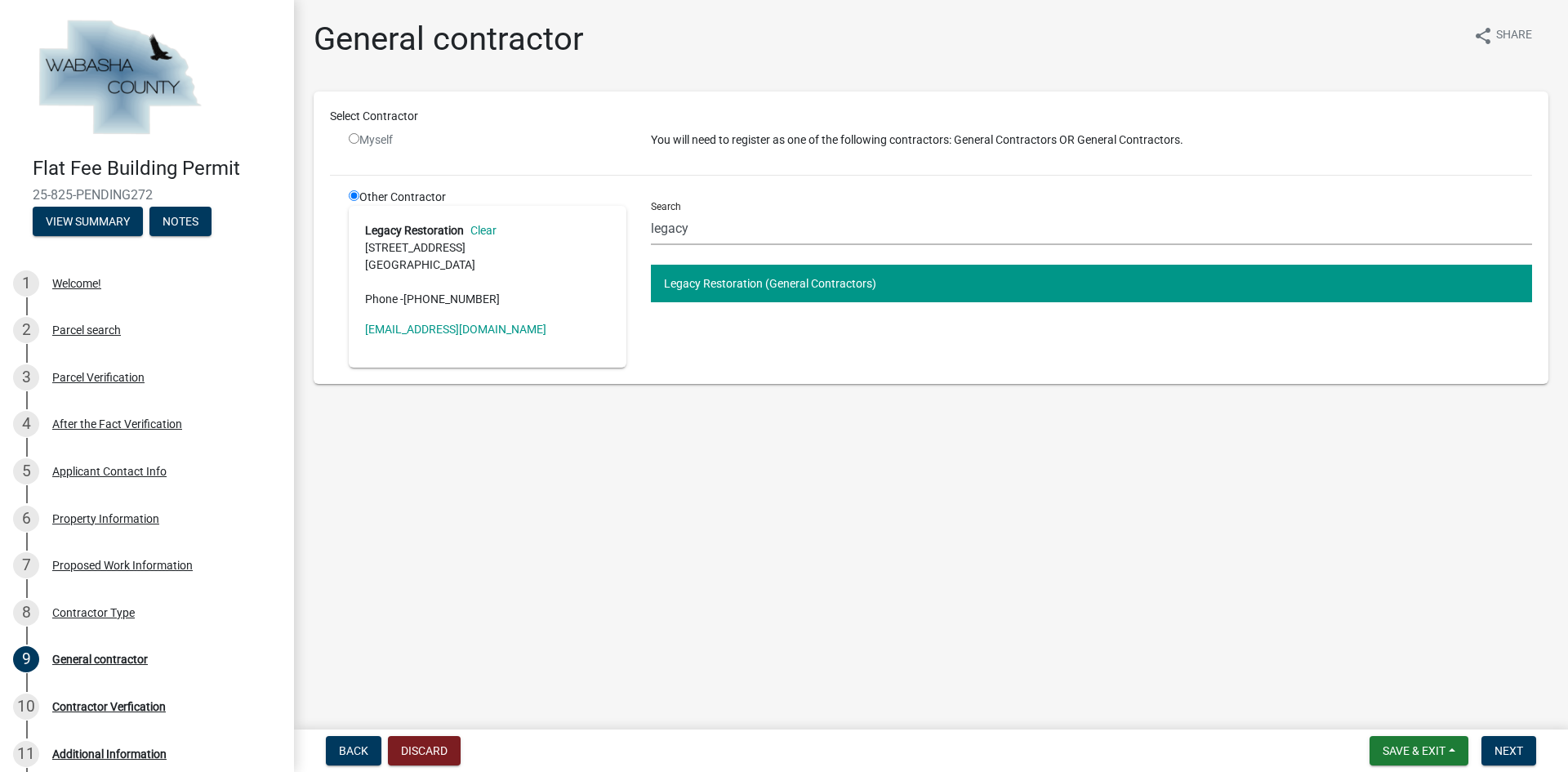
click at [356, 130] on div "Select Contractor" at bounding box center [930, 120] width 1227 height 24
click at [429, 137] on div "Myself" at bounding box center [487, 140] width 277 height 17
click at [1507, 744] on span "Next" at bounding box center [1508, 751] width 29 height 13
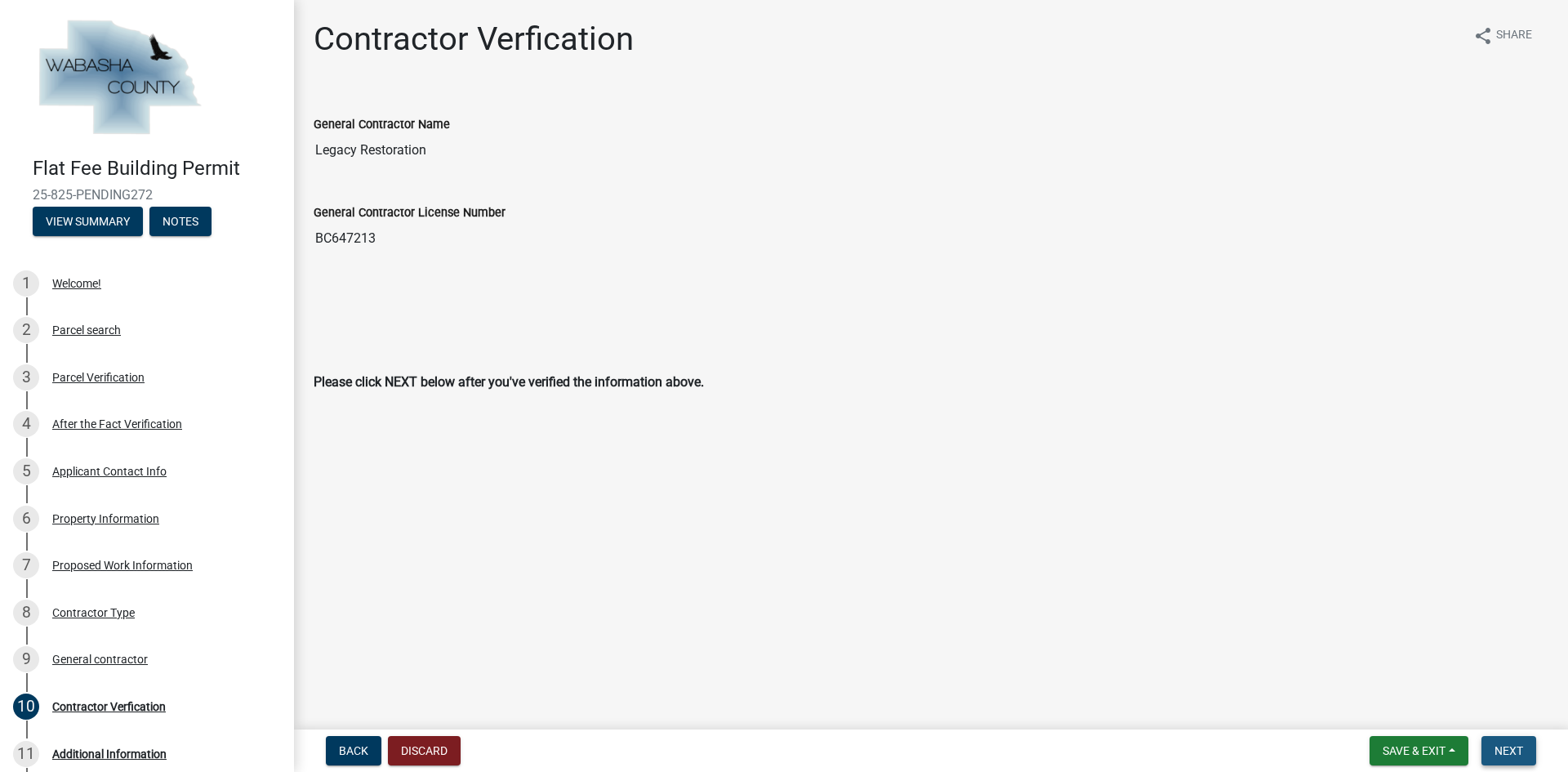
click at [1523, 743] on button "Next" at bounding box center [1508, 751] width 55 height 29
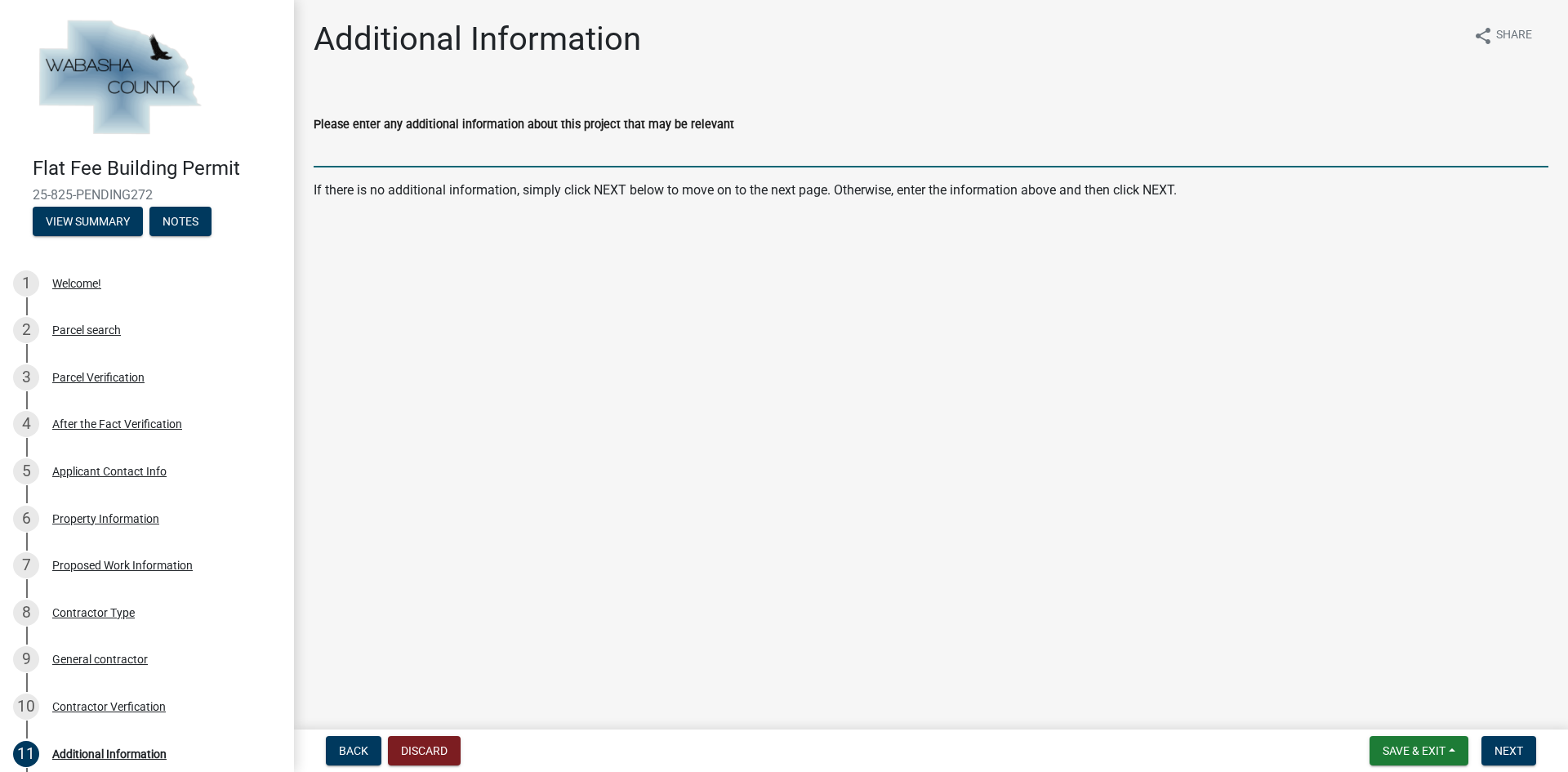
click at [420, 155] on input "Please enter any additional information about this project that may be relevant" at bounding box center [930, 151] width 1234 height 34
click at [433, 147] on input "Tear off and re-roof 19 sq asphalt shingles" at bounding box center [930, 151] width 1234 height 34
type input "Tear off and re-roof 58 sq asphalt shingles"
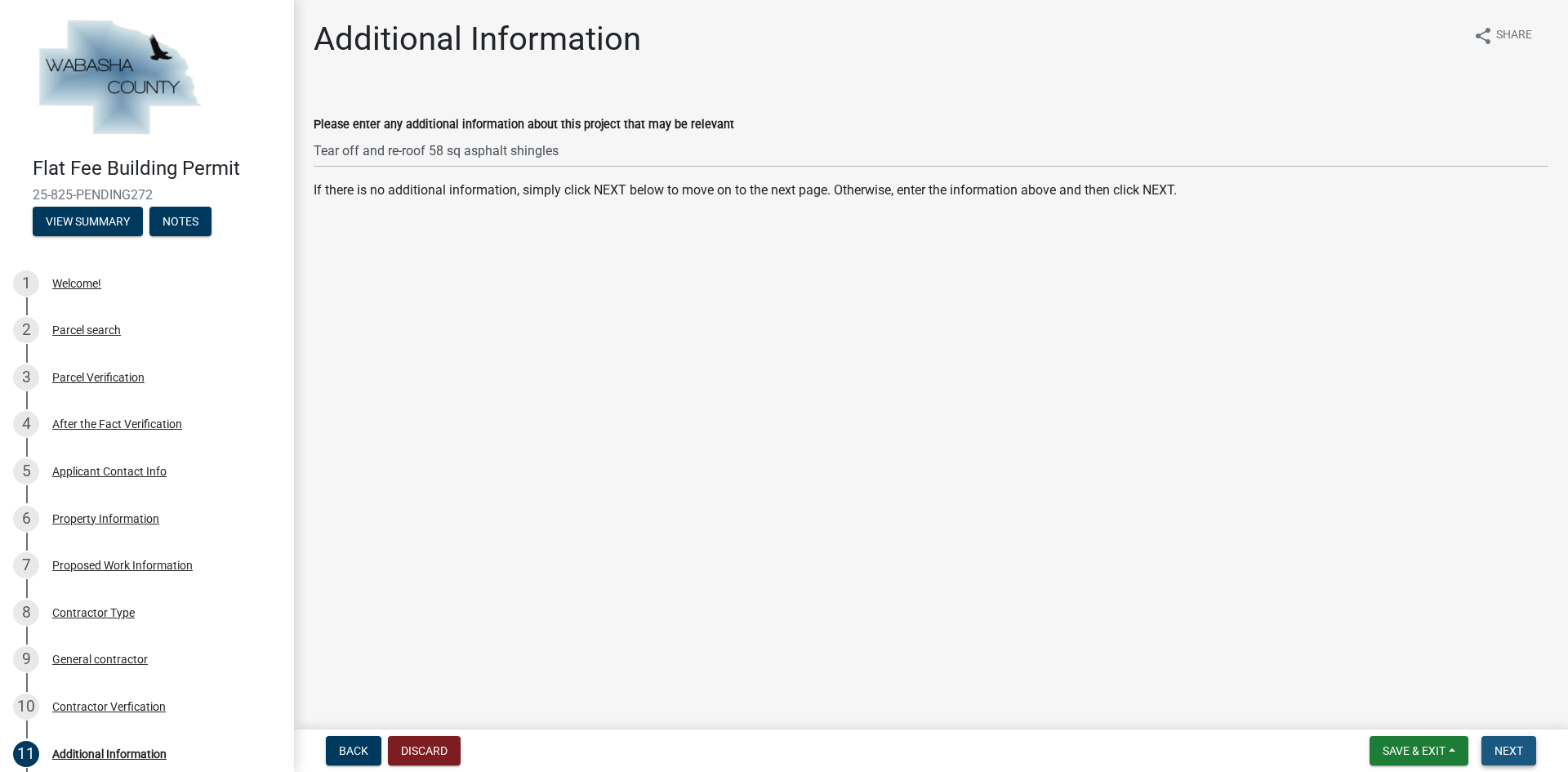
click at [1515, 746] on span "Next" at bounding box center [1508, 751] width 29 height 13
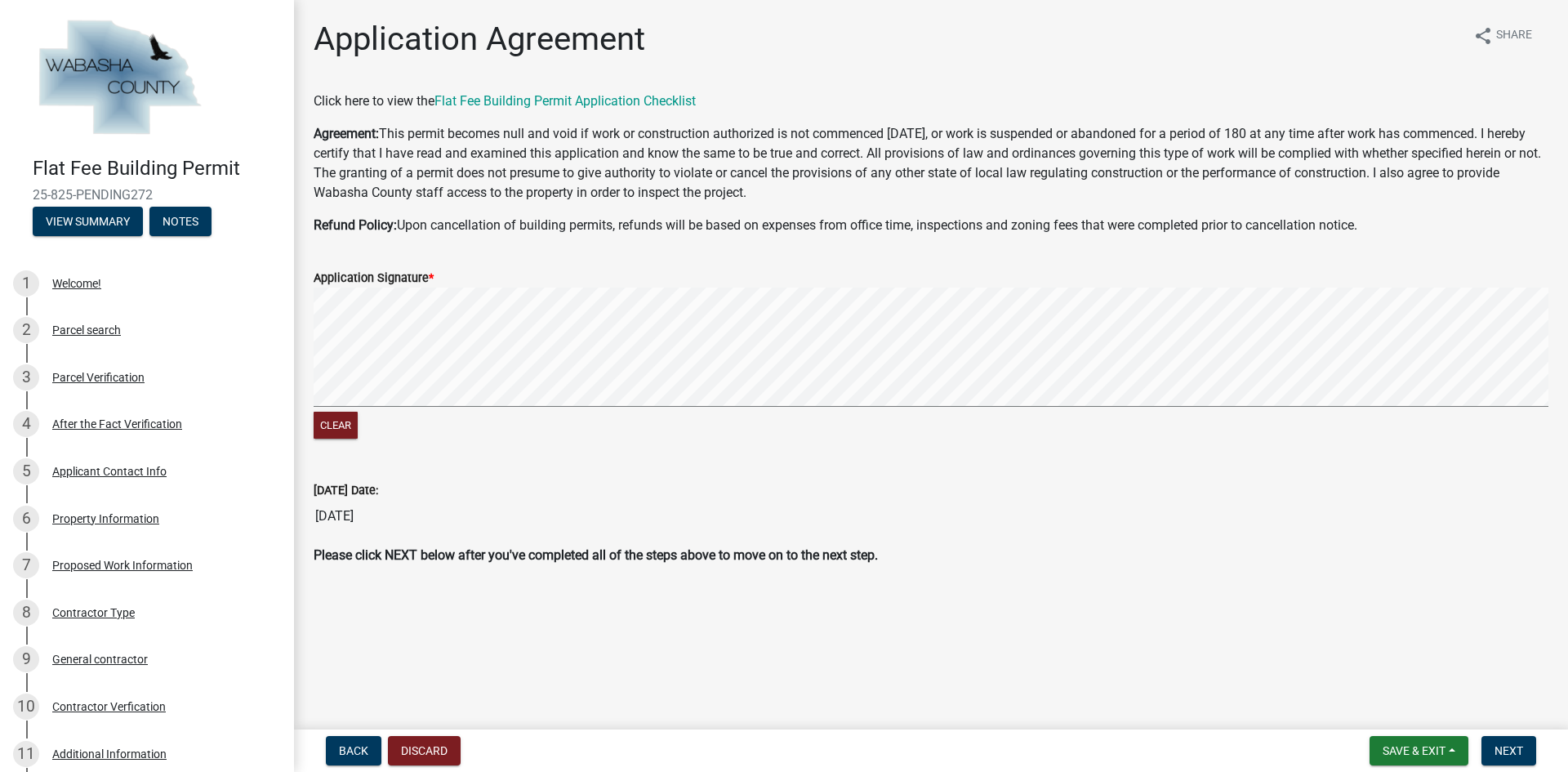
click at [445, 378] on form "Application Signature * Clear" at bounding box center [930, 345] width 1234 height 194
click at [477, 424] on div "Clear" at bounding box center [930, 365] width 1234 height 156
click at [1513, 745] on span "Next" at bounding box center [1508, 751] width 29 height 13
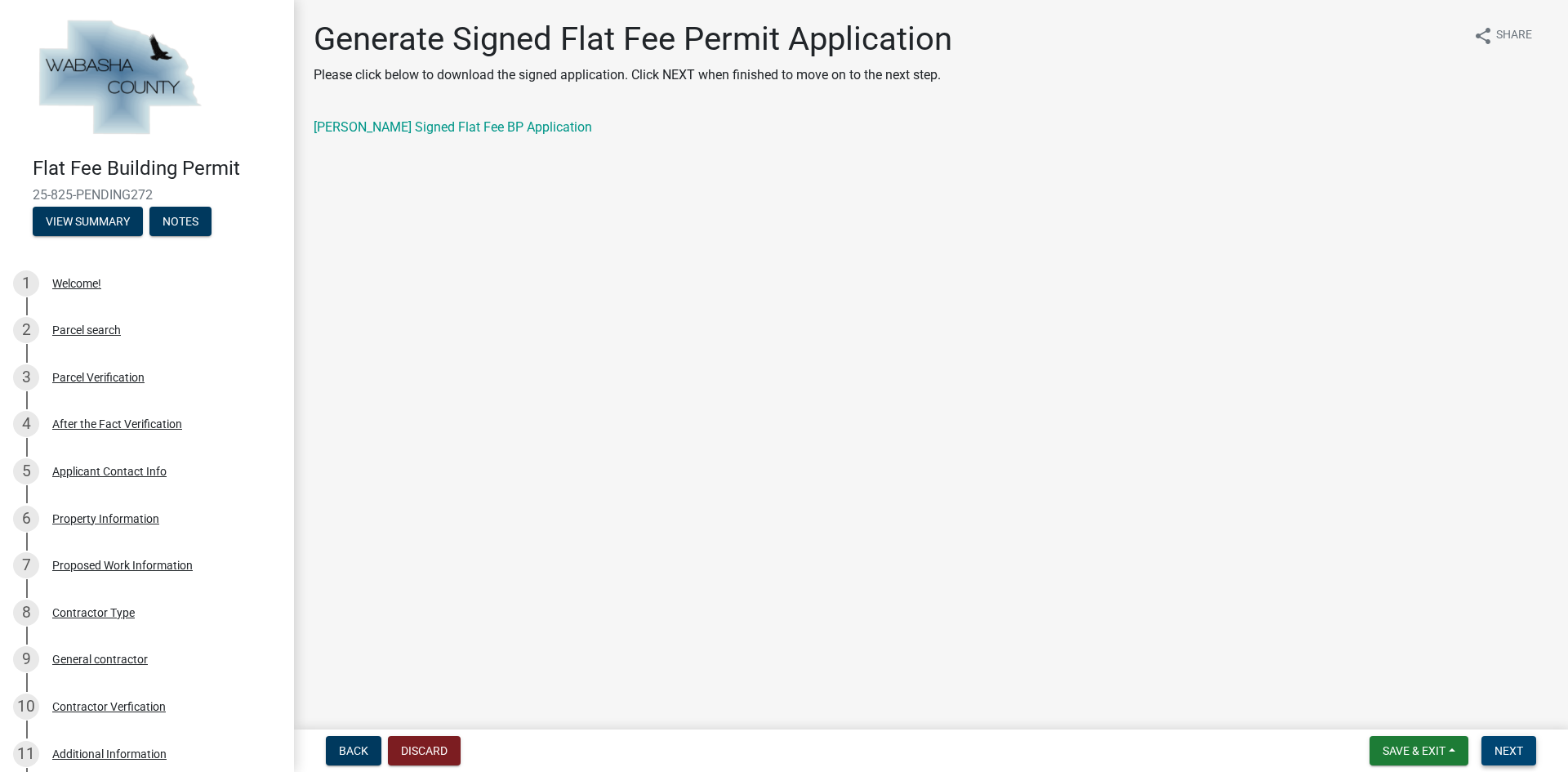
click at [1512, 744] on span "Next" at bounding box center [1508, 751] width 29 height 13
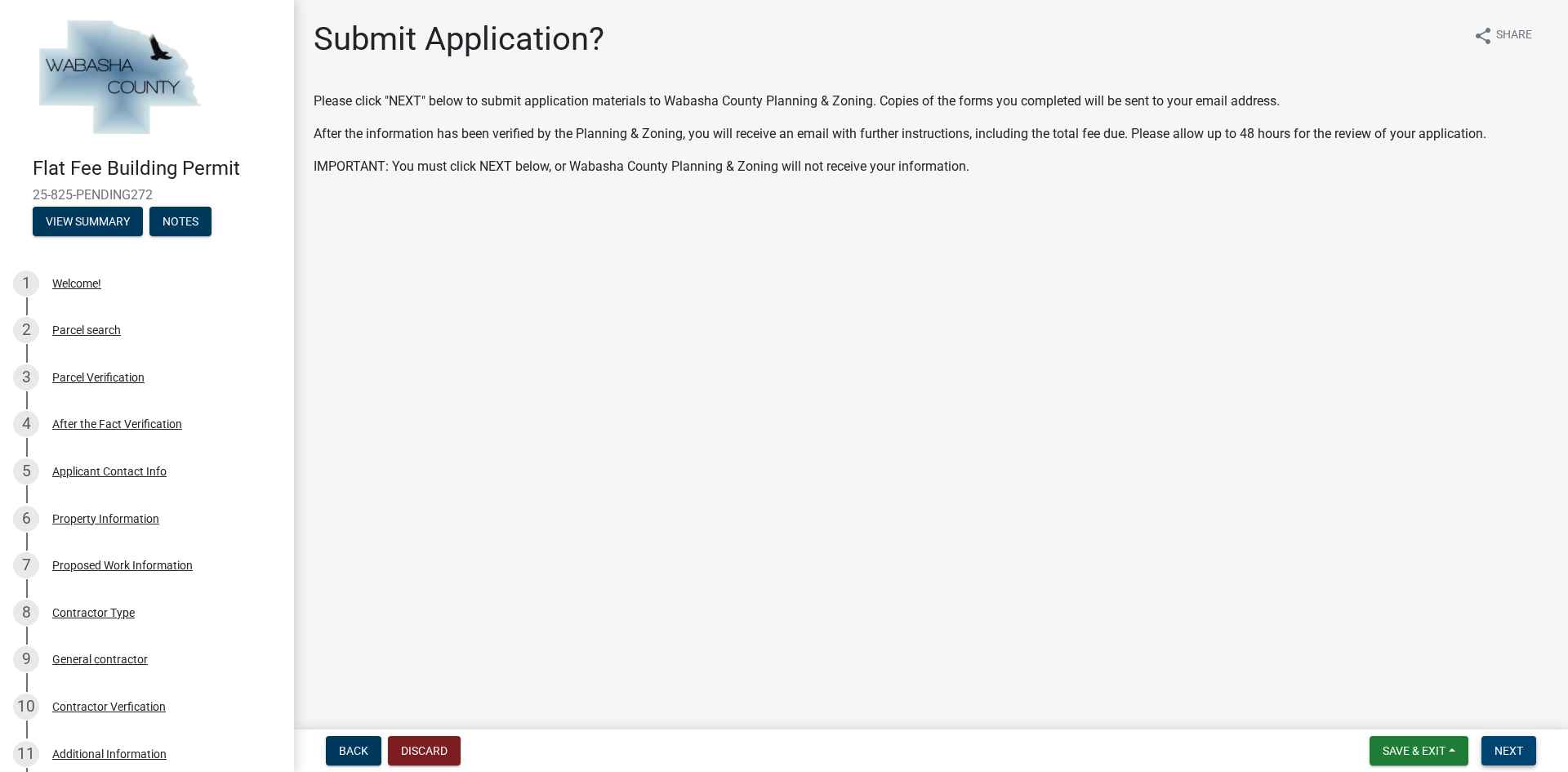
click at [1496, 738] on button "Next" at bounding box center [1508, 751] width 55 height 29
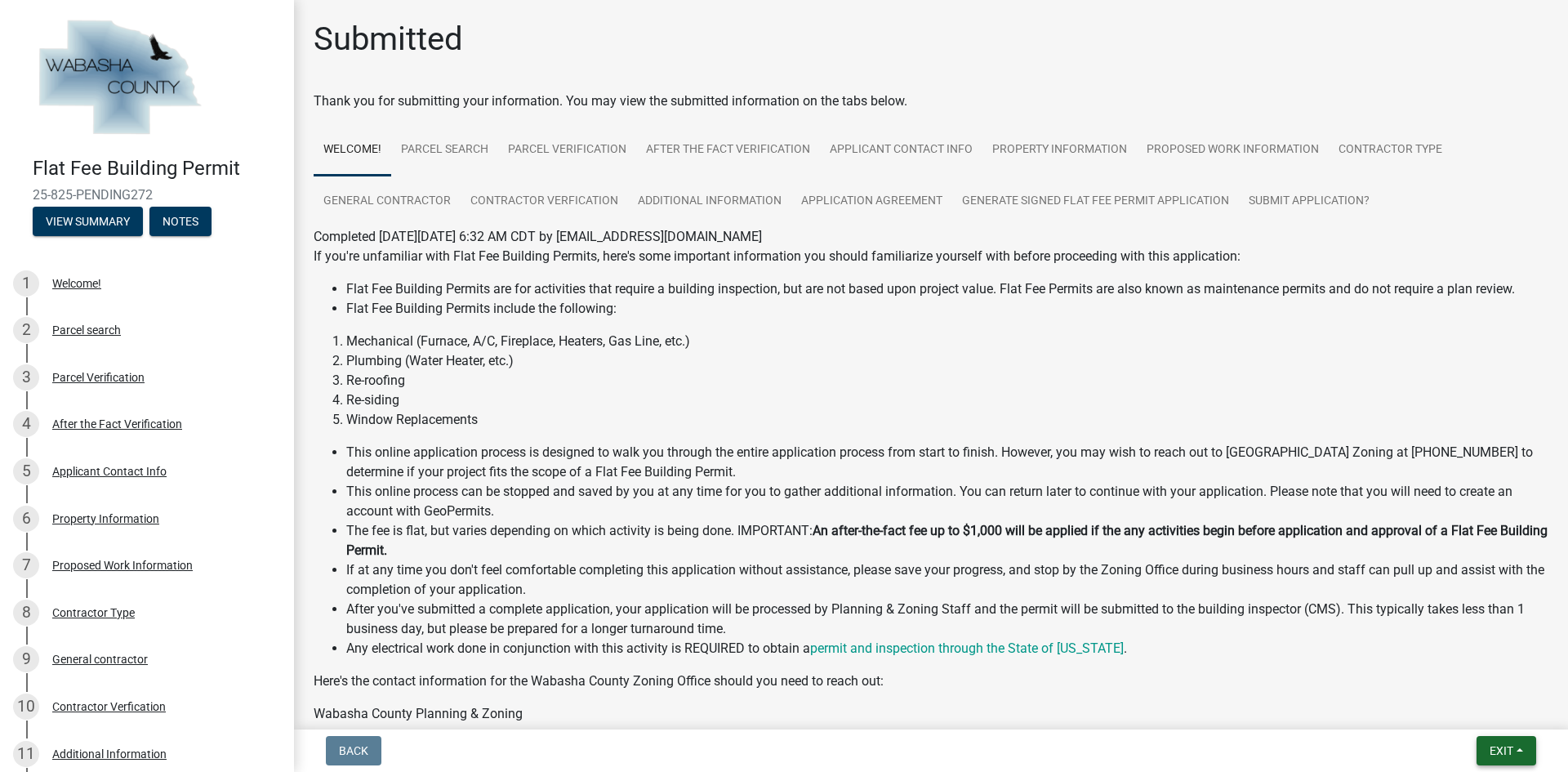
click at [1511, 748] on span "Exit" at bounding box center [1501, 751] width 24 height 13
click at [1483, 707] on button "Save & Exit" at bounding box center [1471, 708] width 131 height 39
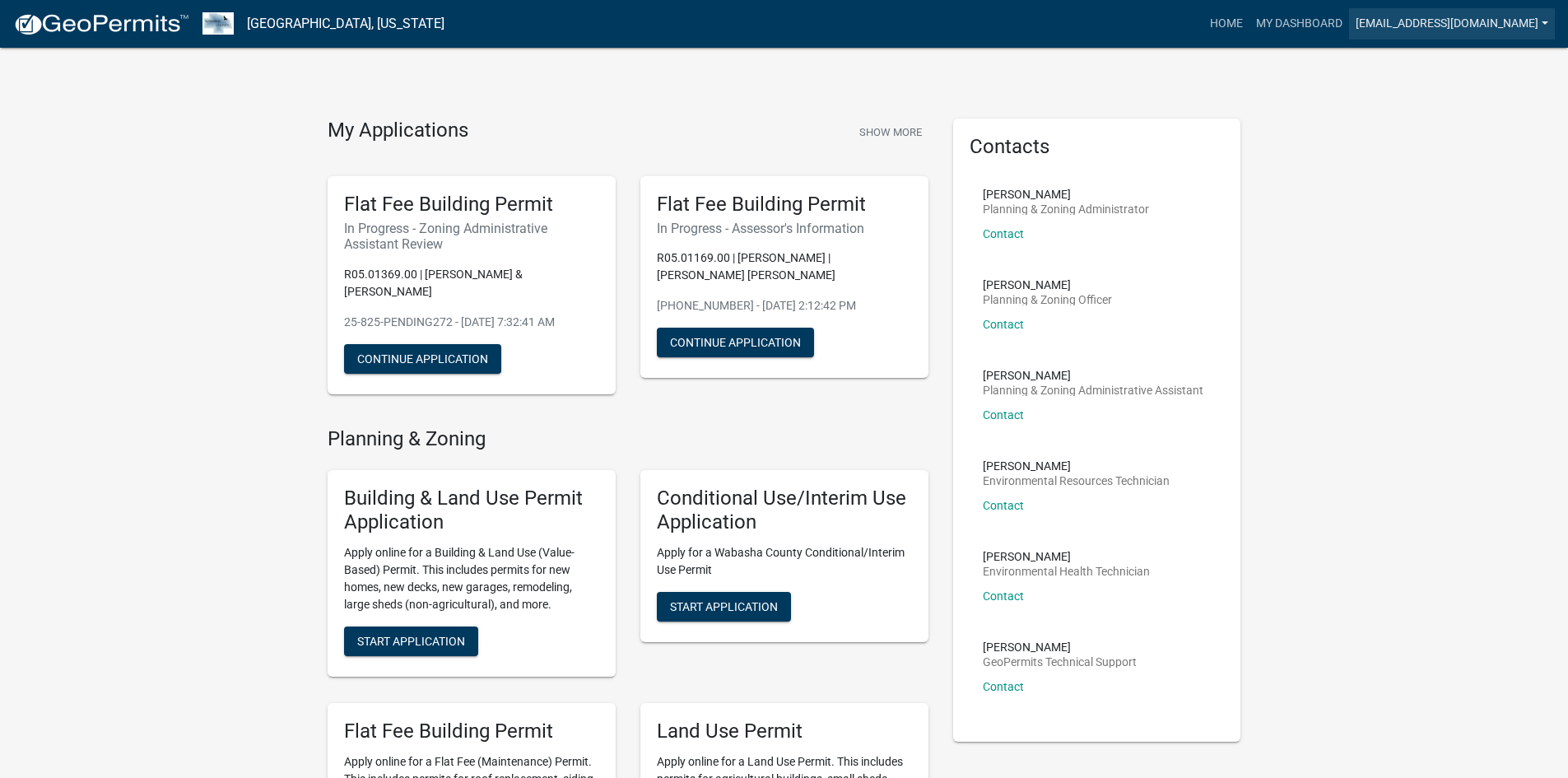
click at [1407, 35] on link "[EMAIL_ADDRESS][DOMAIN_NAME]" at bounding box center [1451, 24] width 205 height 31
click at [1451, 123] on link "Logout" at bounding box center [1489, 121] width 132 height 40
